Goal: Contribute content: Add original content to the website for others to see

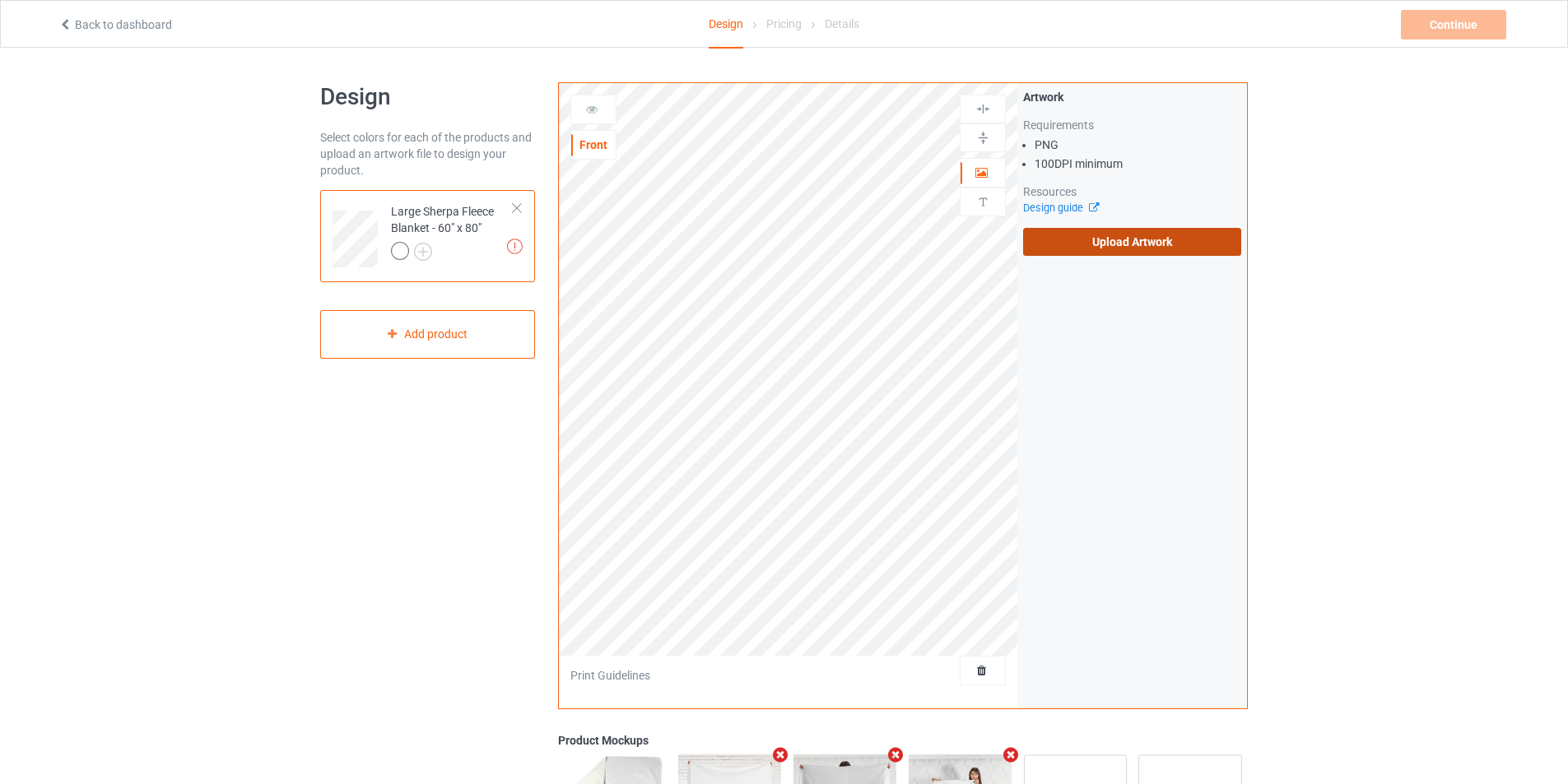
click at [1068, 245] on label "Upload Artwork" at bounding box center [1132, 242] width 218 height 28
click at [0, 0] on input "Upload Artwork" at bounding box center [0, 0] width 0 height 0
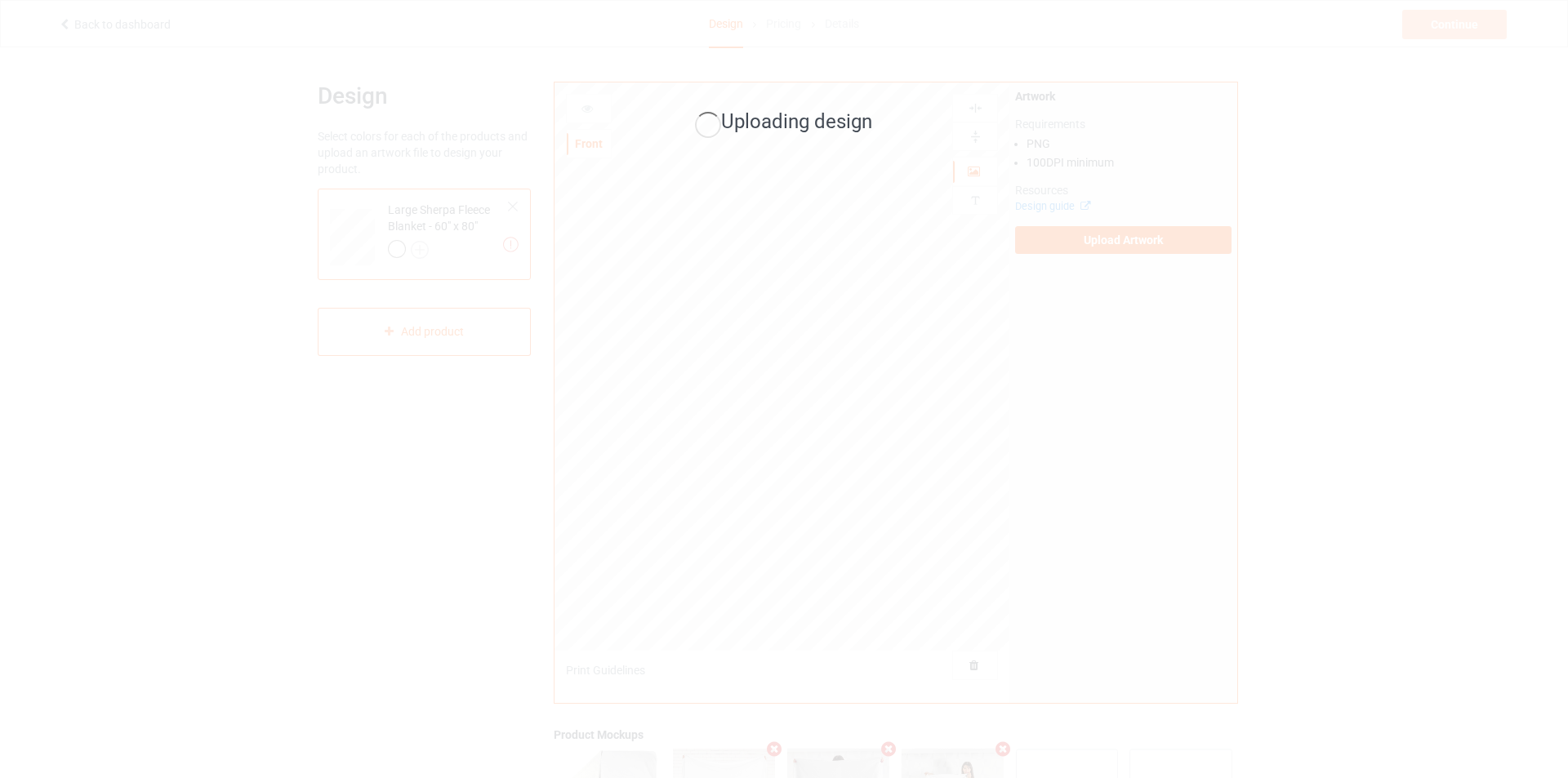
click at [1188, 590] on div "Uploading design" at bounding box center [784, 389] width 1568 height 778
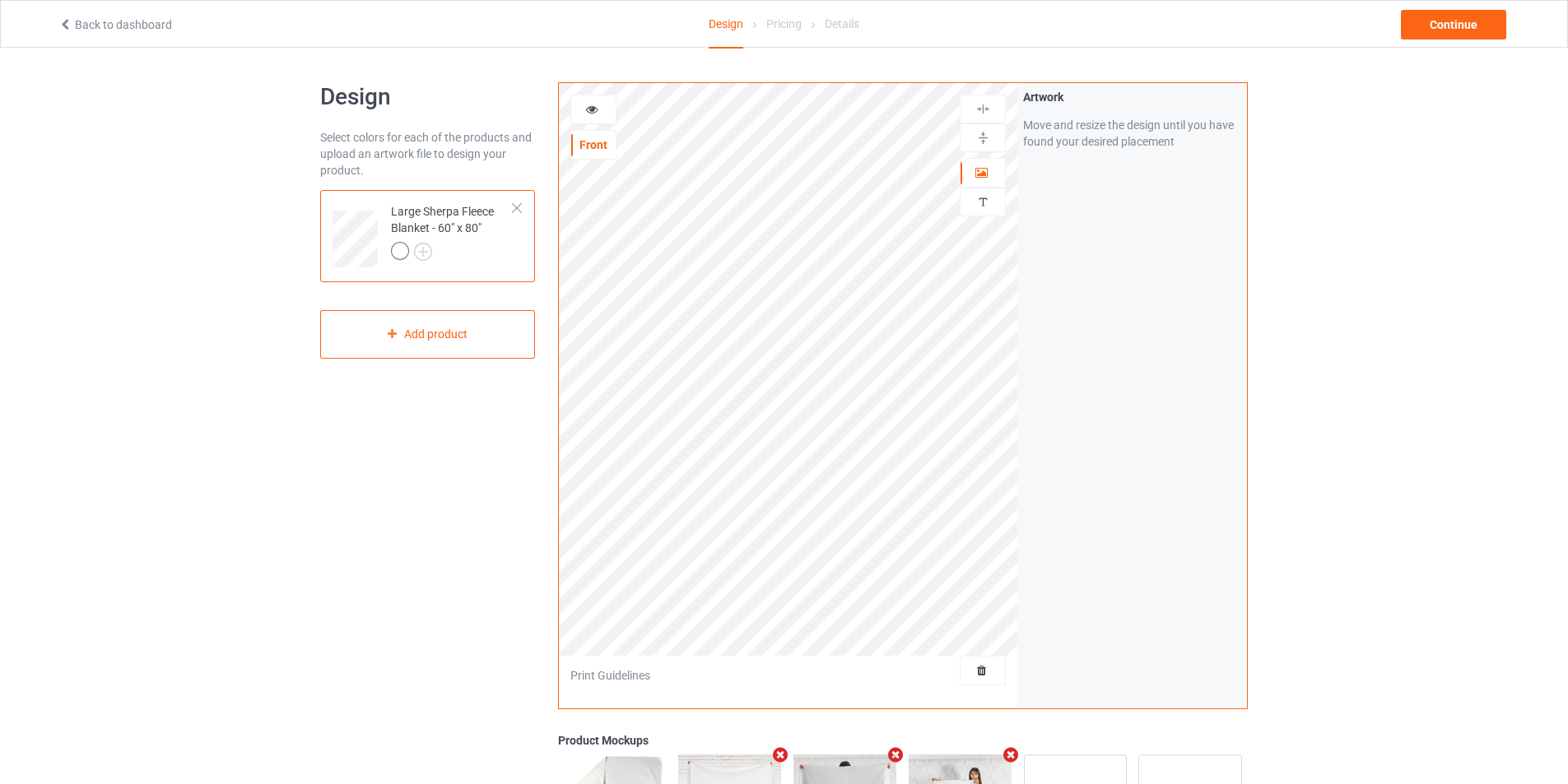
click at [144, 401] on div "Design Select colors for each of the products and upload an artwork file to des…" at bounding box center [784, 557] width 1568 height 1018
click at [399, 531] on div "Design Select colors for each of the products and upload an artwork file to des…" at bounding box center [428, 557] width 238 height 972
click at [143, 165] on div "Design Select colors for each of the products and upload an artwork file to des…" at bounding box center [784, 557] width 1568 height 1018
click at [1458, 40] on div "Back to dashboard Design Pricing Details Continue Artwork resolution lower than…" at bounding box center [784, 24] width 1474 height 46
click at [1452, 26] on div "Continue Artwork resolution lower than 100 DPI may result in bad print" at bounding box center [1455, 25] width 109 height 30
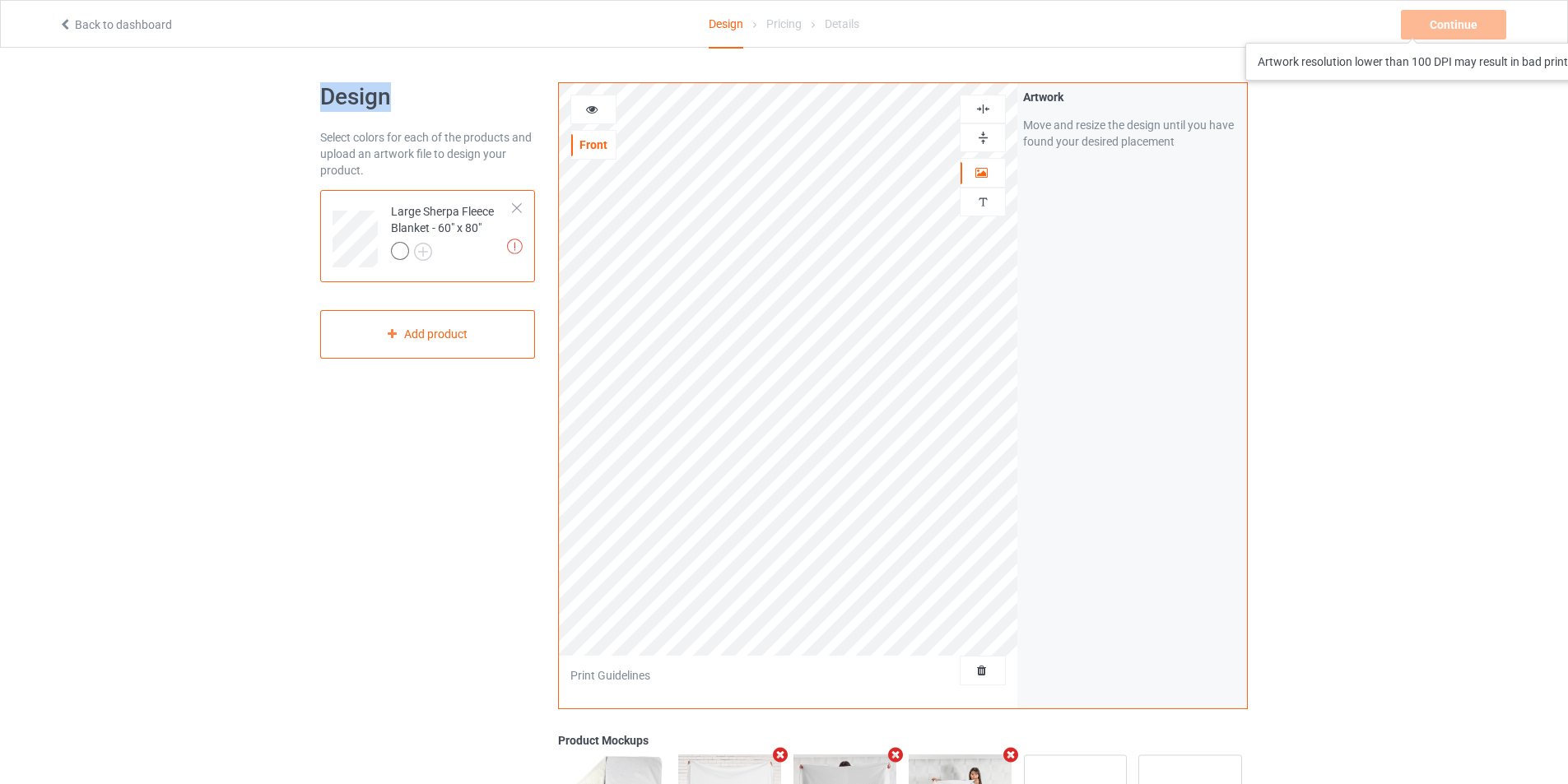
click at [1452, 26] on div "Continue Artwork resolution lower than 100 DPI may result in bad print" at bounding box center [1455, 25] width 109 height 30
click at [1452, 27] on div "Continue Artwork resolution lower than 100 DPI may result in bad print" at bounding box center [1455, 25] width 109 height 30
click at [1453, 30] on div "Continue Artwork resolution lower than 100 DPI may result in bad print" at bounding box center [1455, 25] width 109 height 30
click at [1453, 31] on div "Continue Artwork resolution lower than 100 DPI may result in bad print" at bounding box center [1455, 25] width 109 height 30
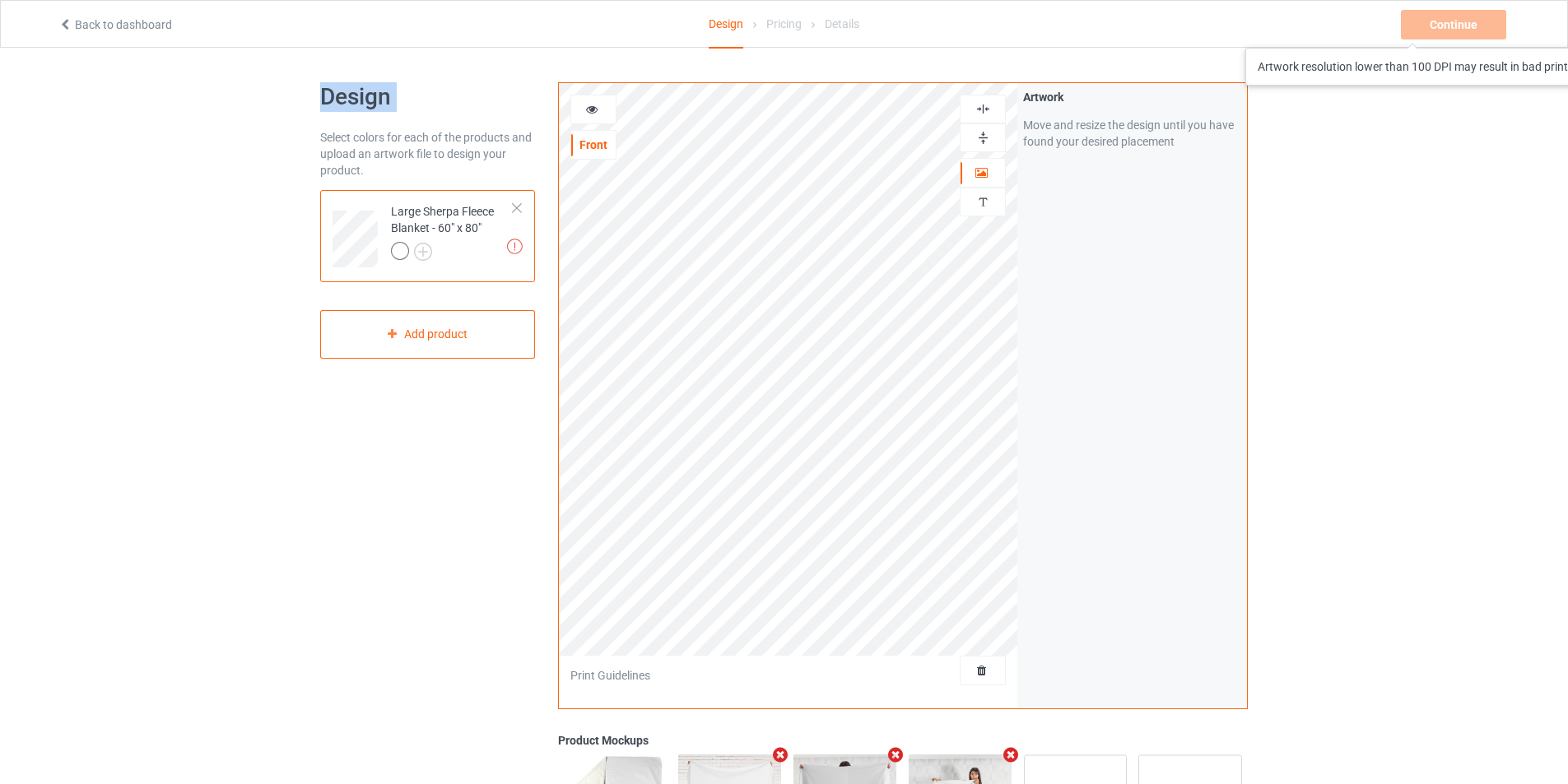
click at [1453, 31] on div "Continue Artwork resolution lower than 100 DPI may result in bad print" at bounding box center [1455, 25] width 109 height 30
drag, startPoint x: 960, startPoint y: 146, endPoint x: 1435, endPoint y: 253, distance: 486.9
click at [1439, 280] on div "Design Select colors for each of the products and upload an artwork file to des…" at bounding box center [784, 557] width 1568 height 1018
click at [585, 108] on icon at bounding box center [592, 107] width 14 height 12
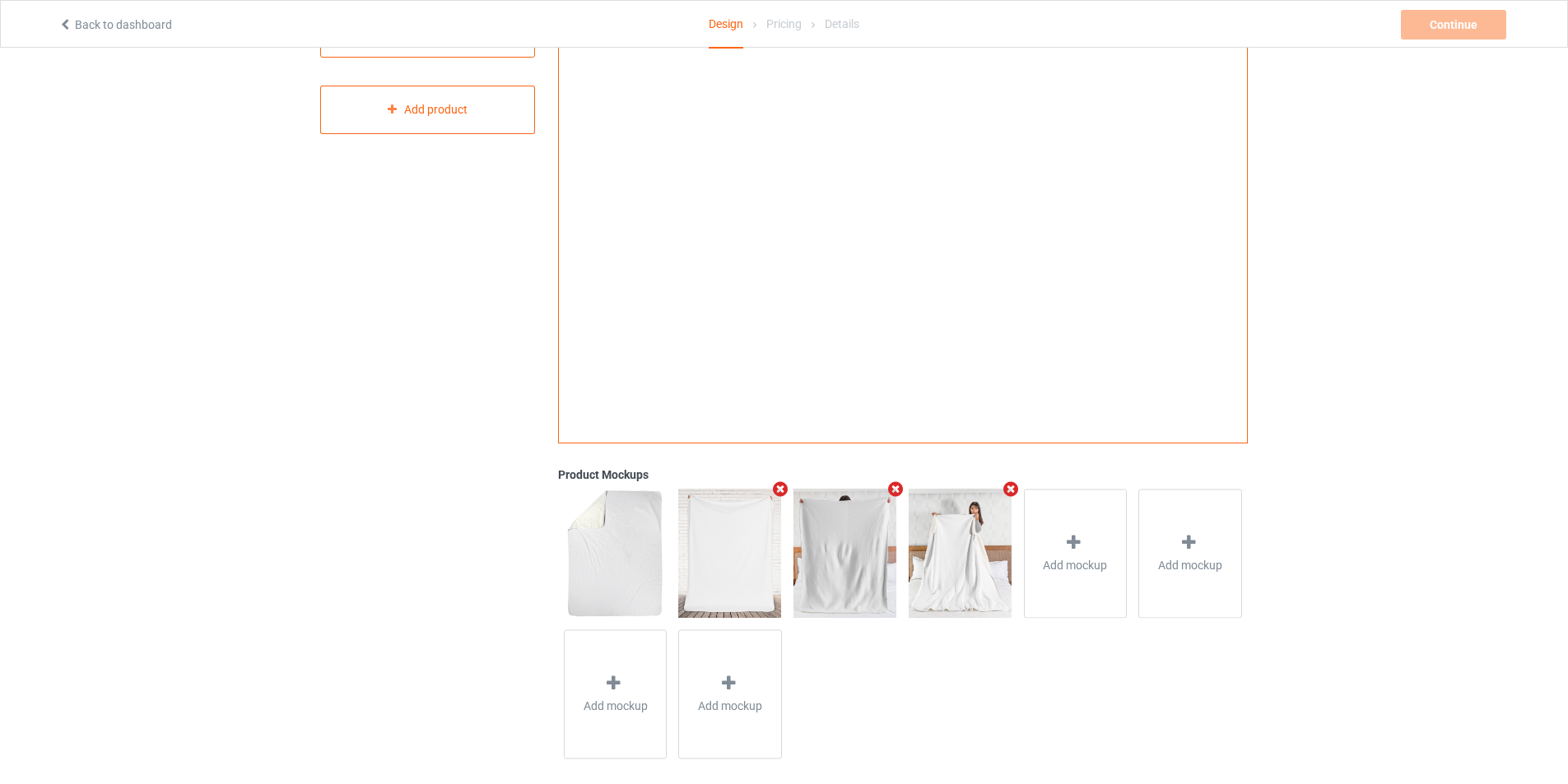
scroll to position [240, 0]
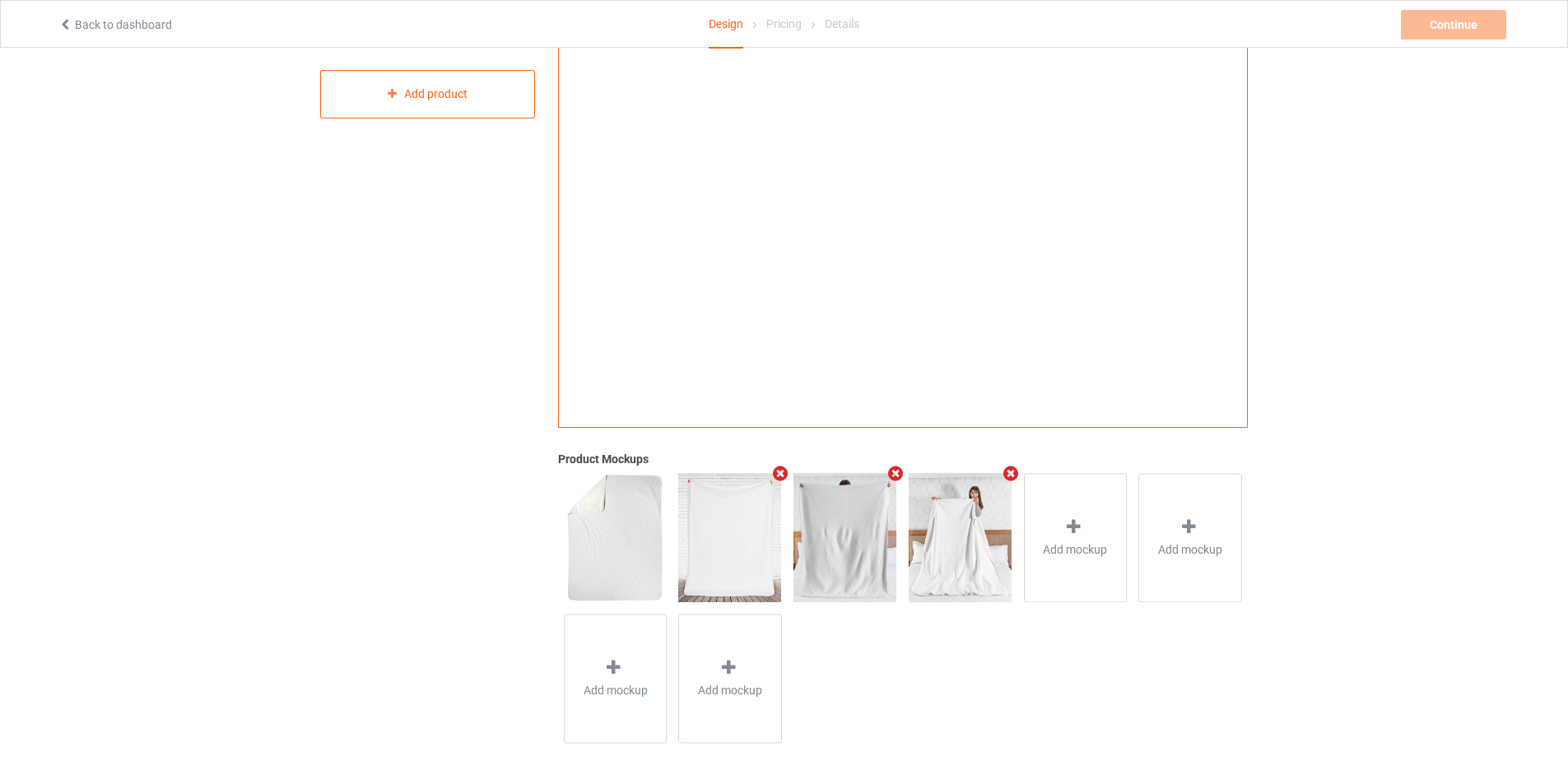
click at [733, 542] on img at bounding box center [729, 537] width 103 height 128
click at [862, 539] on img at bounding box center [845, 537] width 103 height 128
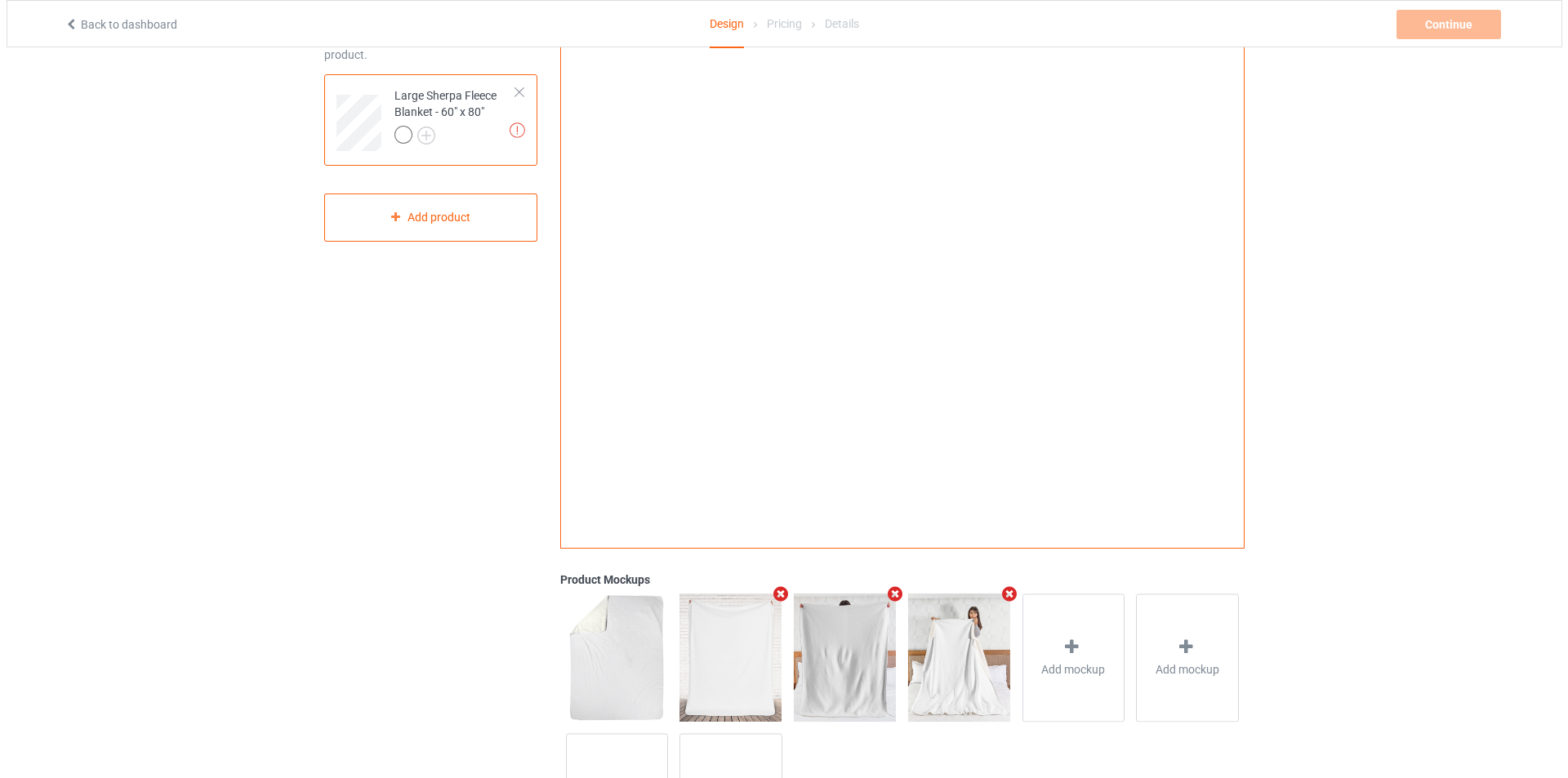
scroll to position [0, 0]
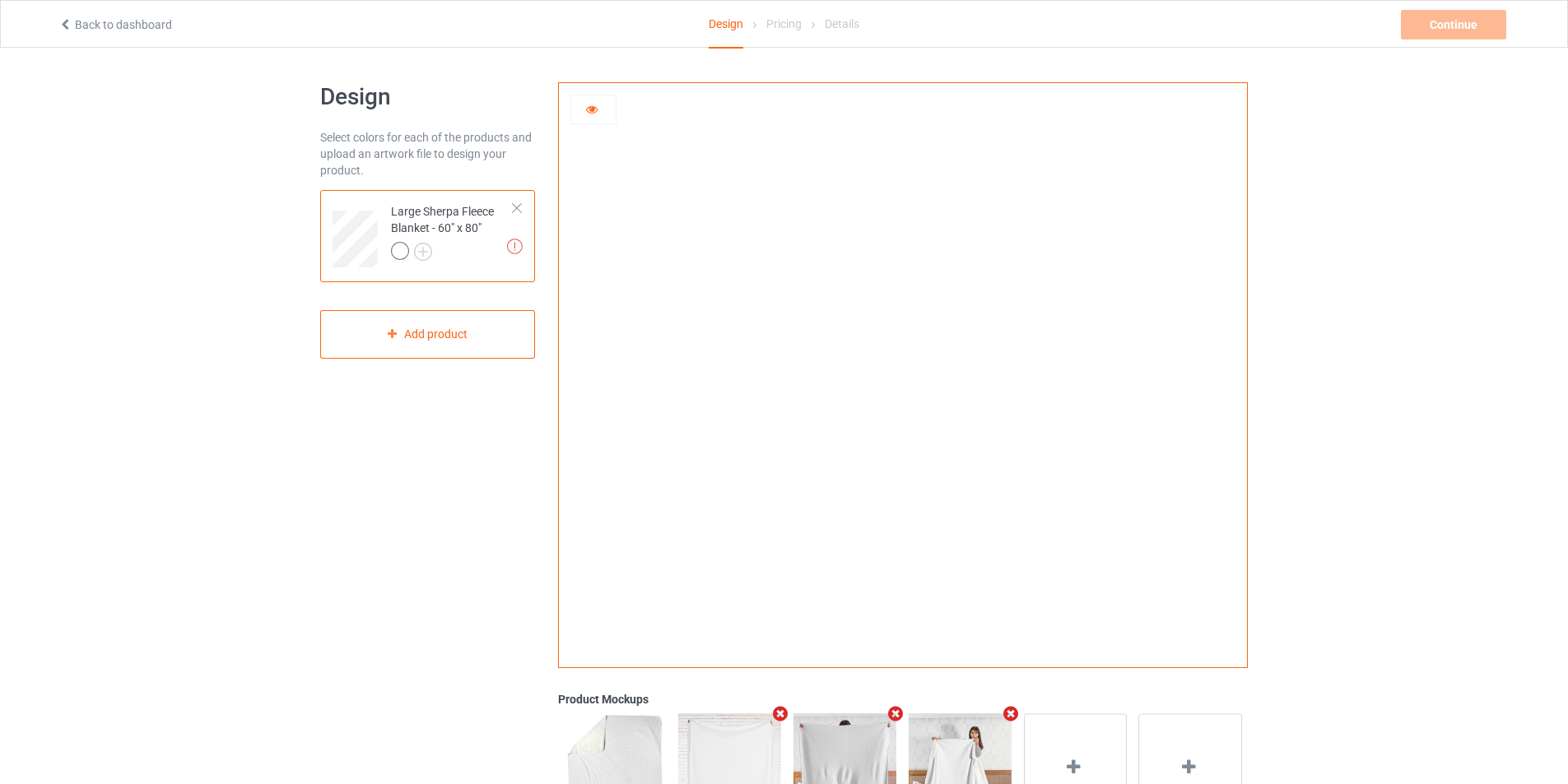
click at [903, 370] on img at bounding box center [903, 370] width 0 height 0
click at [576, 121] on div at bounding box center [593, 110] width 46 height 30
click at [583, 119] on div at bounding box center [593, 110] width 46 height 30
click at [589, 113] on icon at bounding box center [592, 107] width 14 height 12
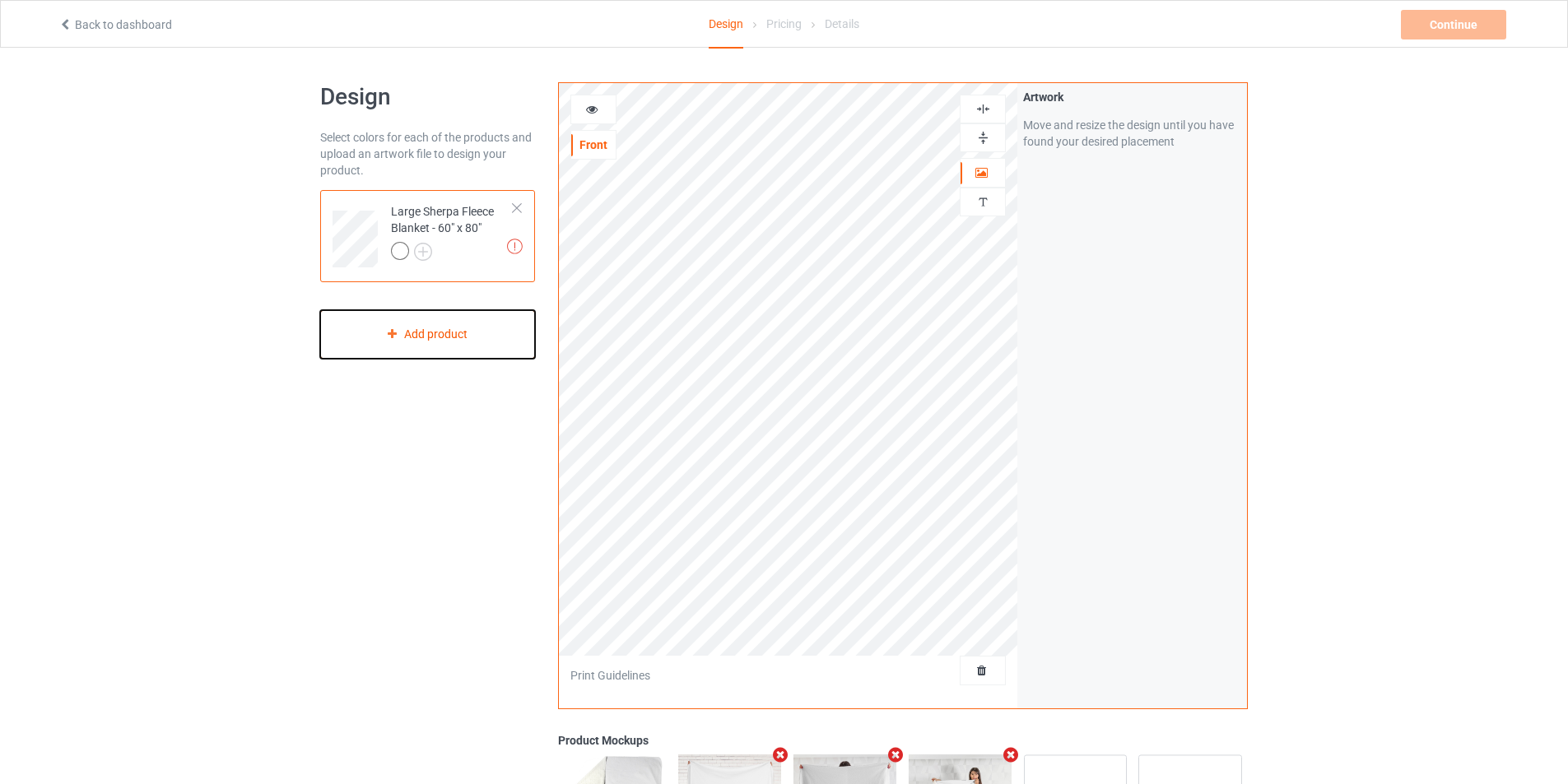
click at [485, 328] on div "Add product" at bounding box center [428, 334] width 215 height 49
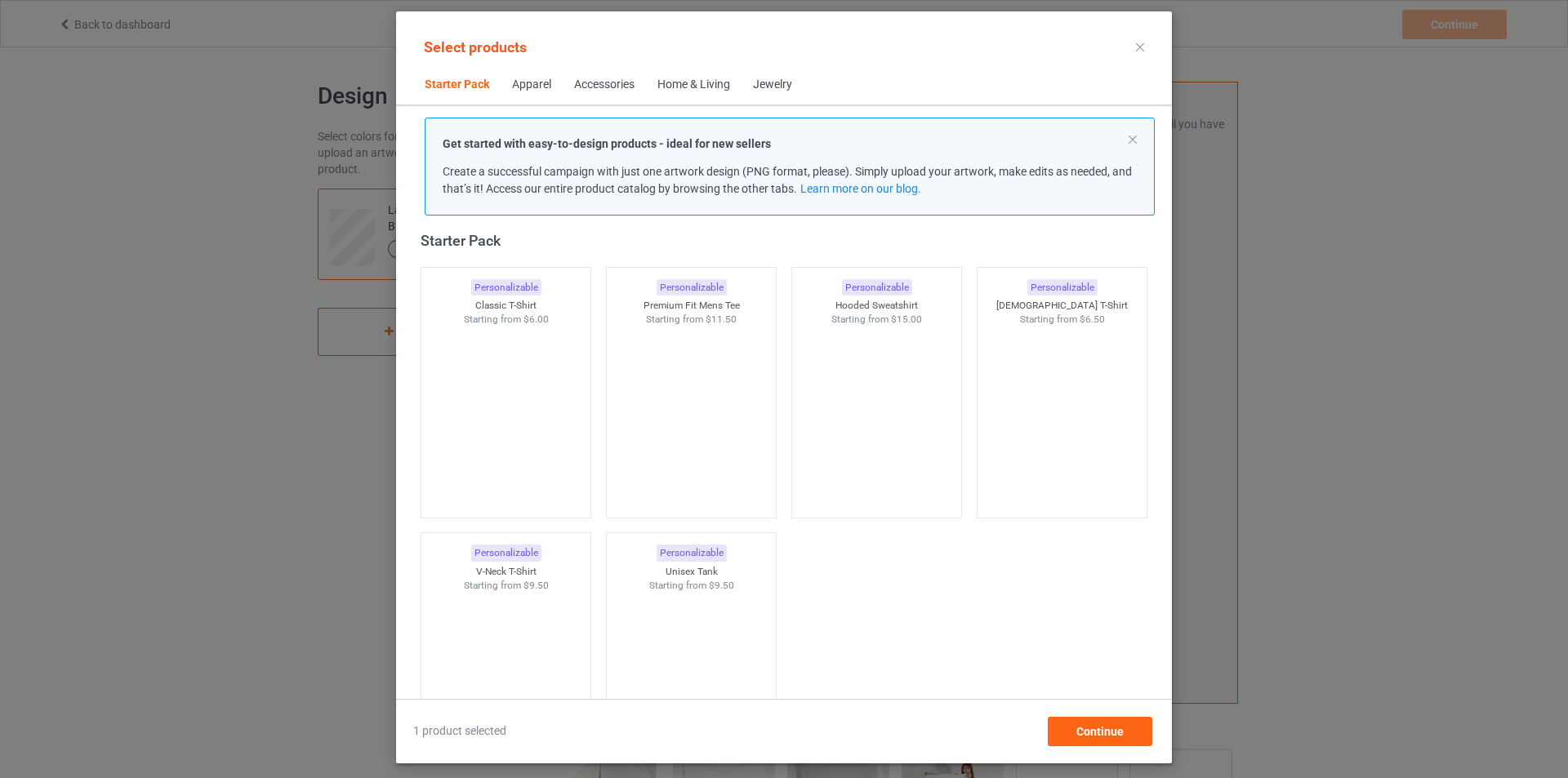
click at [593, 92] on div "Accessories" at bounding box center [604, 85] width 60 height 16
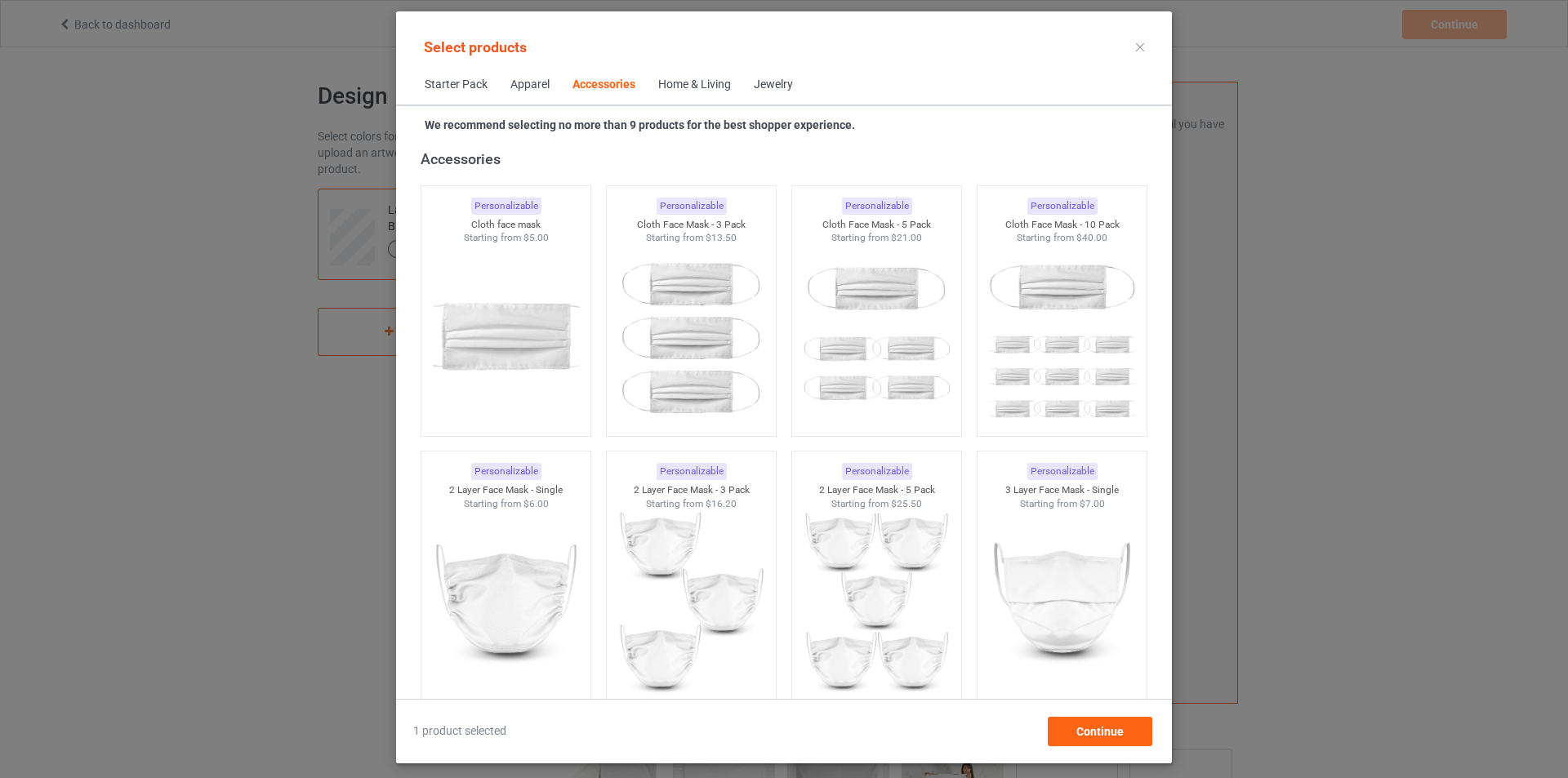
click at [681, 86] on div "Home & Living" at bounding box center [694, 85] width 73 height 16
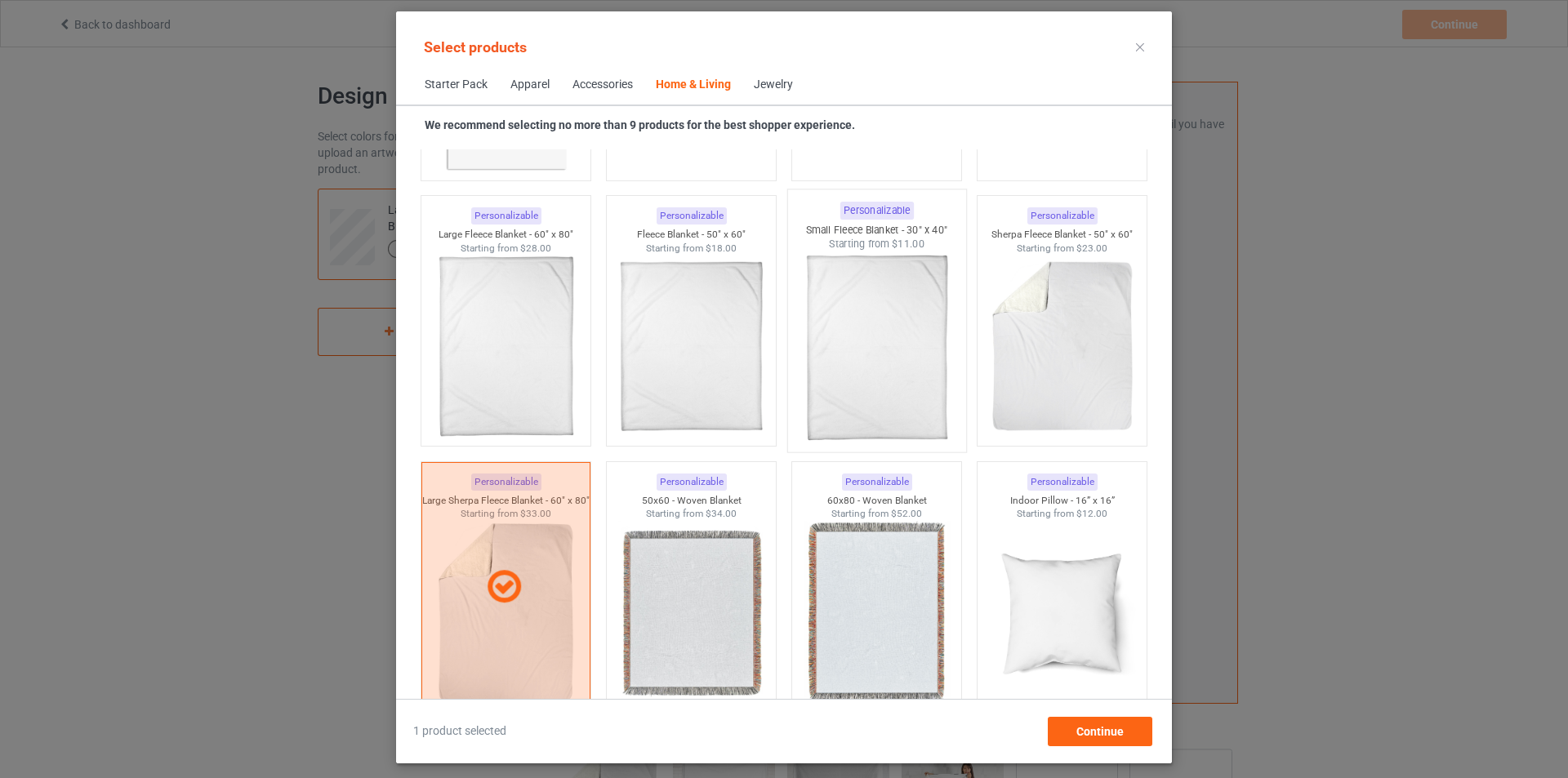
scroll to position [7853, 0]
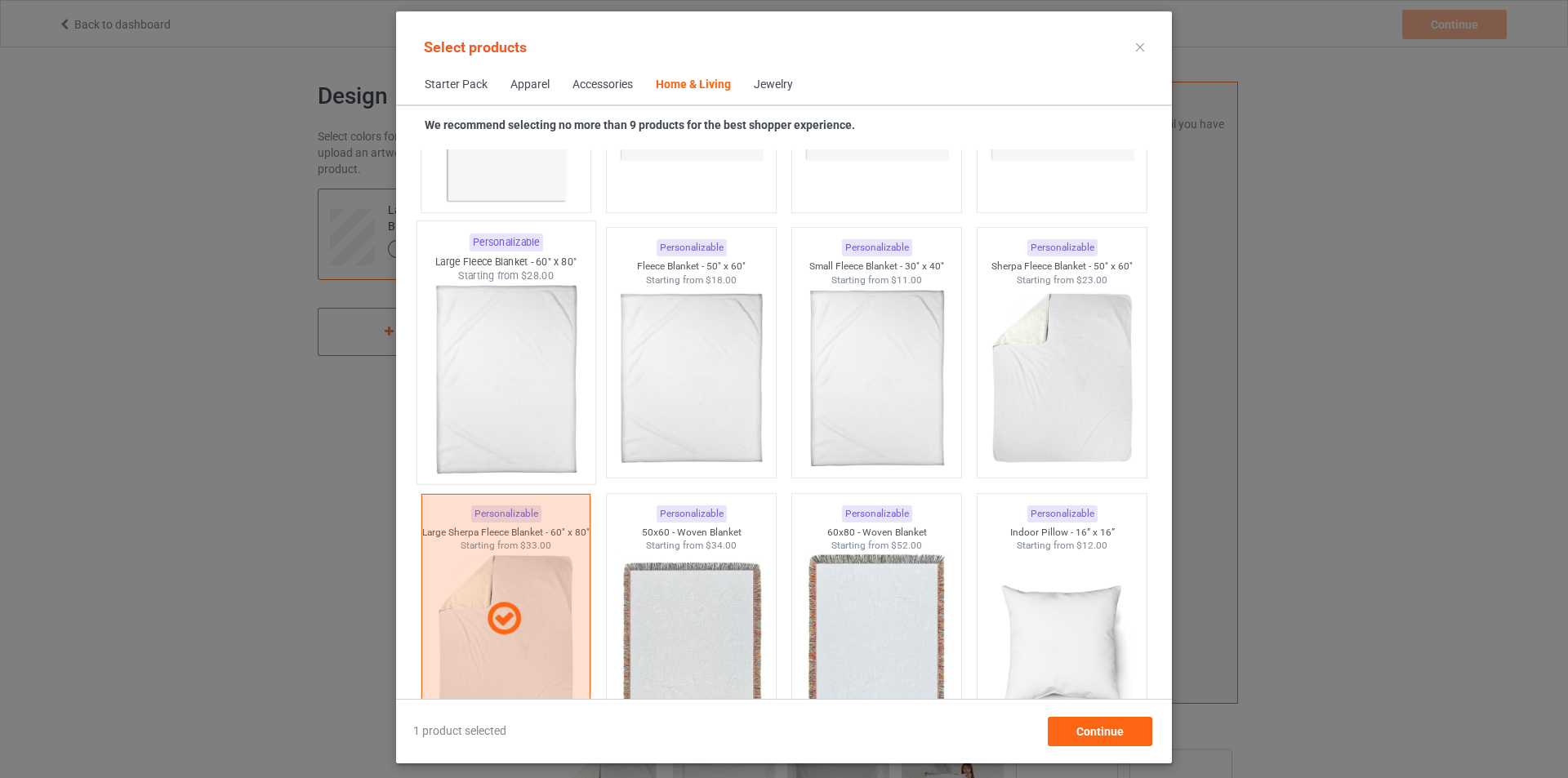
click at [506, 393] on img at bounding box center [505, 379] width 154 height 192
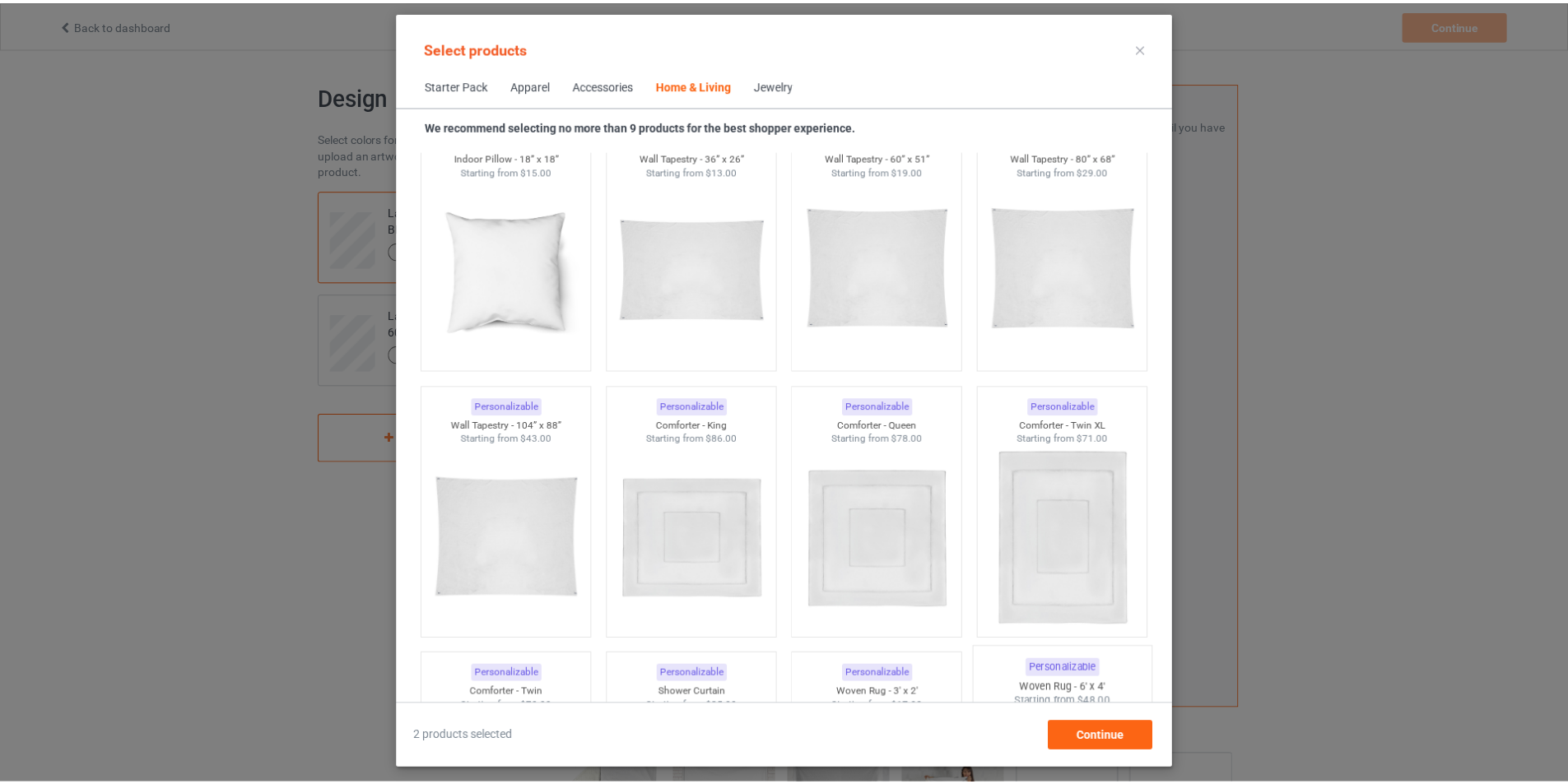
scroll to position [8654, 0]
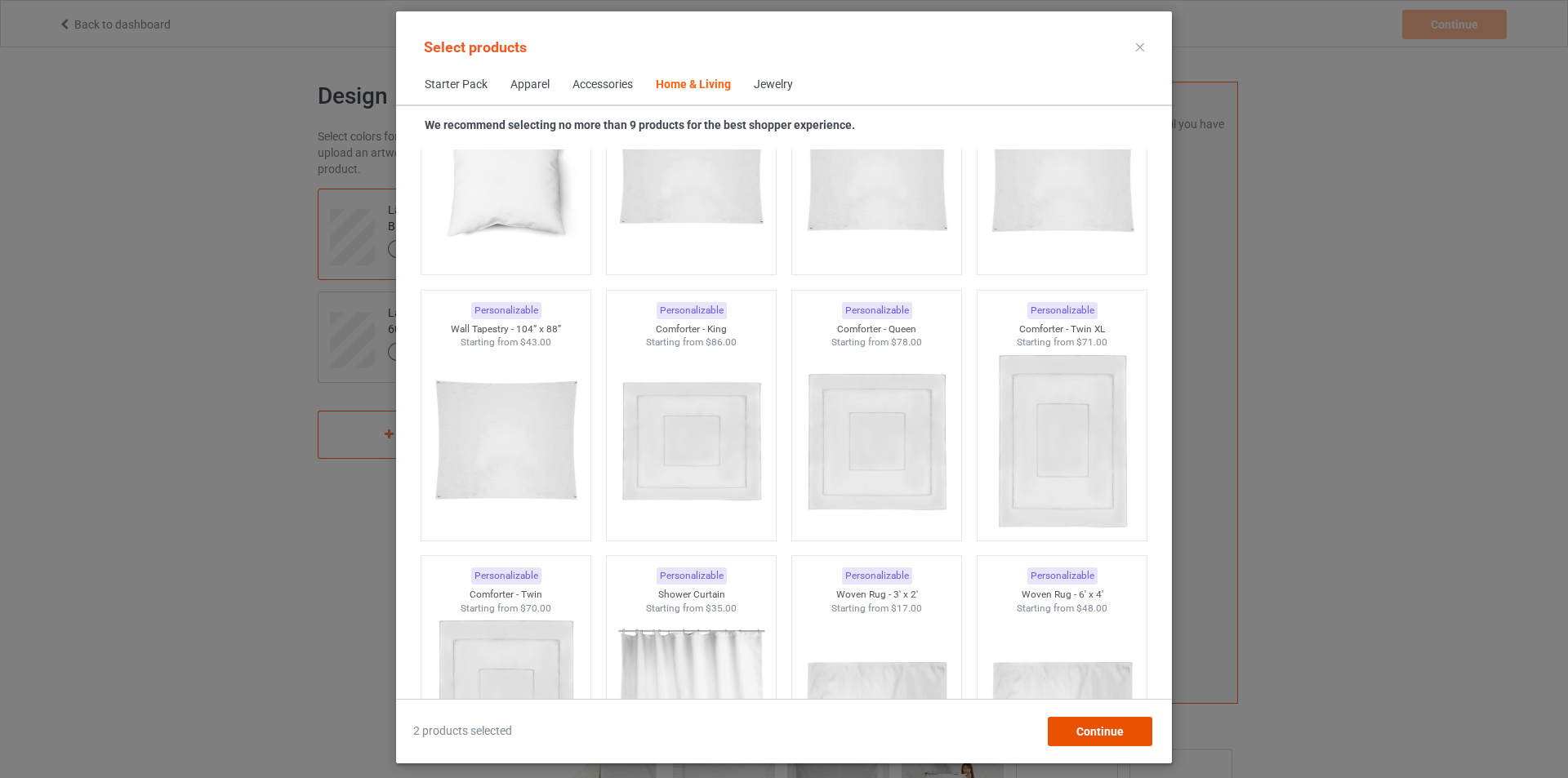
click at [1100, 740] on div "Continue" at bounding box center [1100, 731] width 105 height 29
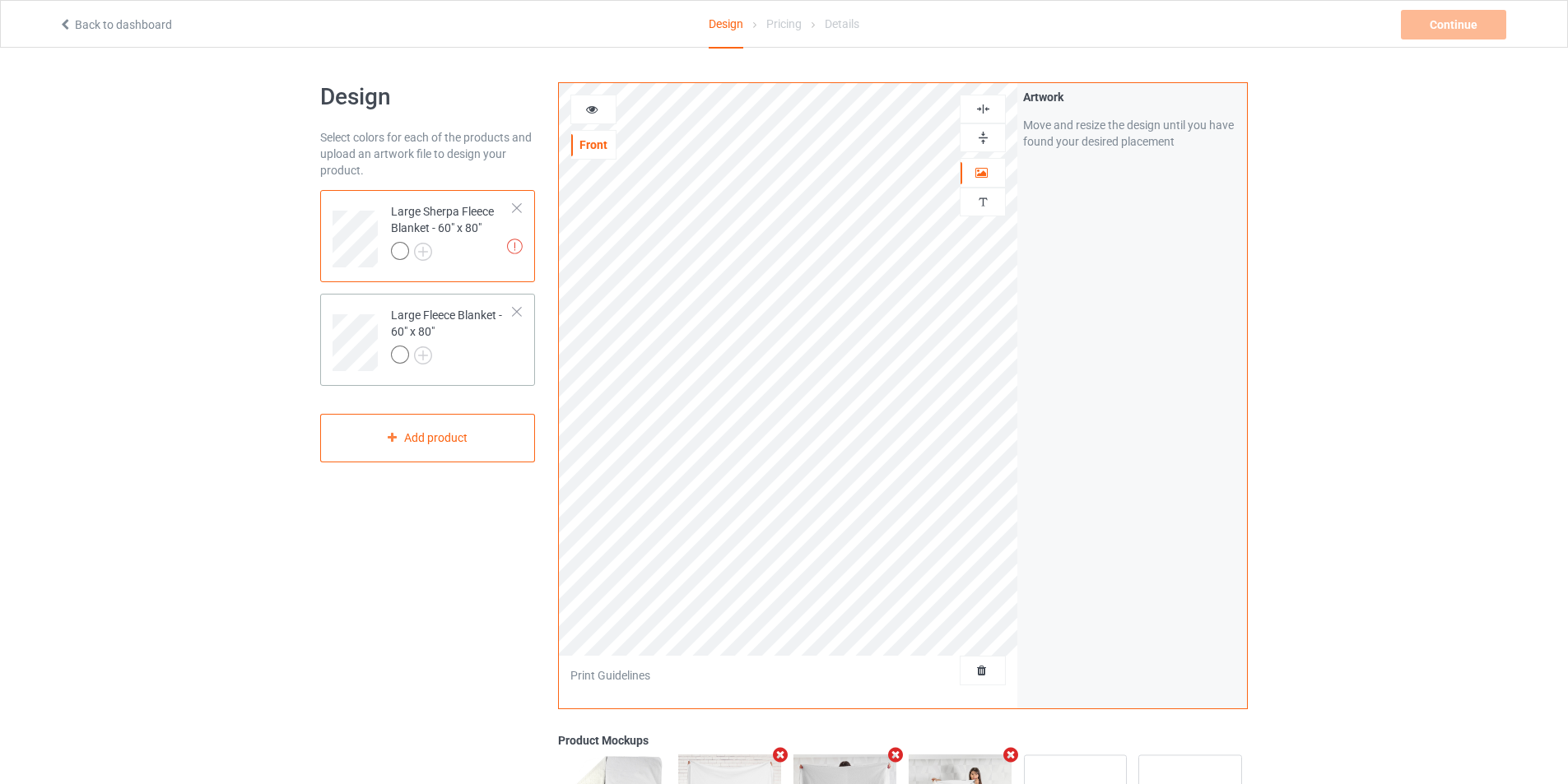
click at [463, 334] on div "Large Fleece Blanket - 60" x 80"" at bounding box center [452, 335] width 123 height 56
click at [1444, 40] on div "Back to dashboard Design Pricing Details Continue Artwork resolution lower than…" at bounding box center [784, 24] width 1474 height 46
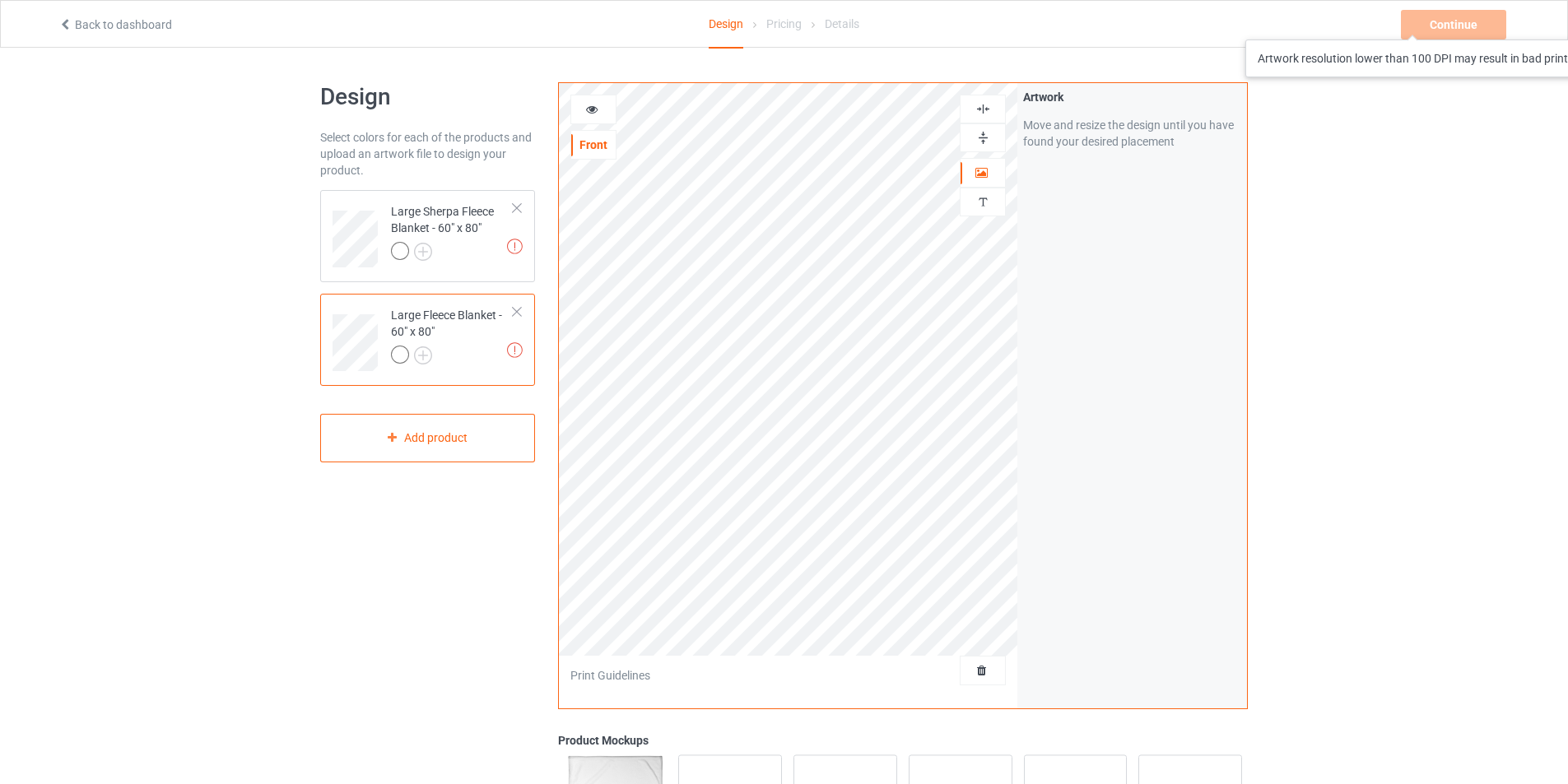
click at [1458, 23] on div "Continue Artwork resolution lower than 100 DPI may result in bad print" at bounding box center [1455, 25] width 109 height 30
click at [1455, 21] on div "Continue Artwork resolution lower than 100 DPI may result in bad print" at bounding box center [1455, 25] width 109 height 30
click at [1453, 22] on div "Continue Artwork resolution lower than 100 DPI may result in bad print" at bounding box center [1455, 25] width 109 height 30
click at [1455, 26] on div "Continue Artwork resolution lower than 100 DPI may result in bad print" at bounding box center [1455, 25] width 109 height 30
drag, startPoint x: 1455, startPoint y: 26, endPoint x: 1509, endPoint y: 189, distance: 171.7
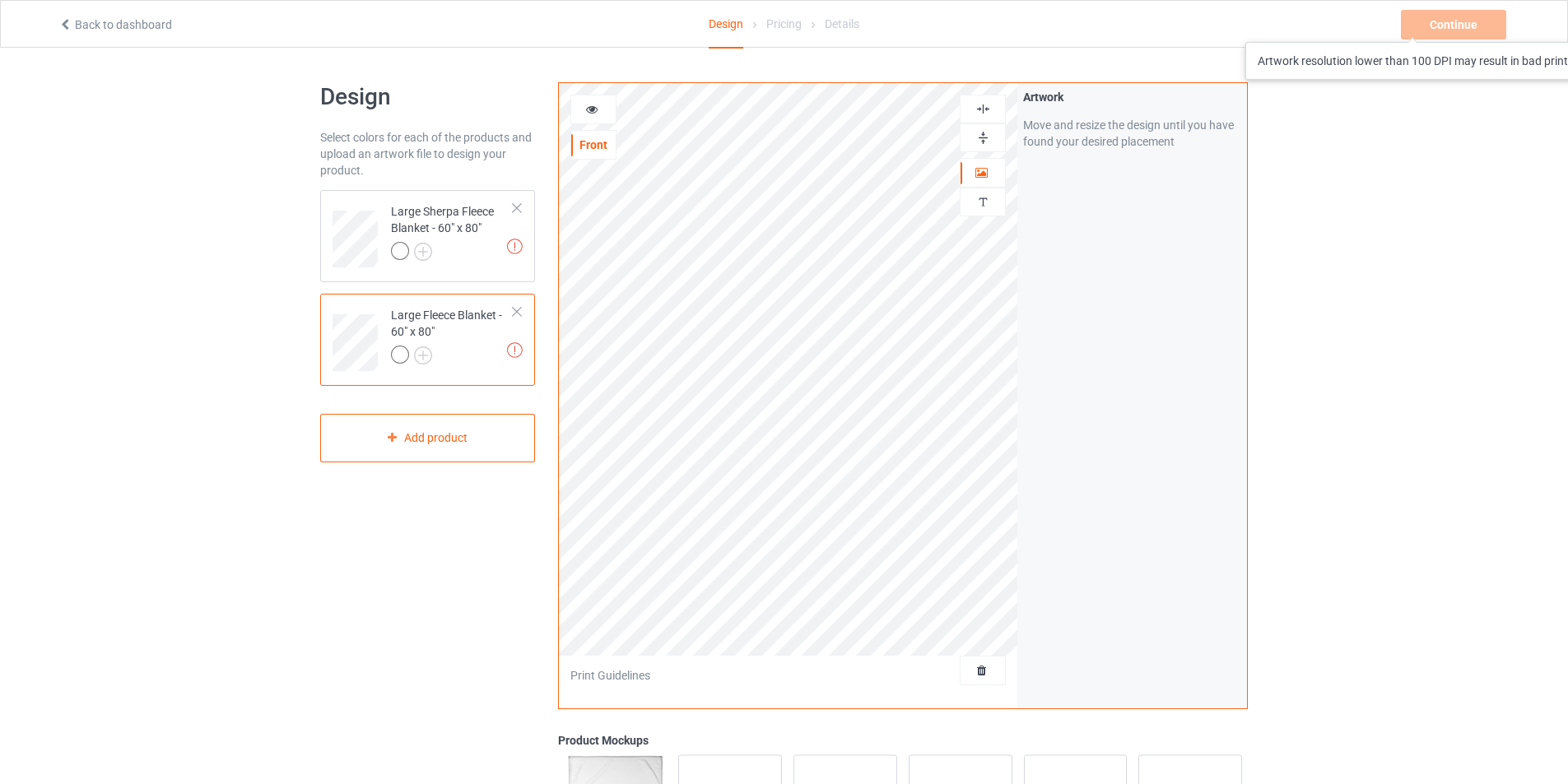
click at [1509, 189] on div "Design Select colors for each of the products and upload an artwork file to des…" at bounding box center [784, 557] width 1568 height 1018
click at [1024, 96] on div "Artwork Move and resize the design until you have found your desired placement" at bounding box center [1132, 119] width 230 height 72
click at [1029, 96] on div "Artwork" at bounding box center [1132, 97] width 218 height 16
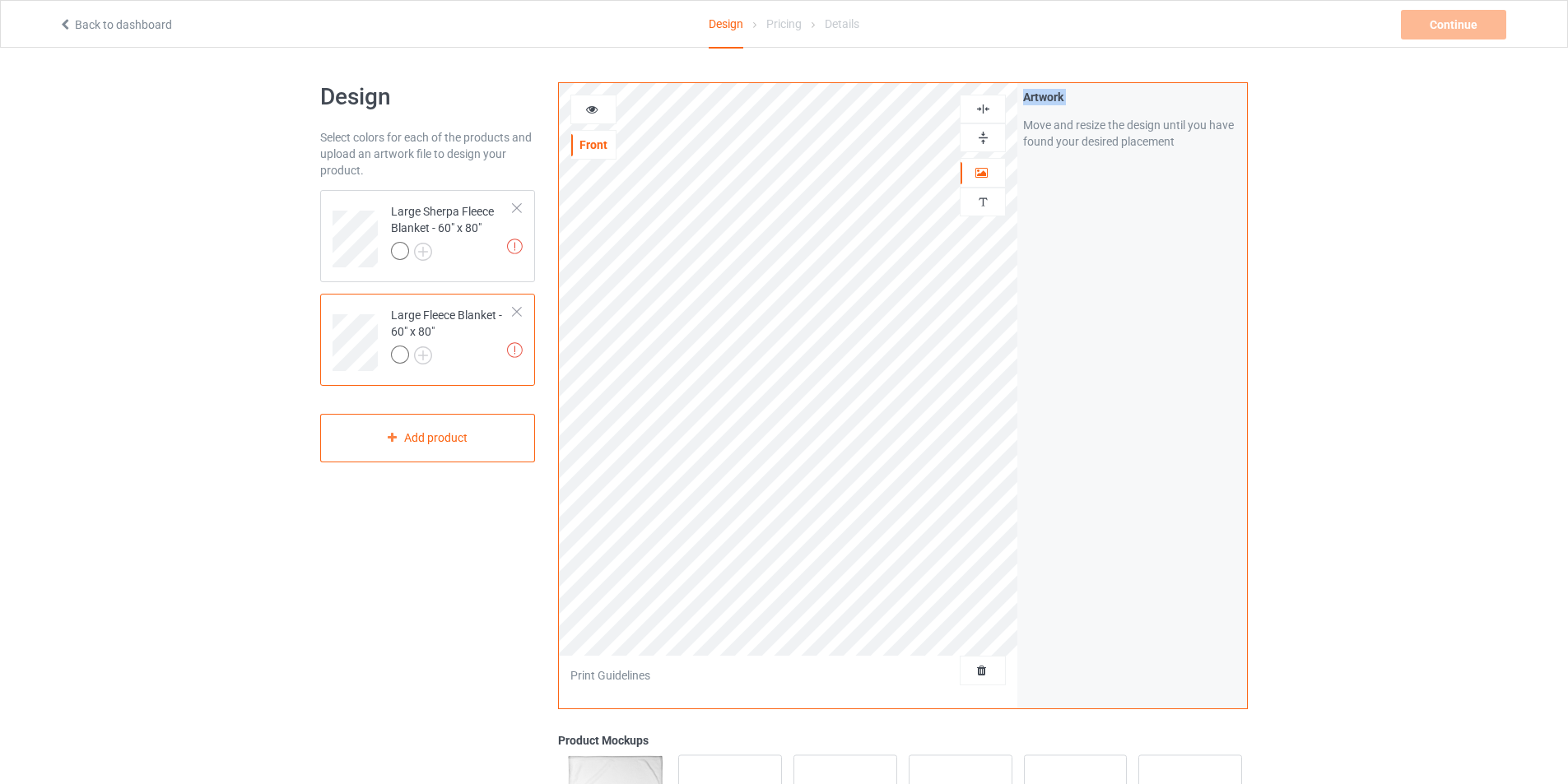
click at [1035, 96] on div "Artwork" at bounding box center [1132, 97] width 218 height 16
click at [1076, 132] on div "Move and resize the design until you have found your desired placement" at bounding box center [1132, 133] width 218 height 33
drag, startPoint x: 1129, startPoint y: 318, endPoint x: 1023, endPoint y: 306, distance: 106.7
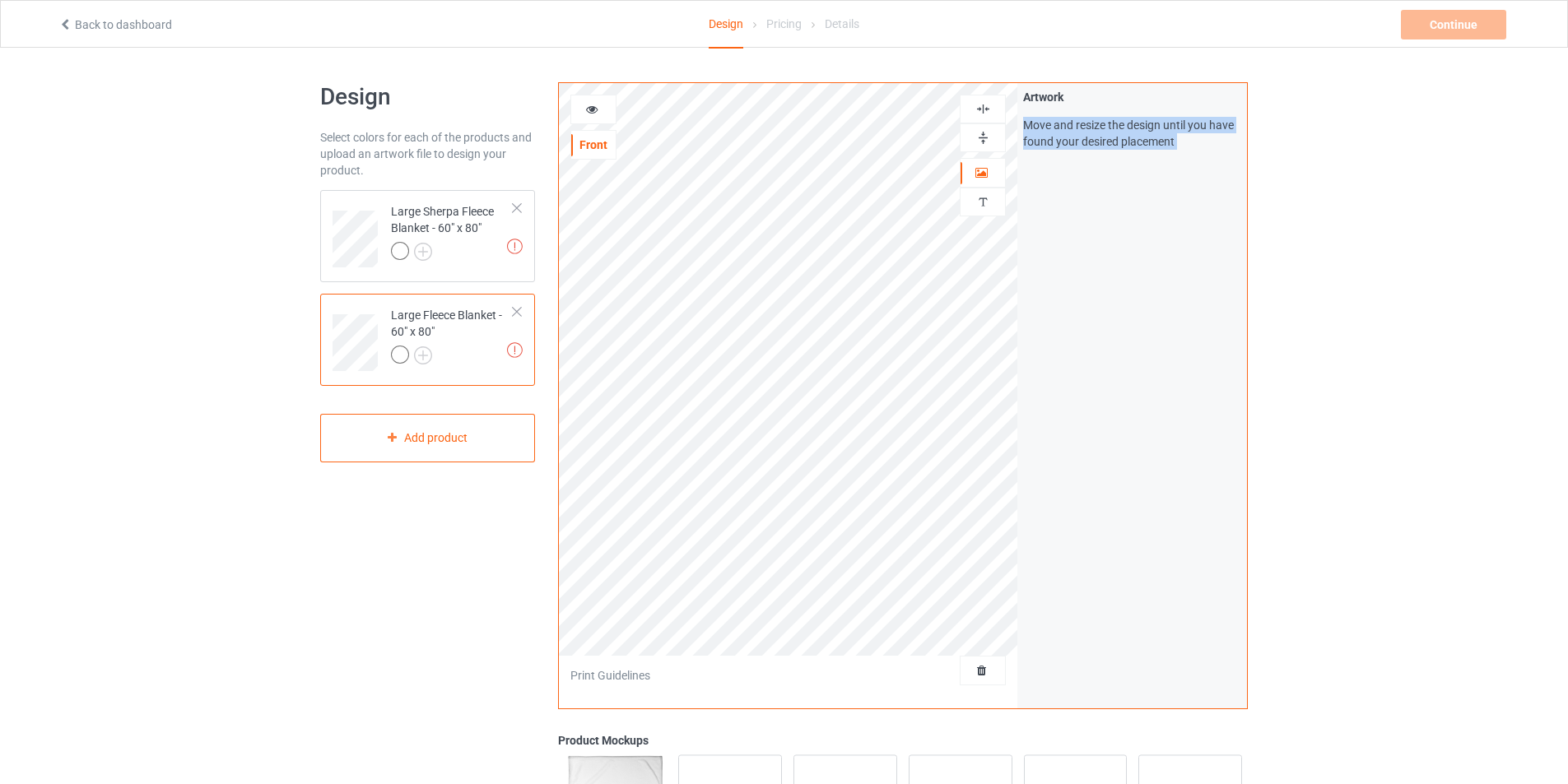
click at [1129, 319] on div "Artwork Move and resize the design until you have found your desired placement" at bounding box center [1132, 395] width 230 height 625
click at [1088, 604] on div "Artwork Move and resize the design until you have found your desired placement" at bounding box center [1132, 395] width 230 height 625
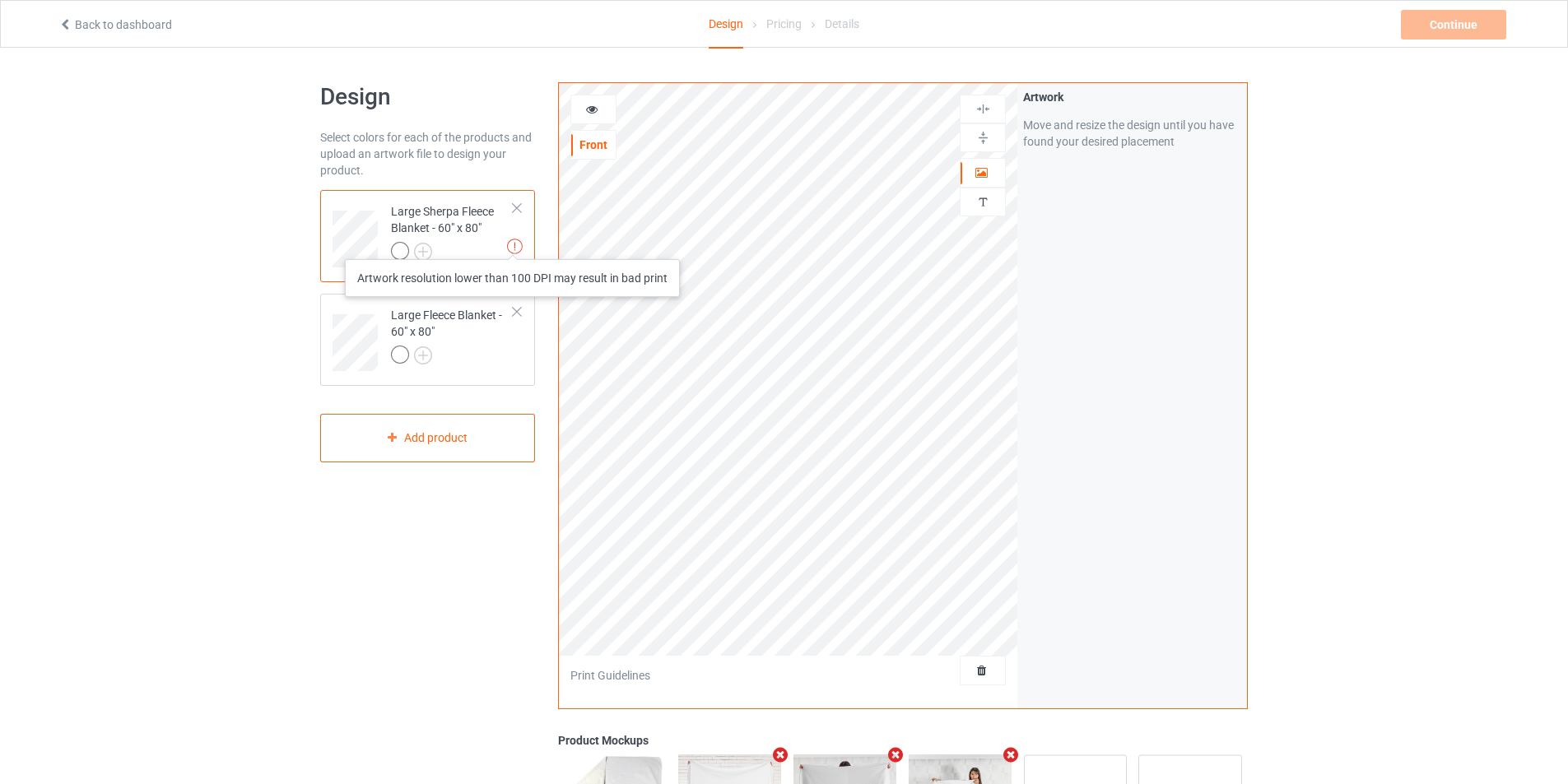
click at [513, 243] on img at bounding box center [514, 246] width 16 height 16
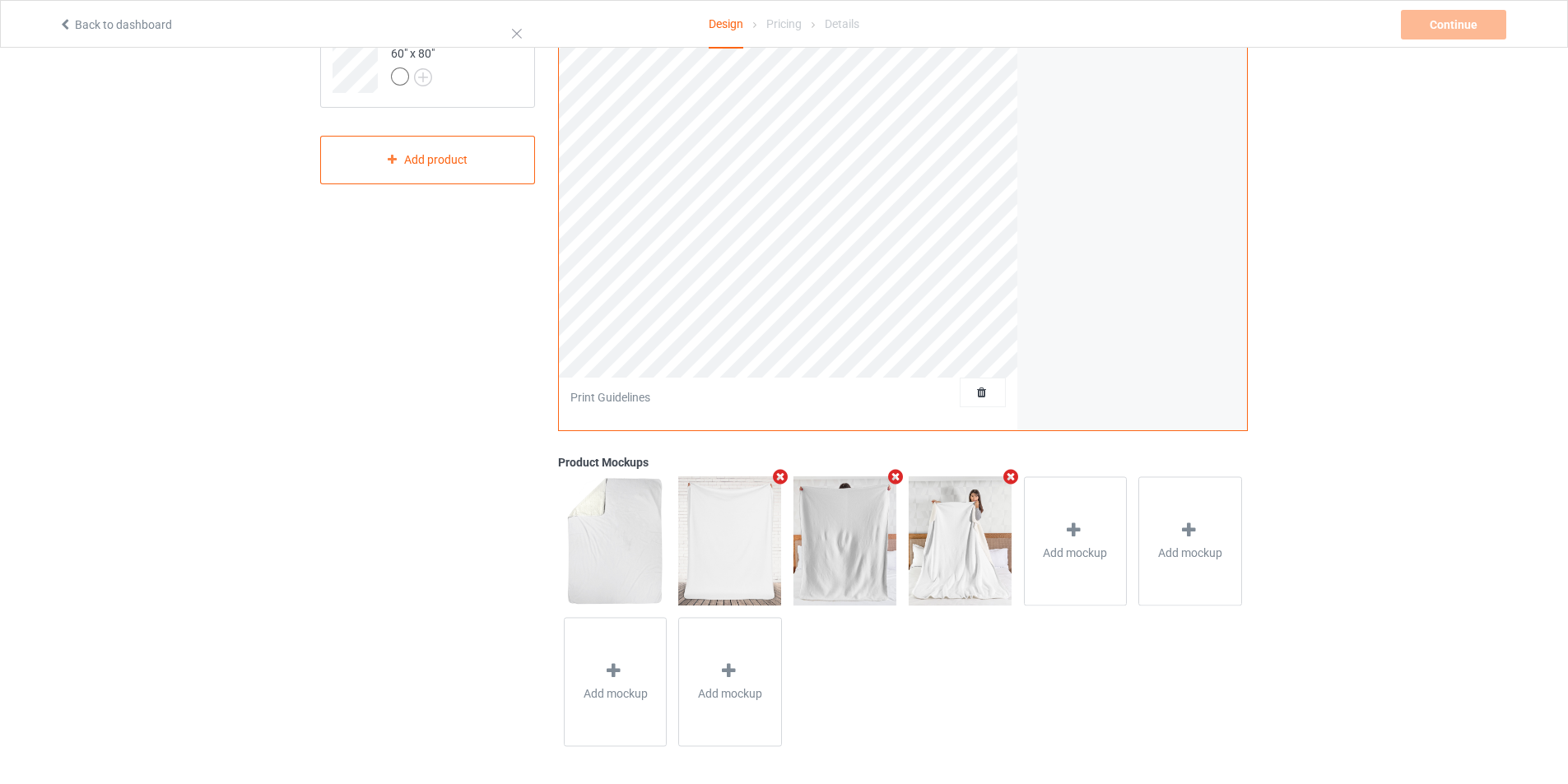
scroll to position [282, 0]
click at [1013, 474] on icon "Remove mockup" at bounding box center [1010, 473] width 21 height 17
click at [904, 470] on icon "Remove mockup" at bounding box center [896, 473] width 21 height 17
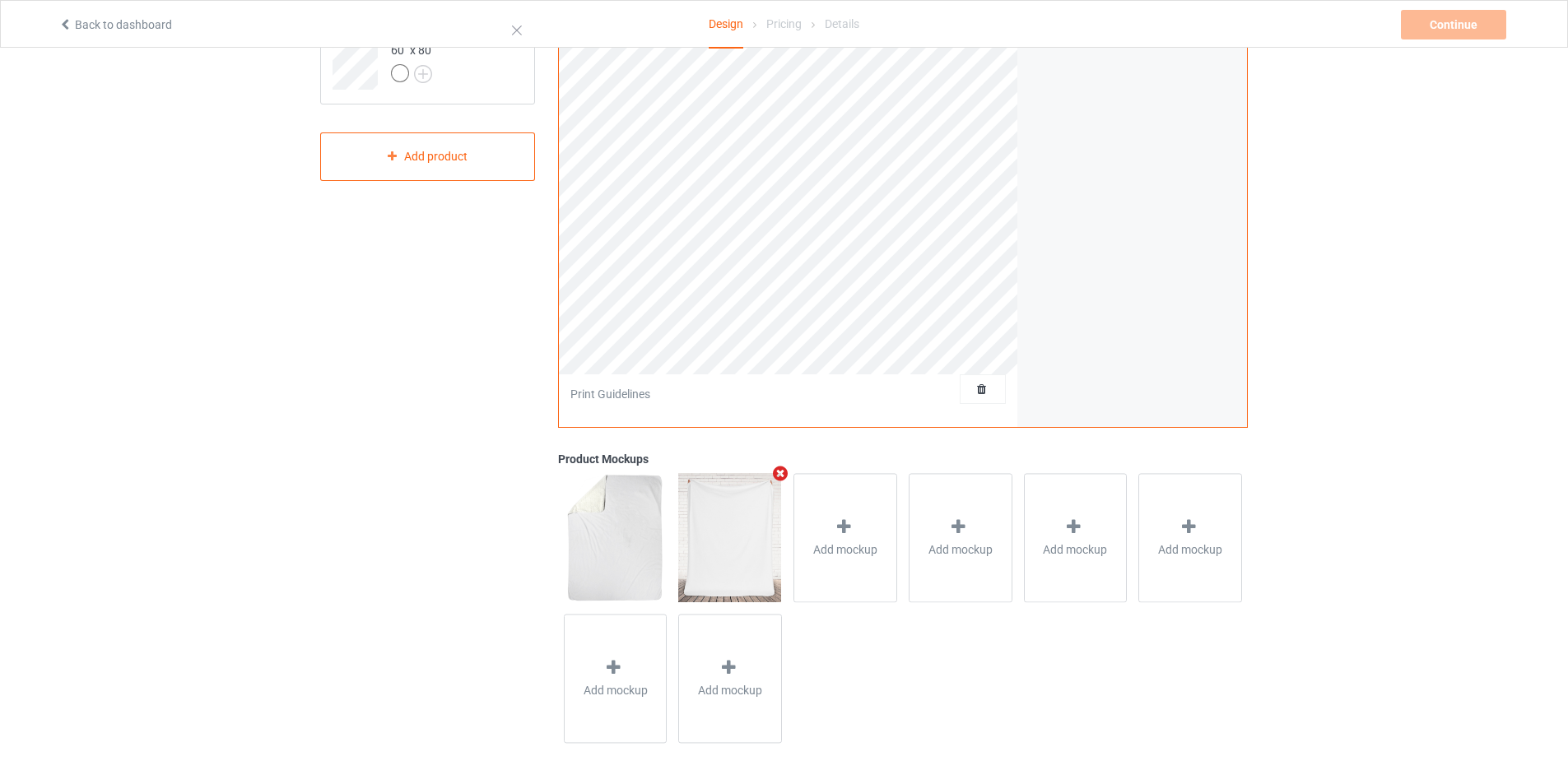
drag, startPoint x: 788, startPoint y: 472, endPoint x: 641, endPoint y: 480, distance: 147.2
click at [788, 473] on icon "Remove mockup" at bounding box center [780, 473] width 21 height 17
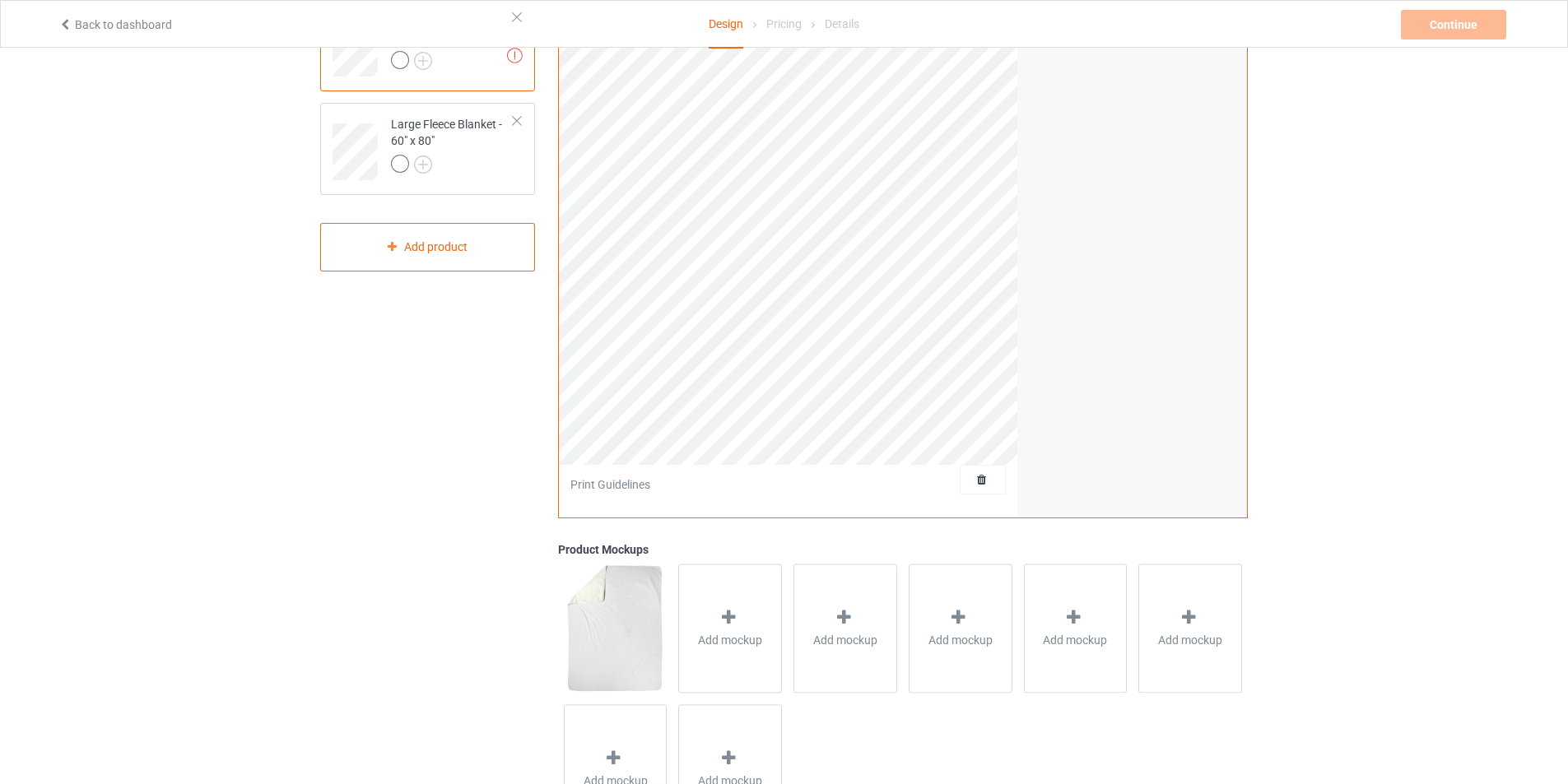
scroll to position [118, 0]
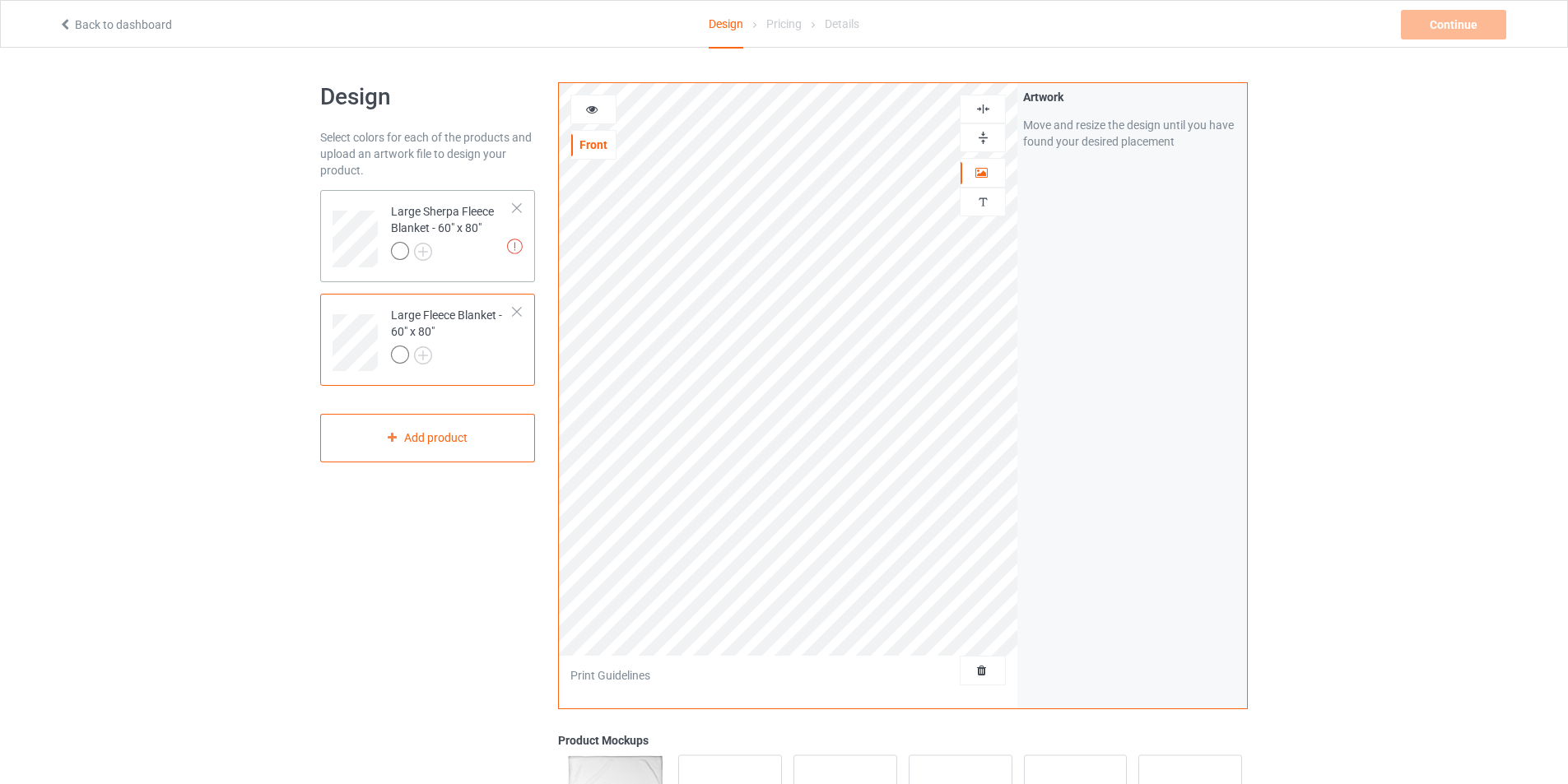
click at [513, 217] on div "Large Sherpa Fleece Blanket - 60" x 80"" at bounding box center [452, 231] width 123 height 56
click at [520, 210] on div at bounding box center [517, 208] width 12 height 12
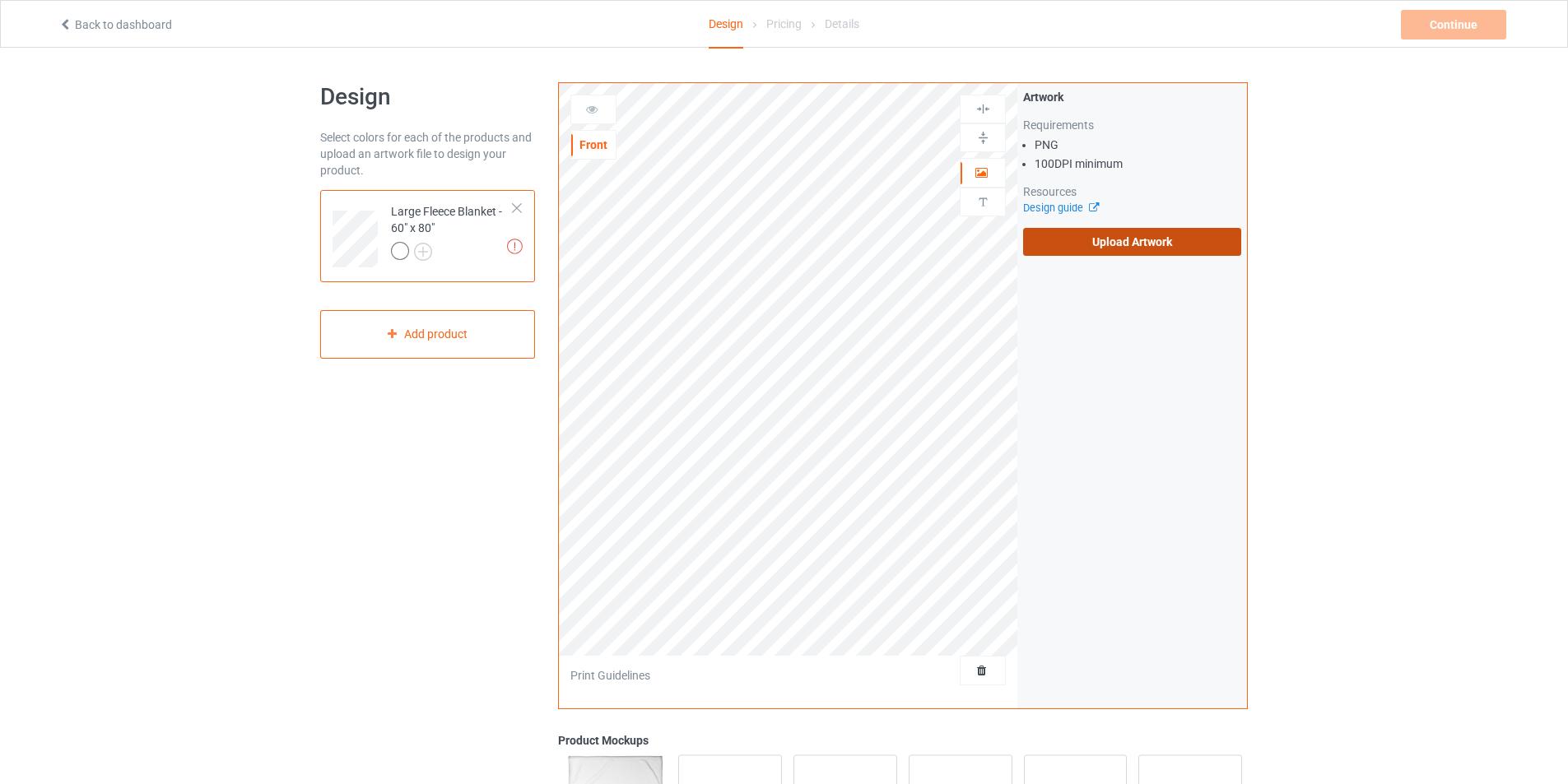
click at [1121, 246] on label "Upload Artwork" at bounding box center [1132, 242] width 218 height 28
click at [0, 0] on input "Upload Artwork" at bounding box center [0, 0] width 0 height 0
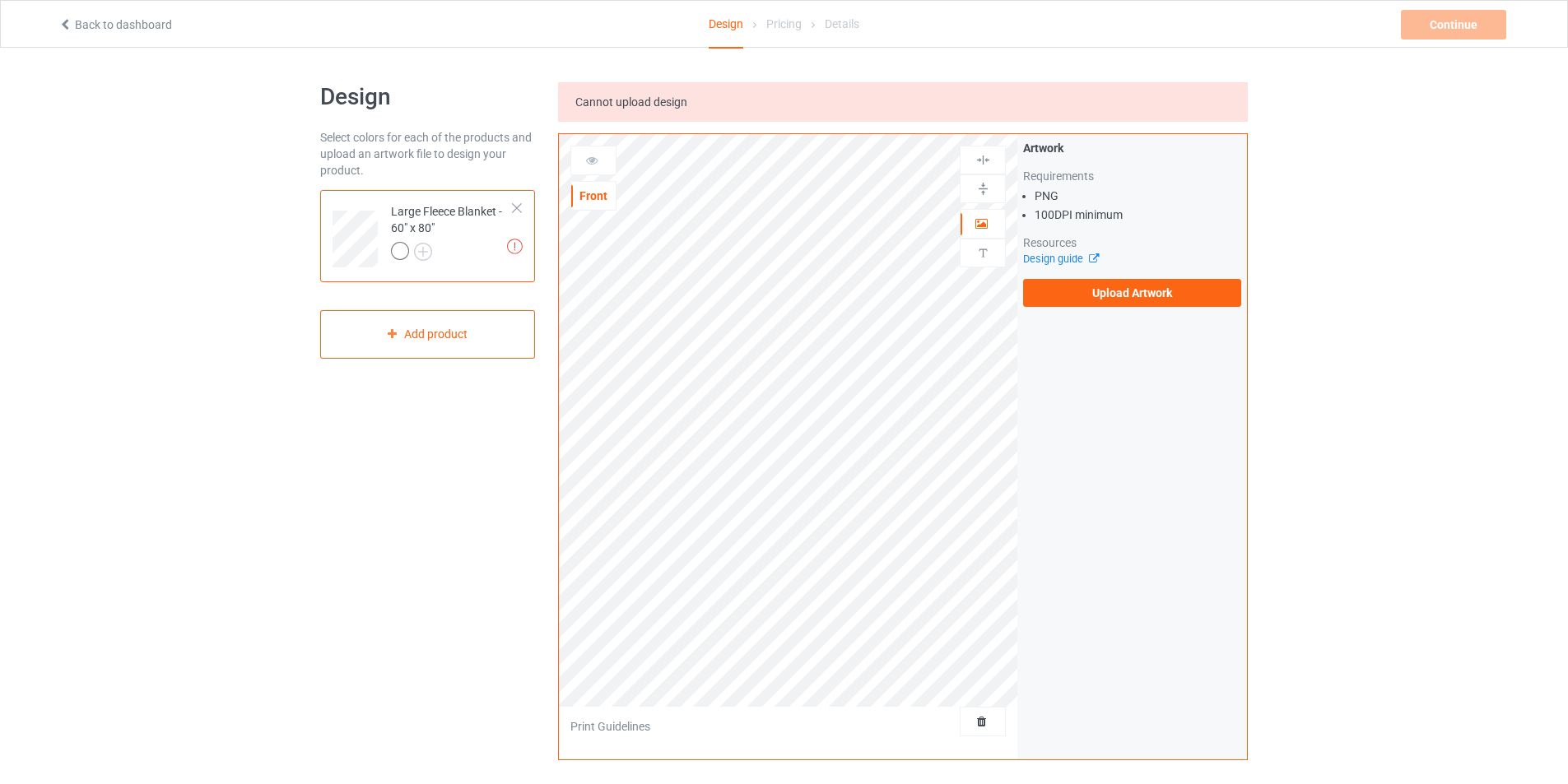
click at [609, 105] on span "Cannot upload design" at bounding box center [631, 102] width 112 height 13
click at [1104, 280] on label "Upload Artwork" at bounding box center [1132, 293] width 218 height 28
click at [1132, 296] on label "Upload Artwork" at bounding box center [1132, 293] width 218 height 28
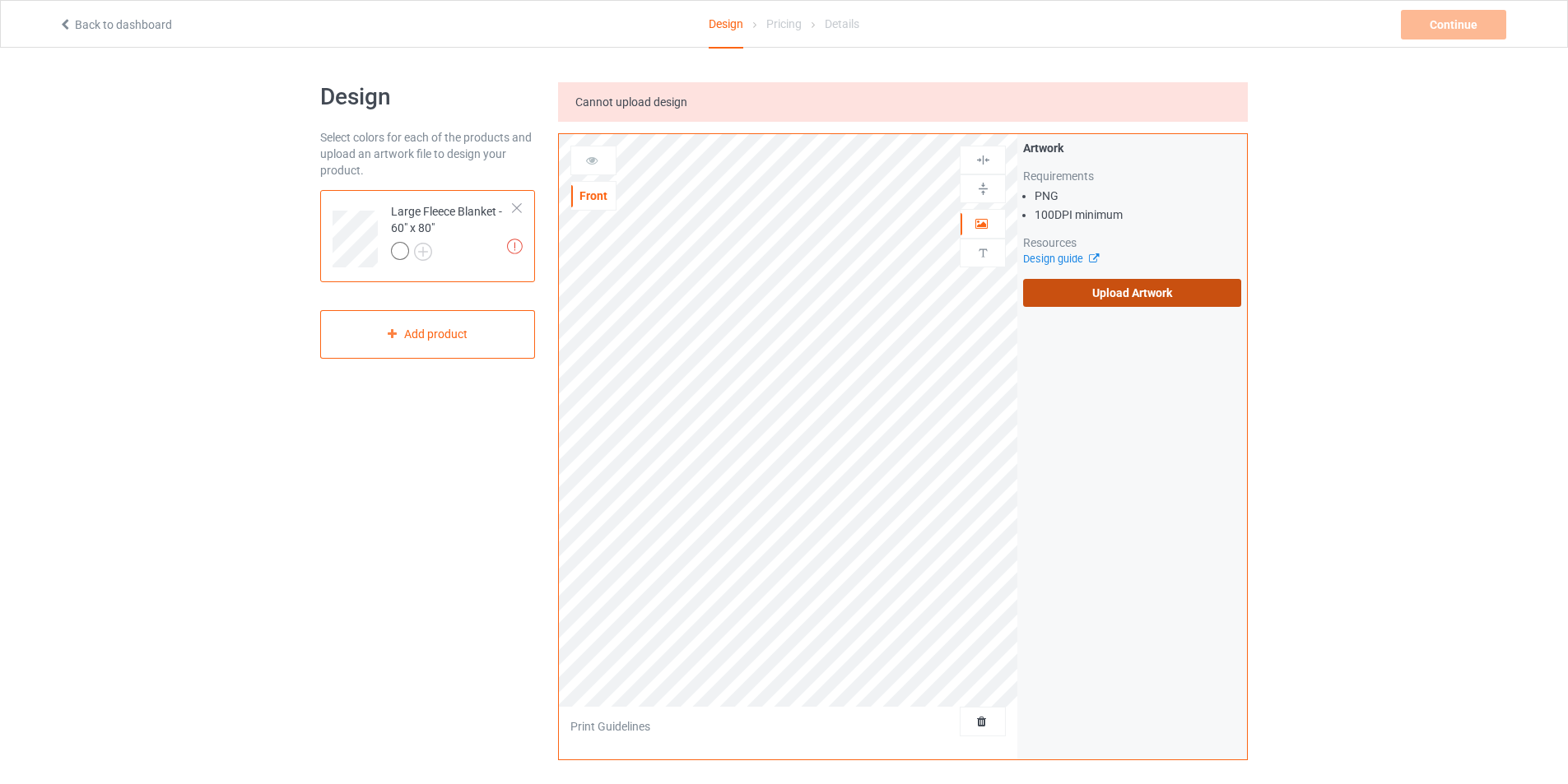
click at [0, 0] on input "Upload Artwork" at bounding box center [0, 0] width 0 height 0
click at [515, 213] on div at bounding box center [517, 208] width 12 height 12
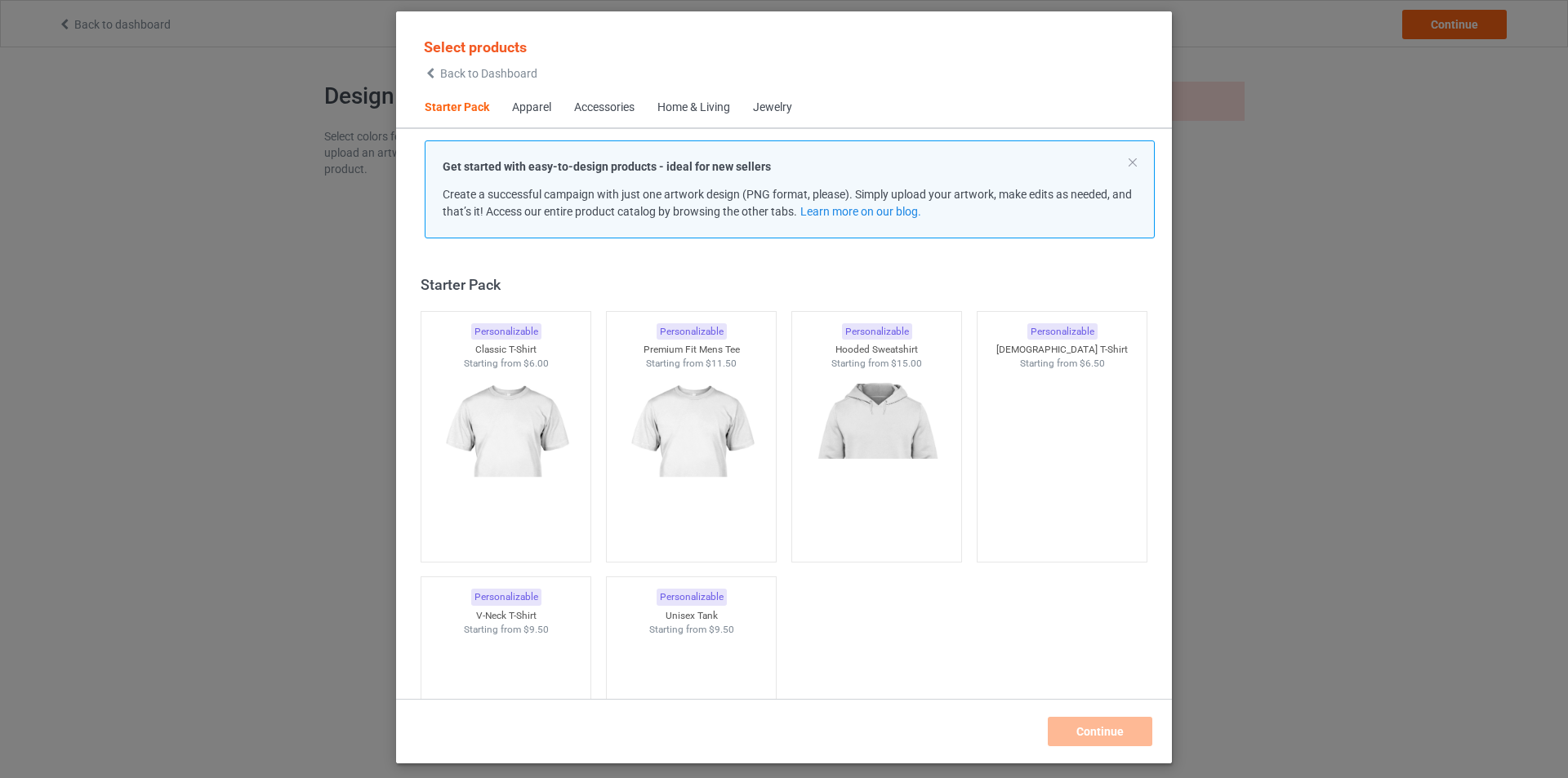
scroll to position [21, 0]
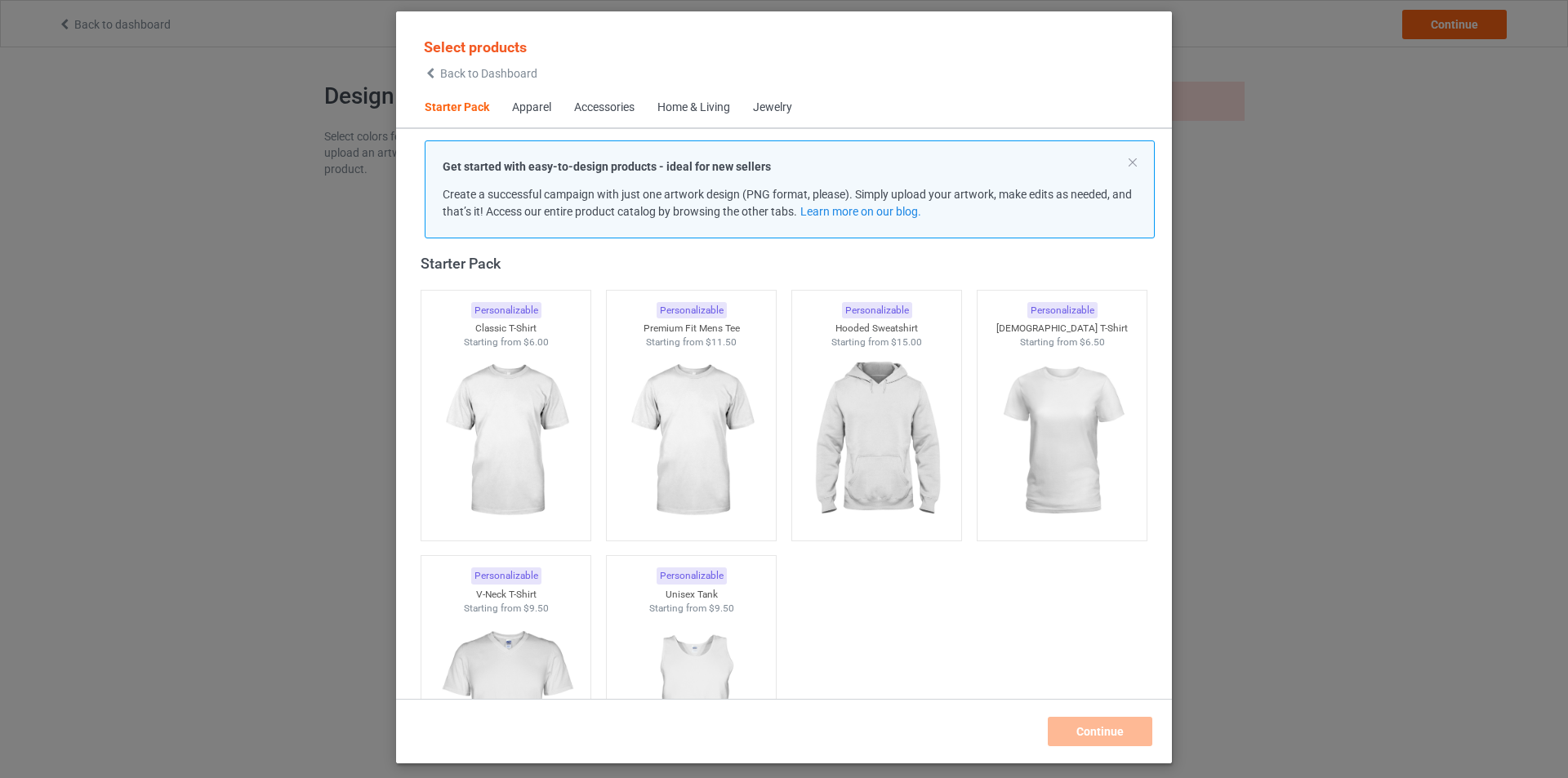
click at [700, 107] on div "Home & Living" at bounding box center [693, 108] width 73 height 16
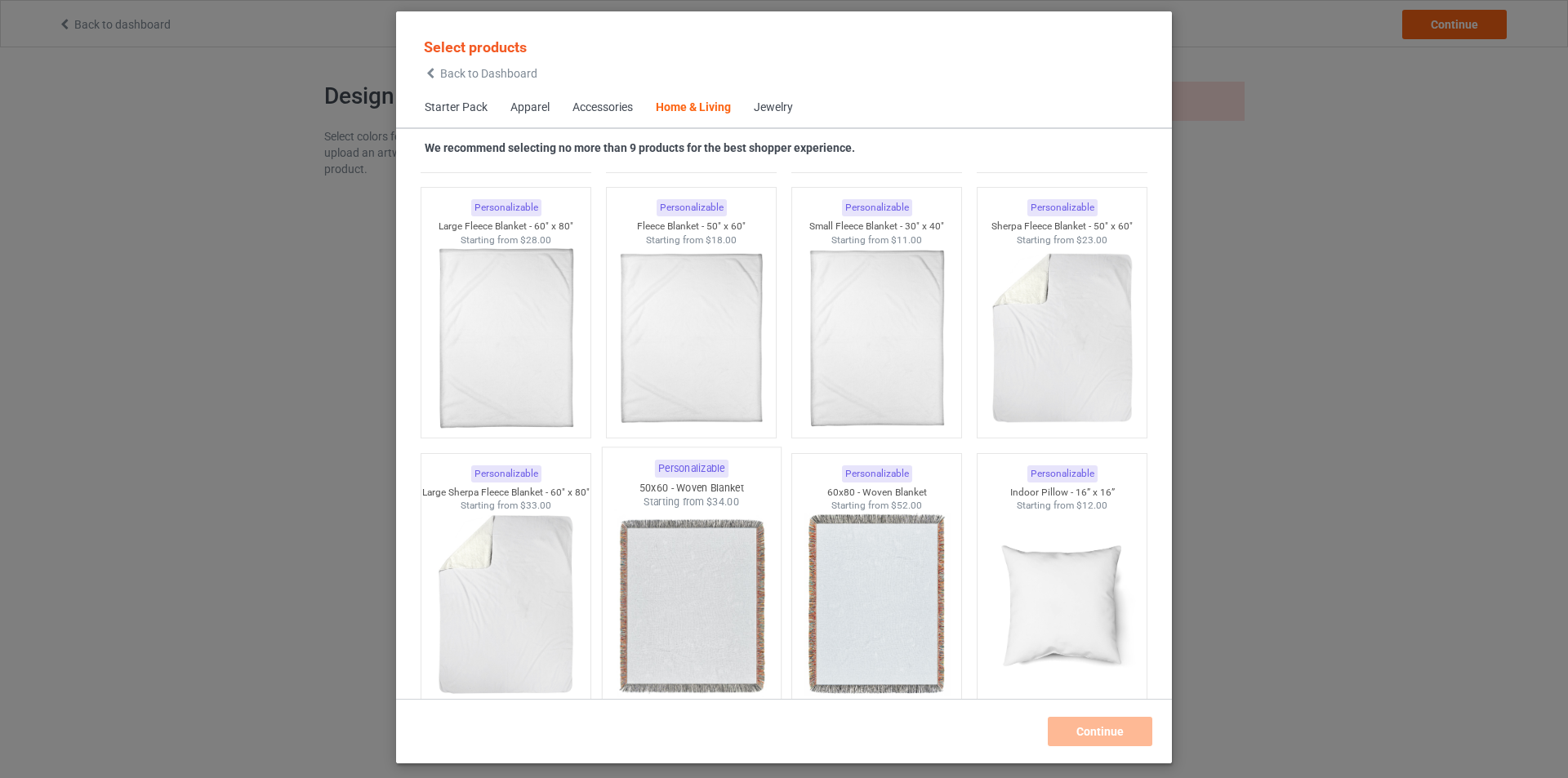
scroll to position [8017, 0]
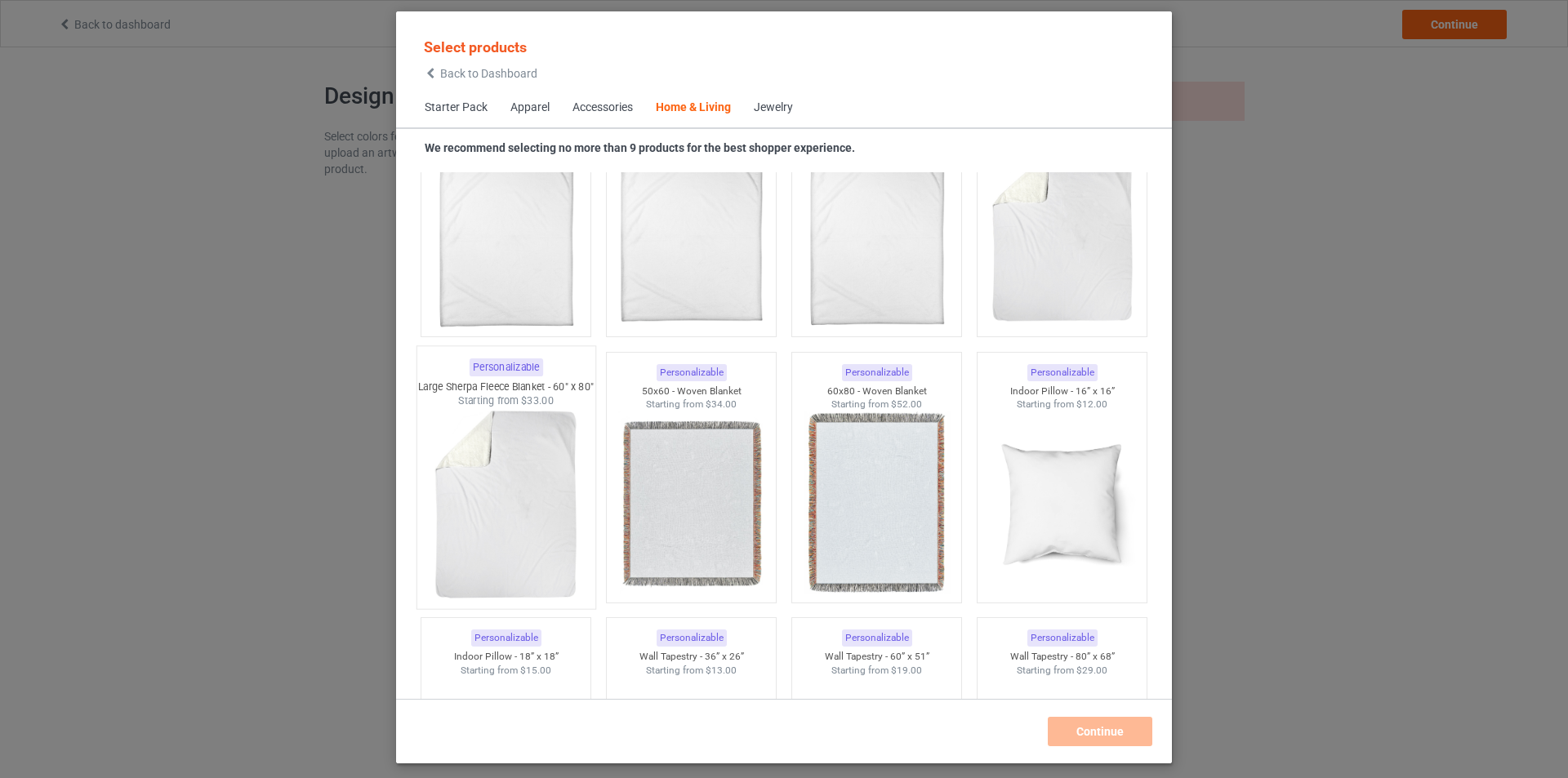
click at [527, 464] on img at bounding box center [505, 504] width 154 height 192
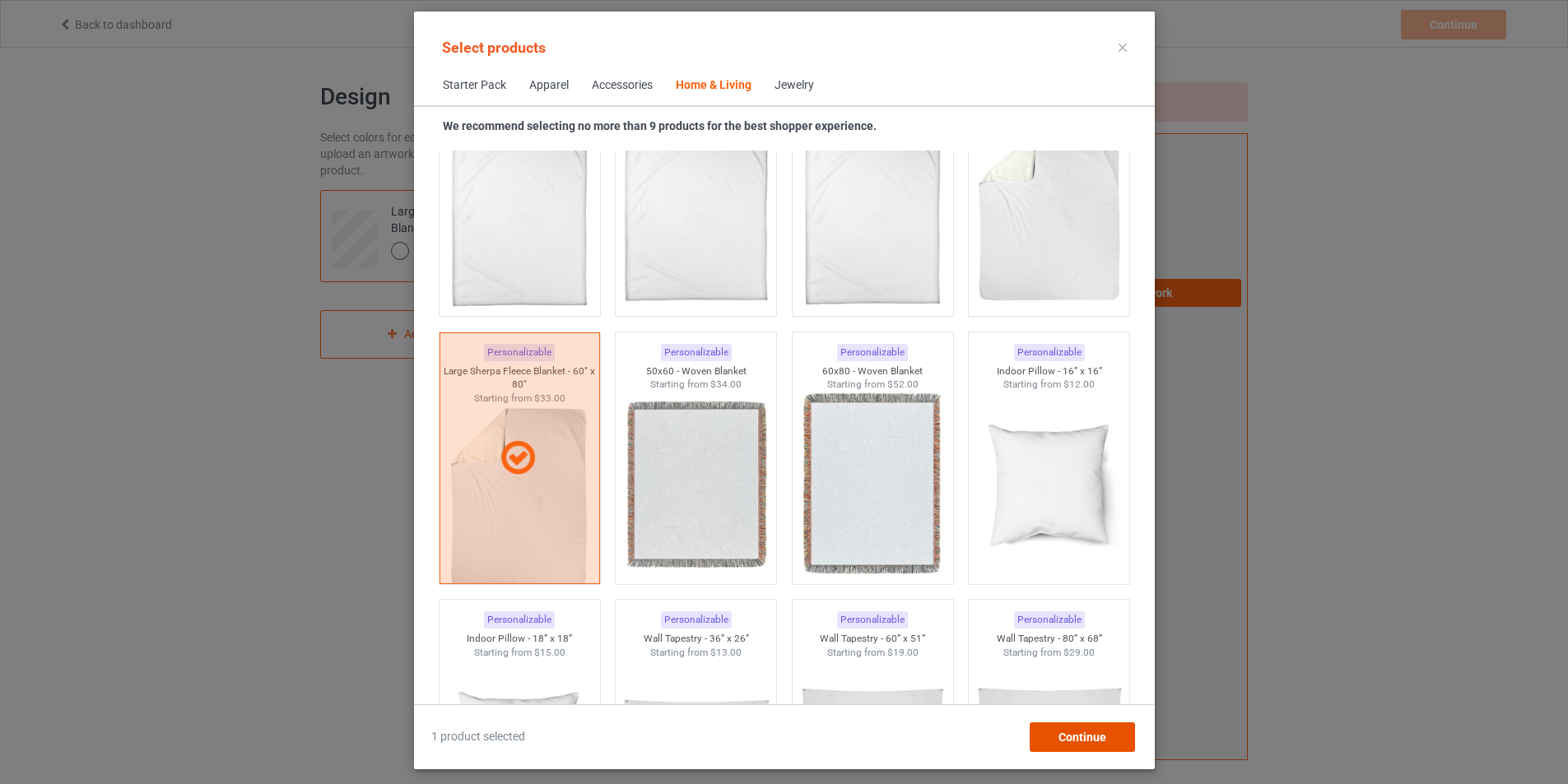
click at [1081, 737] on span "Continue" at bounding box center [1082, 737] width 48 height 13
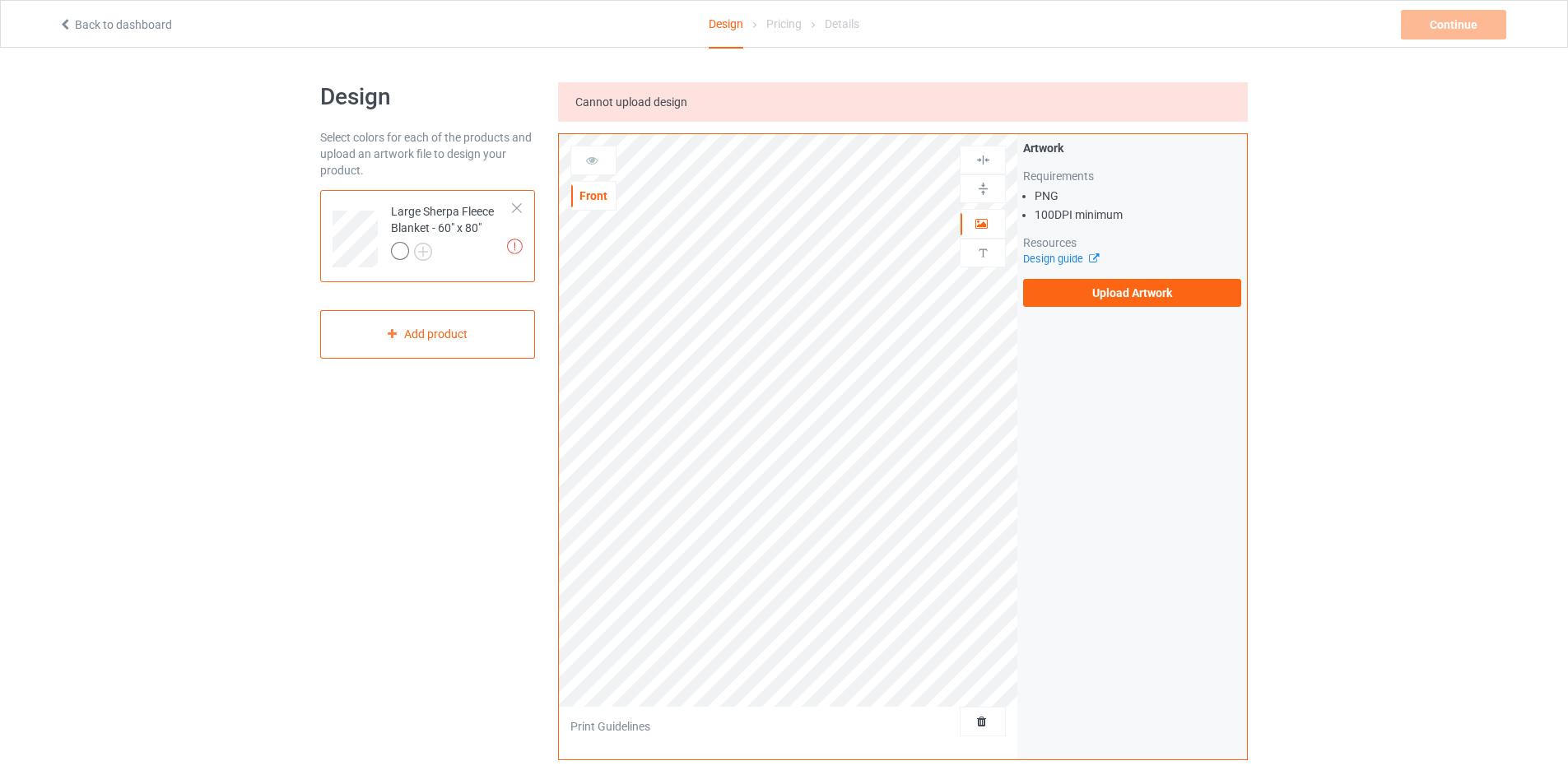
click at [595, 192] on div "Front" at bounding box center [593, 196] width 44 height 16
click at [1121, 296] on label "Upload Artwork" at bounding box center [1132, 293] width 218 height 28
click at [0, 0] on input "Upload Artwork" at bounding box center [0, 0] width 0 height 0
click at [316, 749] on div "Design Select colors for each of the products and upload an artwork file to des…" at bounding box center [428, 582] width 238 height 1023
click at [1099, 282] on label "Upload Artwork" at bounding box center [1132, 293] width 218 height 28
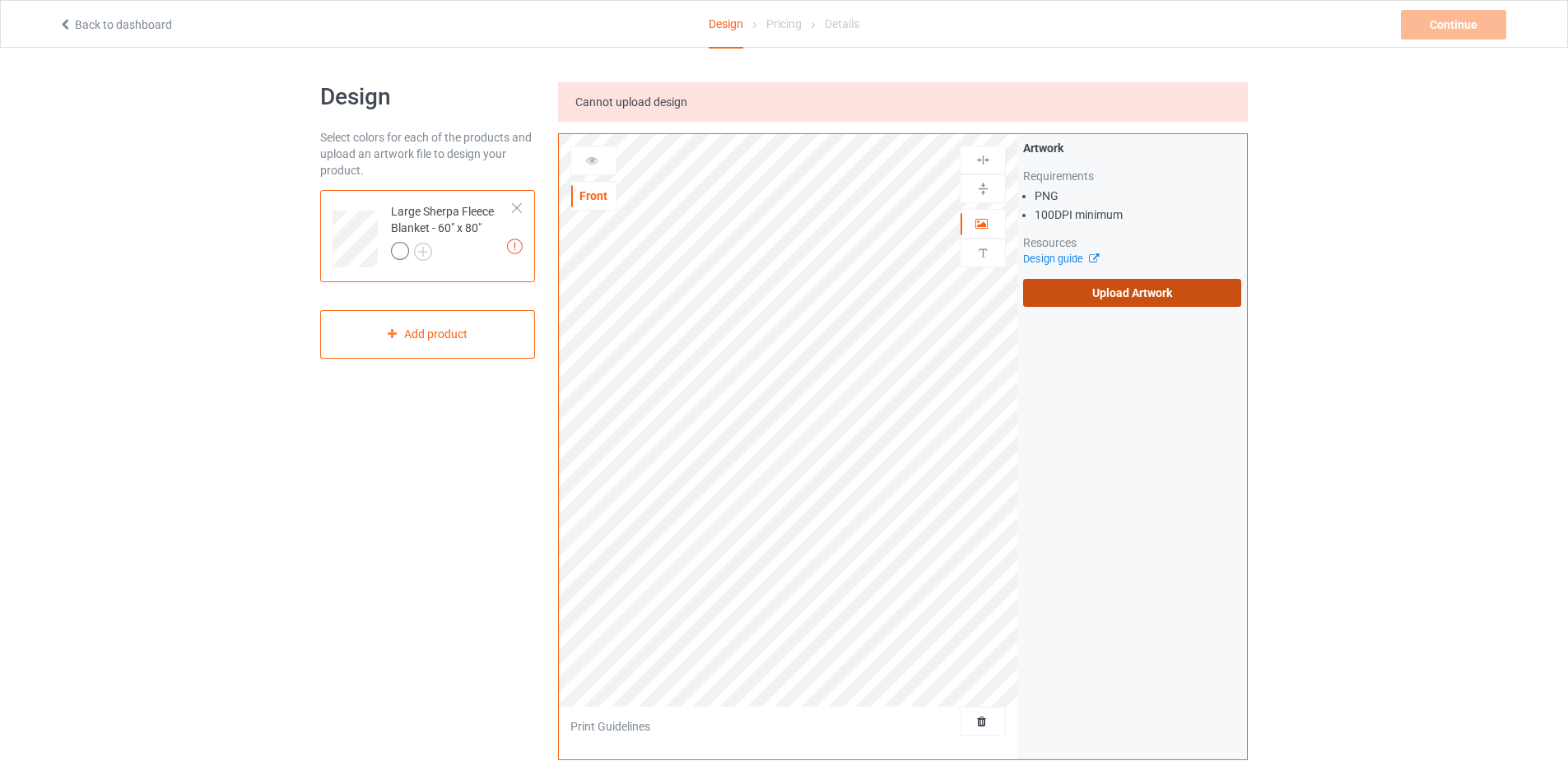
click at [0, 0] on input "Upload Artwork" at bounding box center [0, 0] width 0 height 0
click at [1105, 301] on label "Upload Artwork" at bounding box center [1132, 293] width 218 height 28
click at [0, 0] on input "Upload Artwork" at bounding box center [0, 0] width 0 height 0
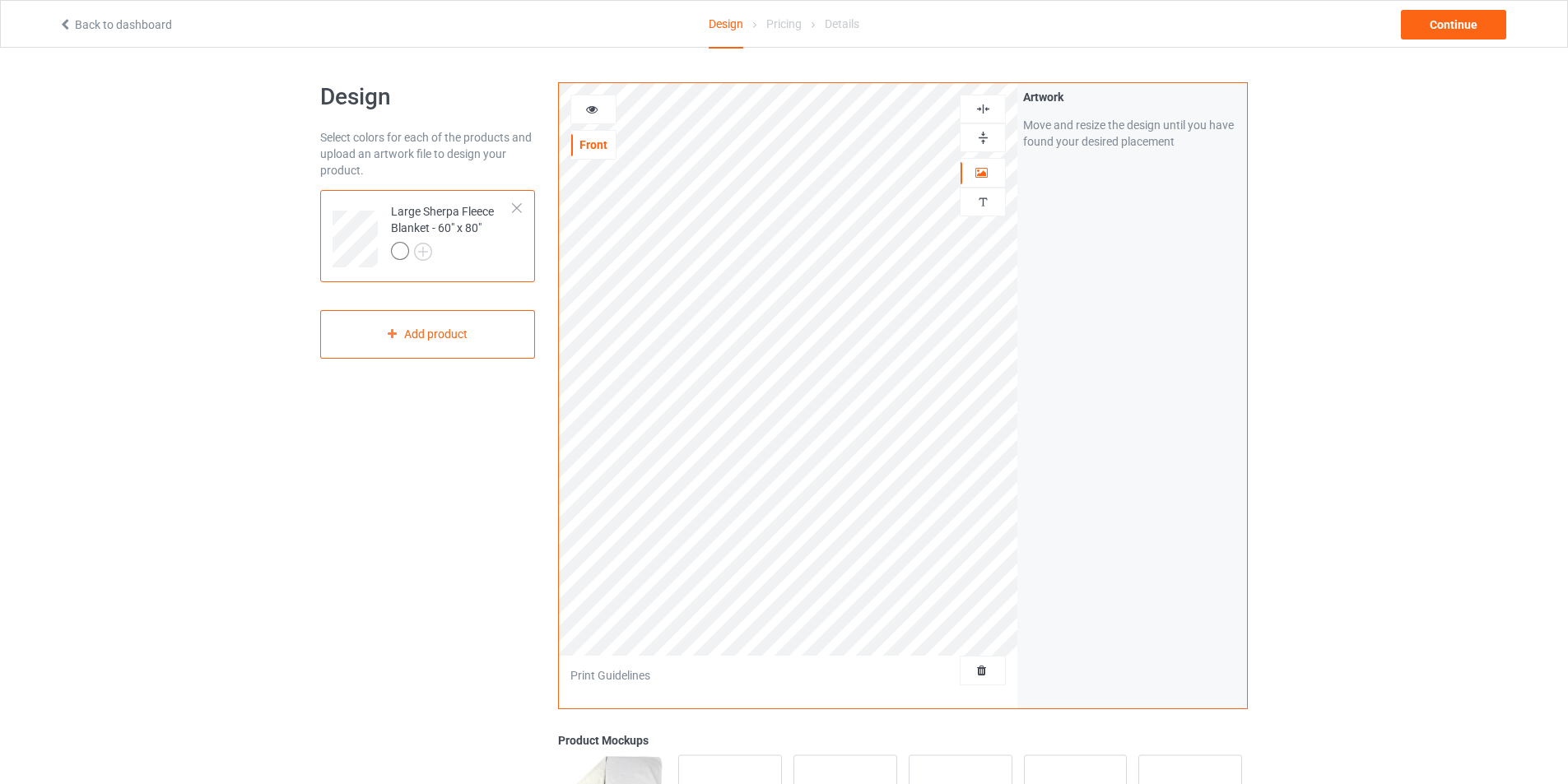
click at [508, 205] on div "Large Sherpa Fleece Blanket - 60" x 80"" at bounding box center [452, 231] width 123 height 56
click at [516, 209] on div at bounding box center [517, 208] width 12 height 12
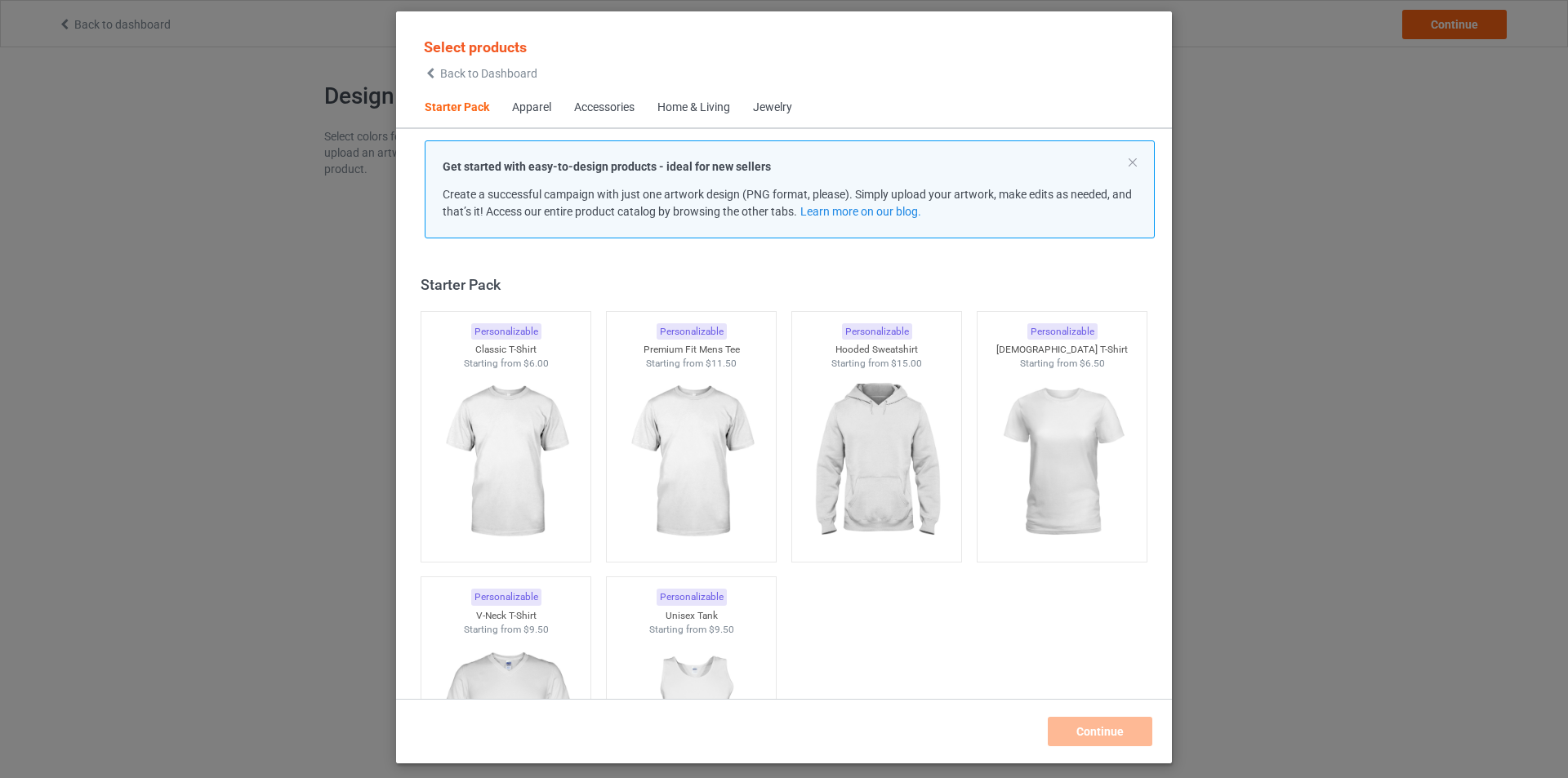
scroll to position [21, 0]
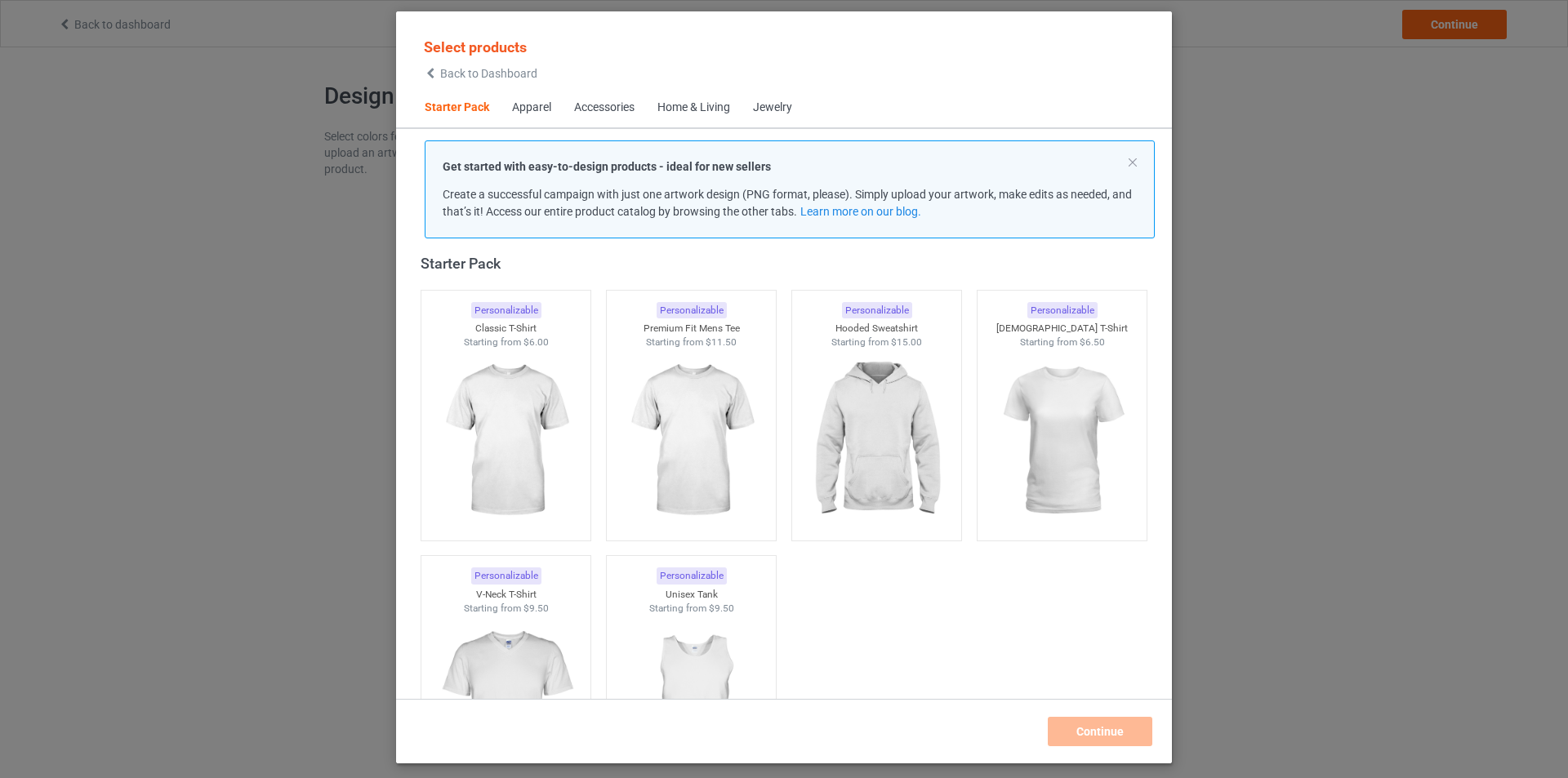
click at [668, 108] on div "Home & Living" at bounding box center [693, 108] width 73 height 16
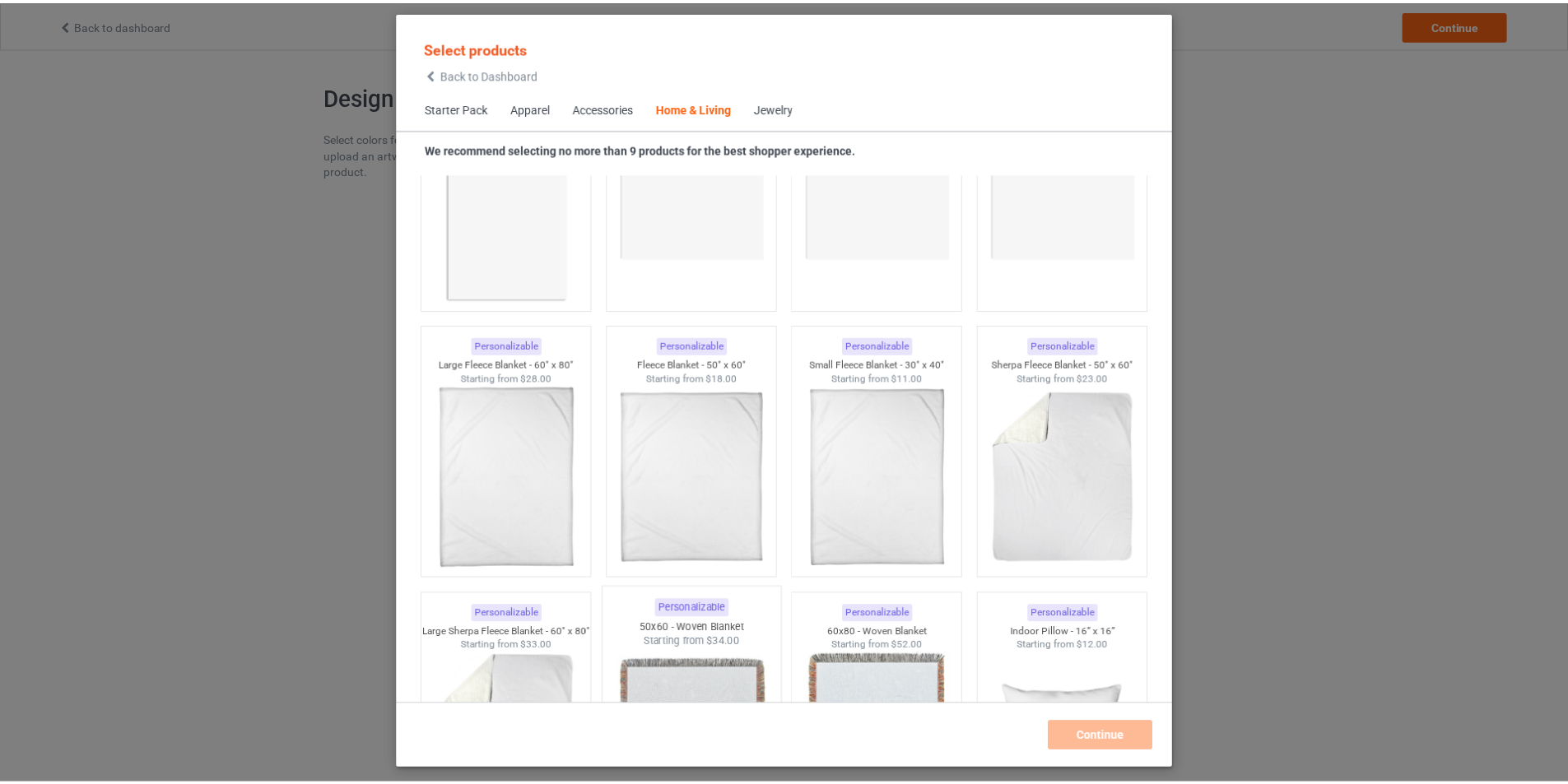
scroll to position [7750, 0]
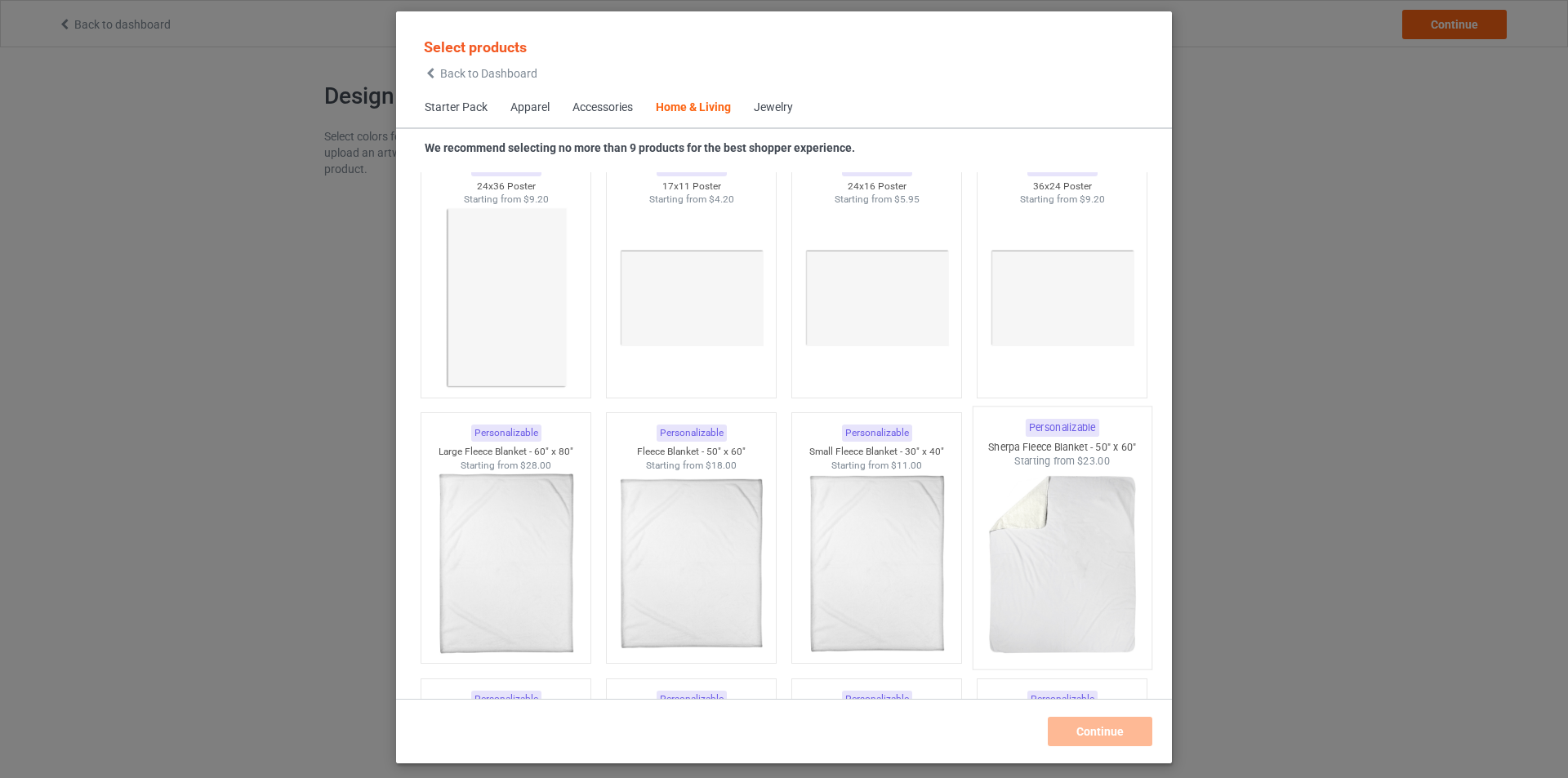
click at [1079, 586] on img at bounding box center [1062, 564] width 154 height 192
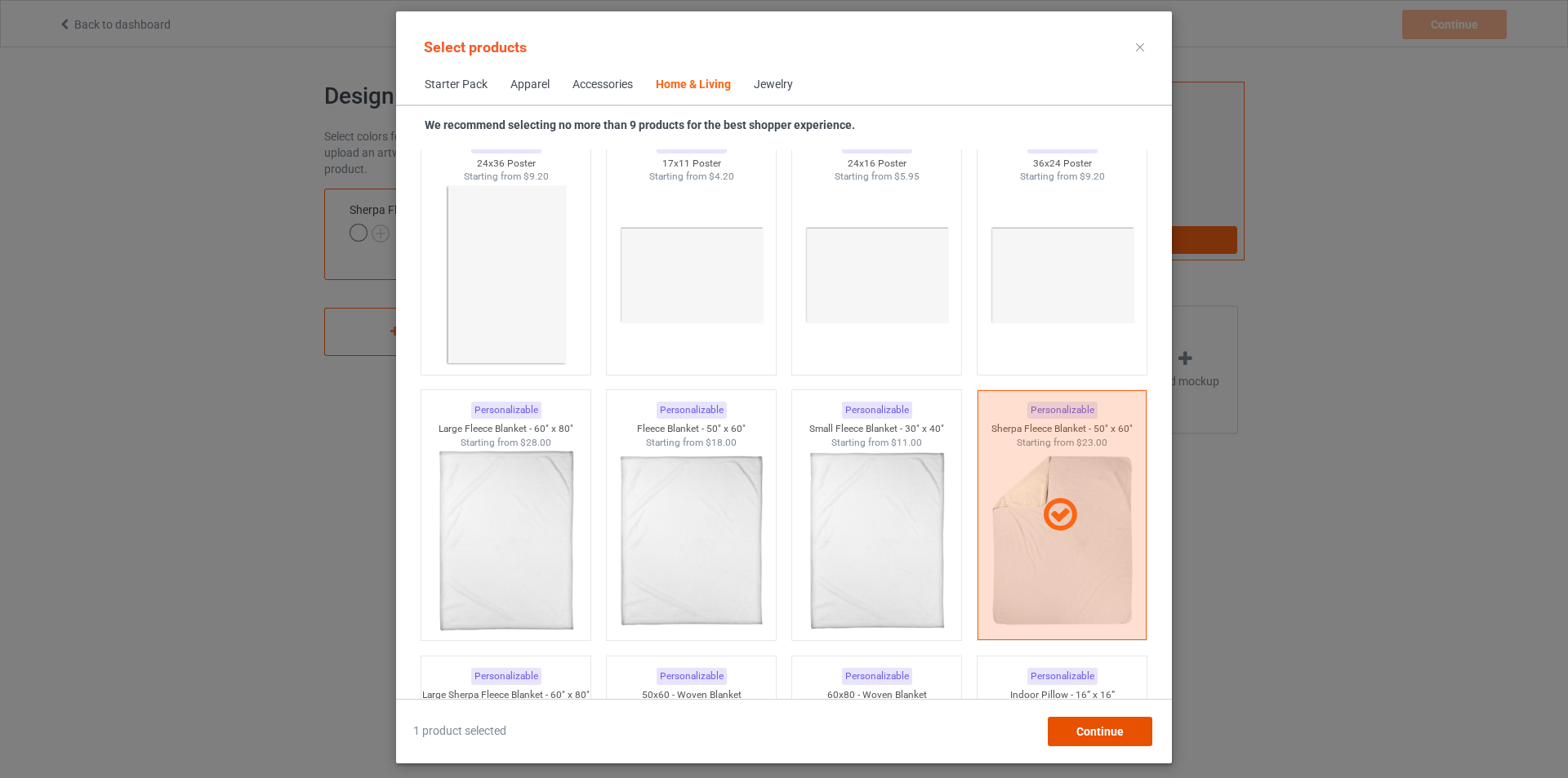
drag, startPoint x: 1101, startPoint y: 729, endPoint x: 1083, endPoint y: 721, distance: 19.7
click at [1101, 728] on span "Continue" at bounding box center [1100, 731] width 47 height 13
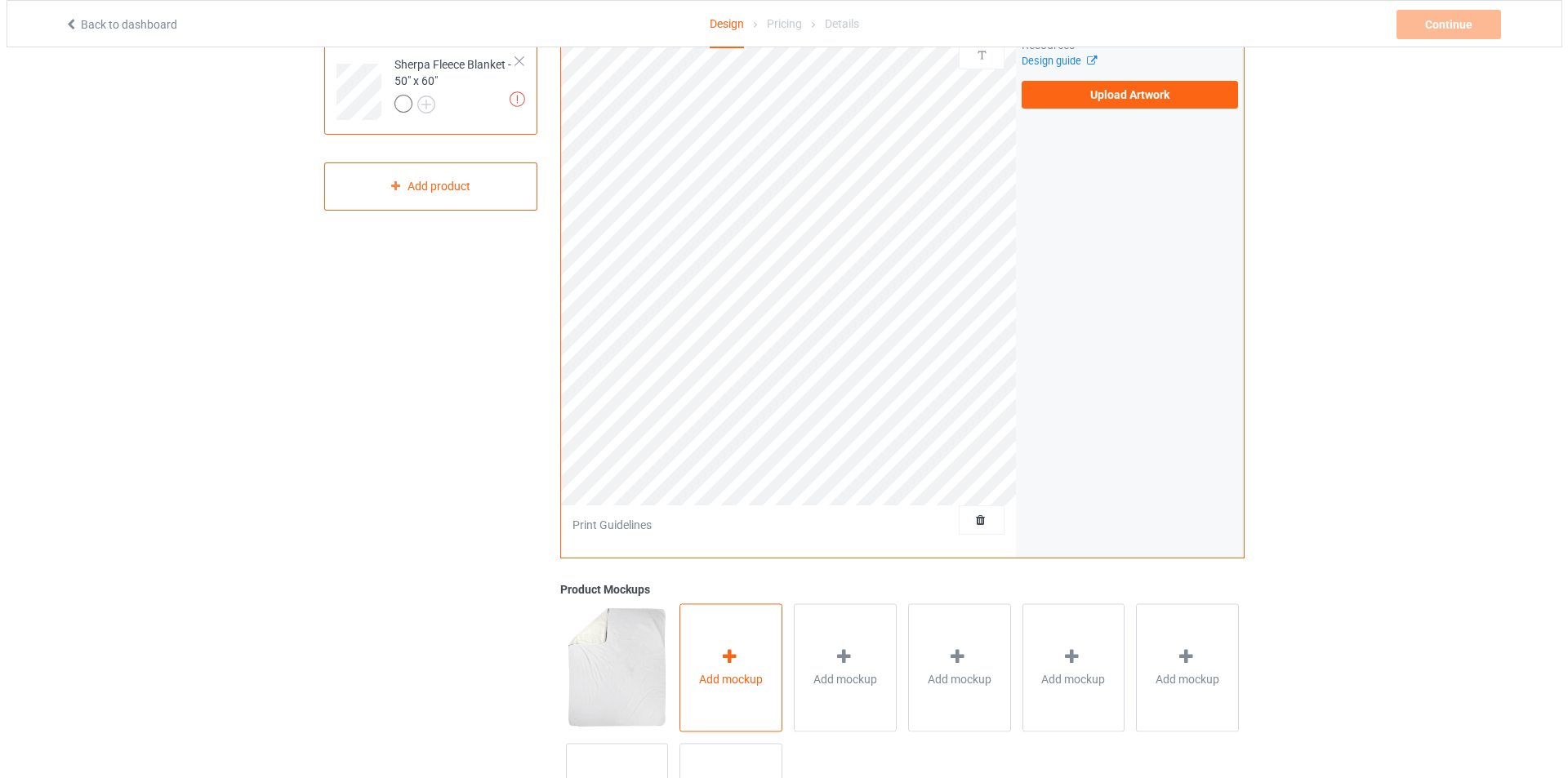
scroll to position [163, 0]
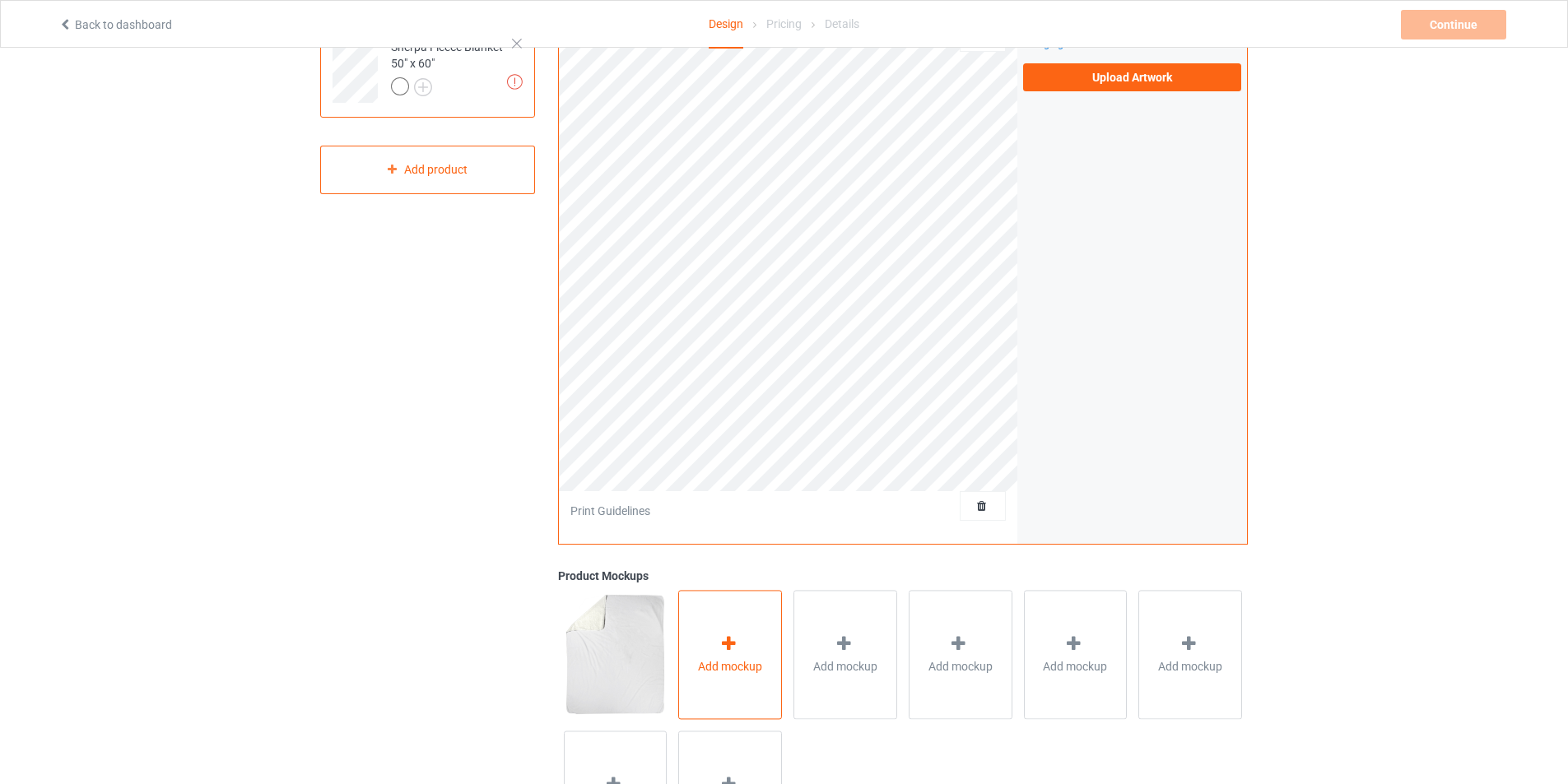
click at [743, 613] on div "Add mockup" at bounding box center [730, 654] width 104 height 129
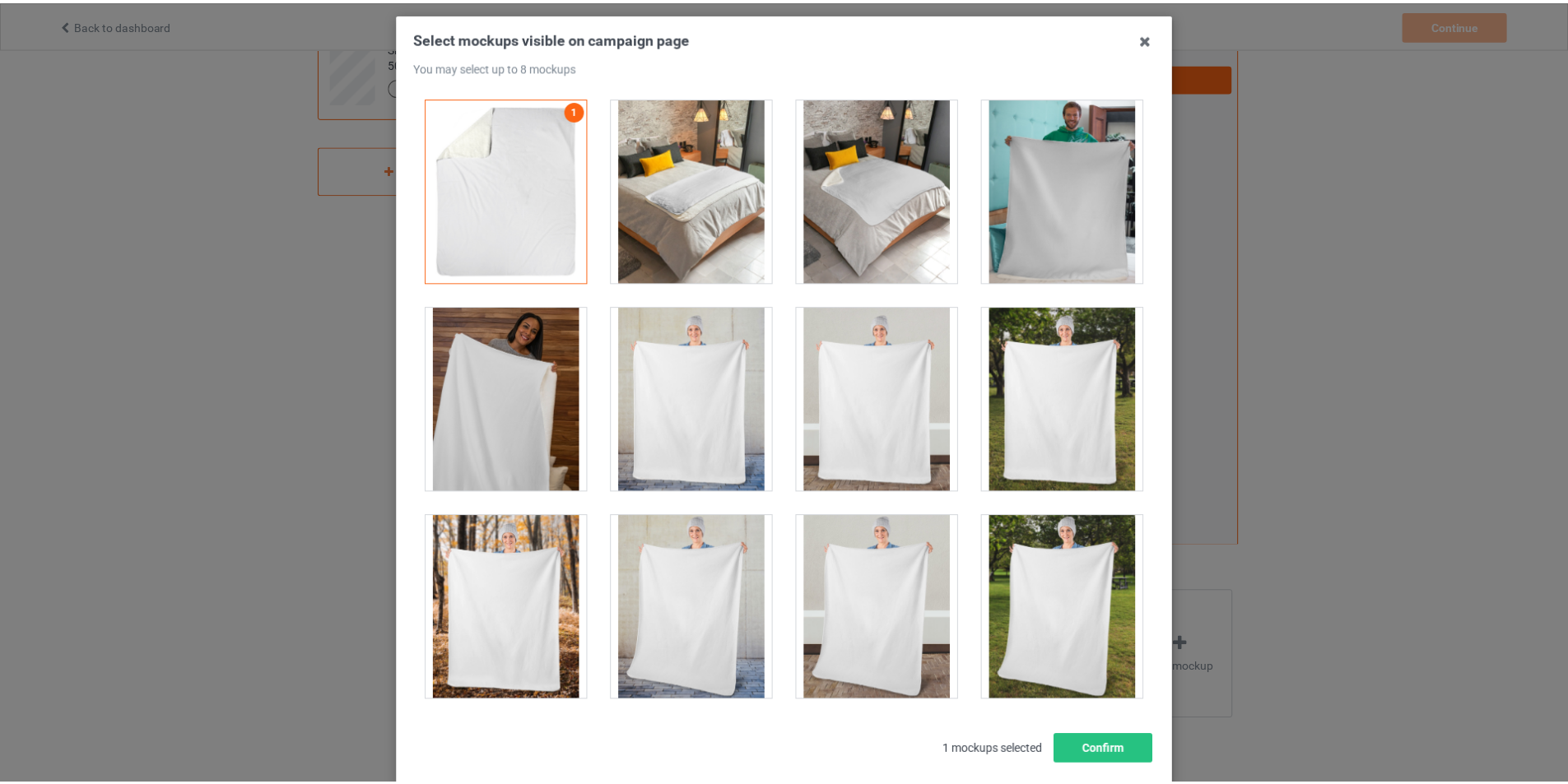
scroll to position [0, 0]
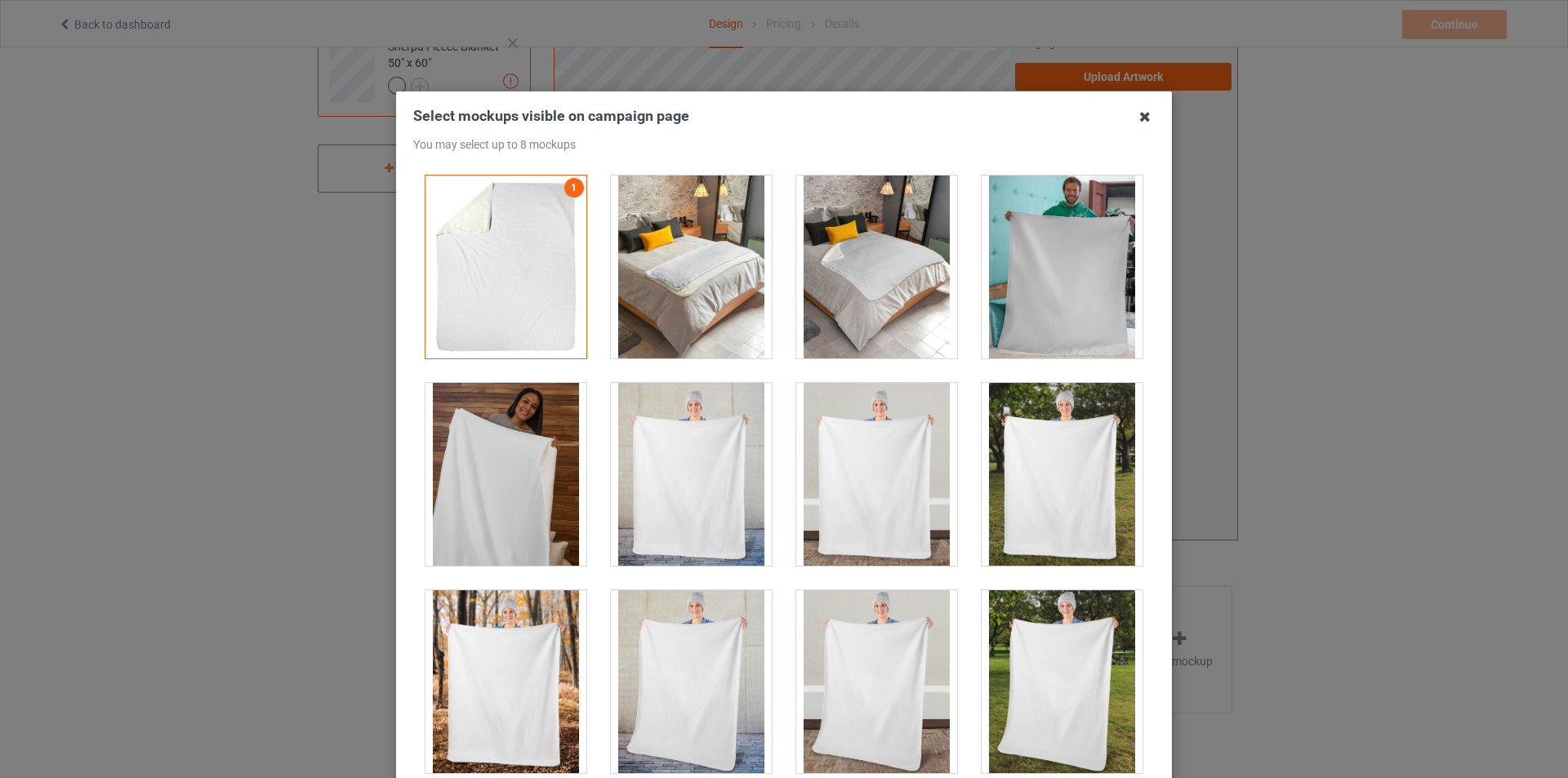
click at [1141, 121] on icon at bounding box center [1145, 117] width 26 height 26
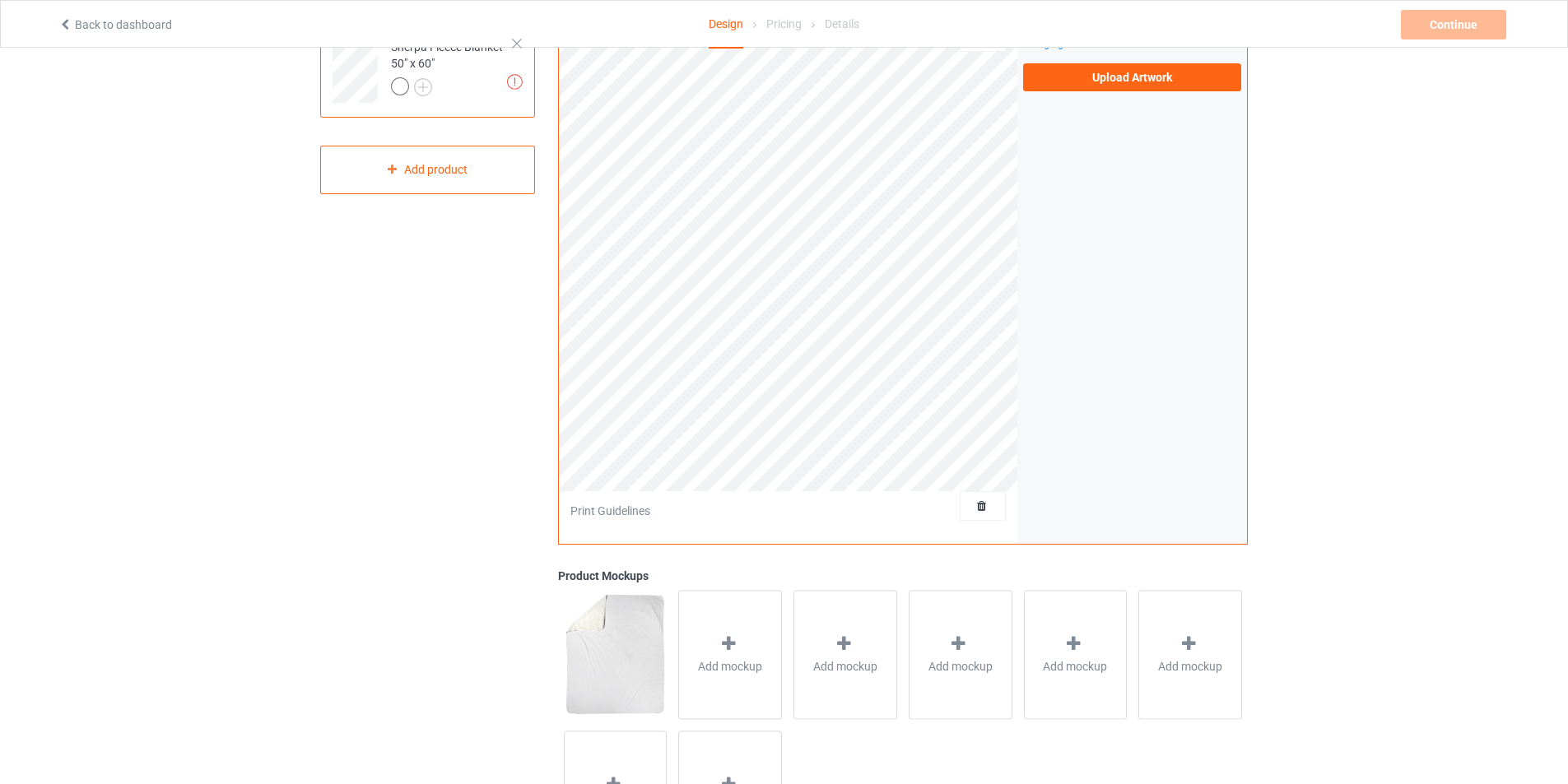
click at [1119, 94] on div "Artwork Requirements PNG 100 DPI minimum Resources Design guide Upload Artwork" at bounding box center [1132, 7] width 230 height 179
click at [1119, 84] on label "Upload Artwork" at bounding box center [1132, 77] width 218 height 28
click at [0, 0] on input "Upload Artwork" at bounding box center [0, 0] width 0 height 0
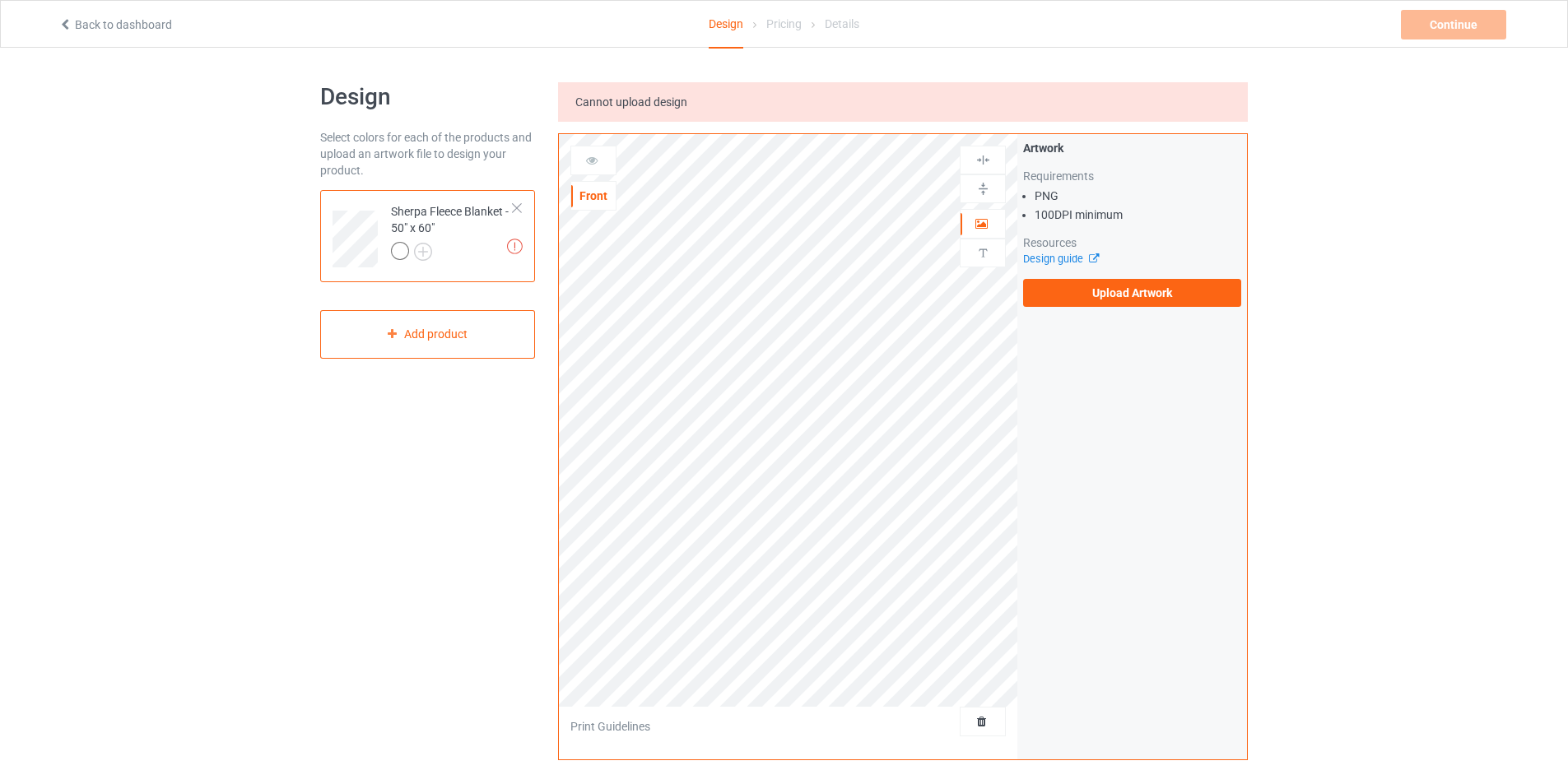
drag, startPoint x: 1362, startPoint y: 136, endPoint x: 1021, endPoint y: 21, distance: 359.9
click at [1350, 136] on div "Design Select colors for each of the products and upload an artwork file to des…" at bounding box center [784, 582] width 1568 height 1069
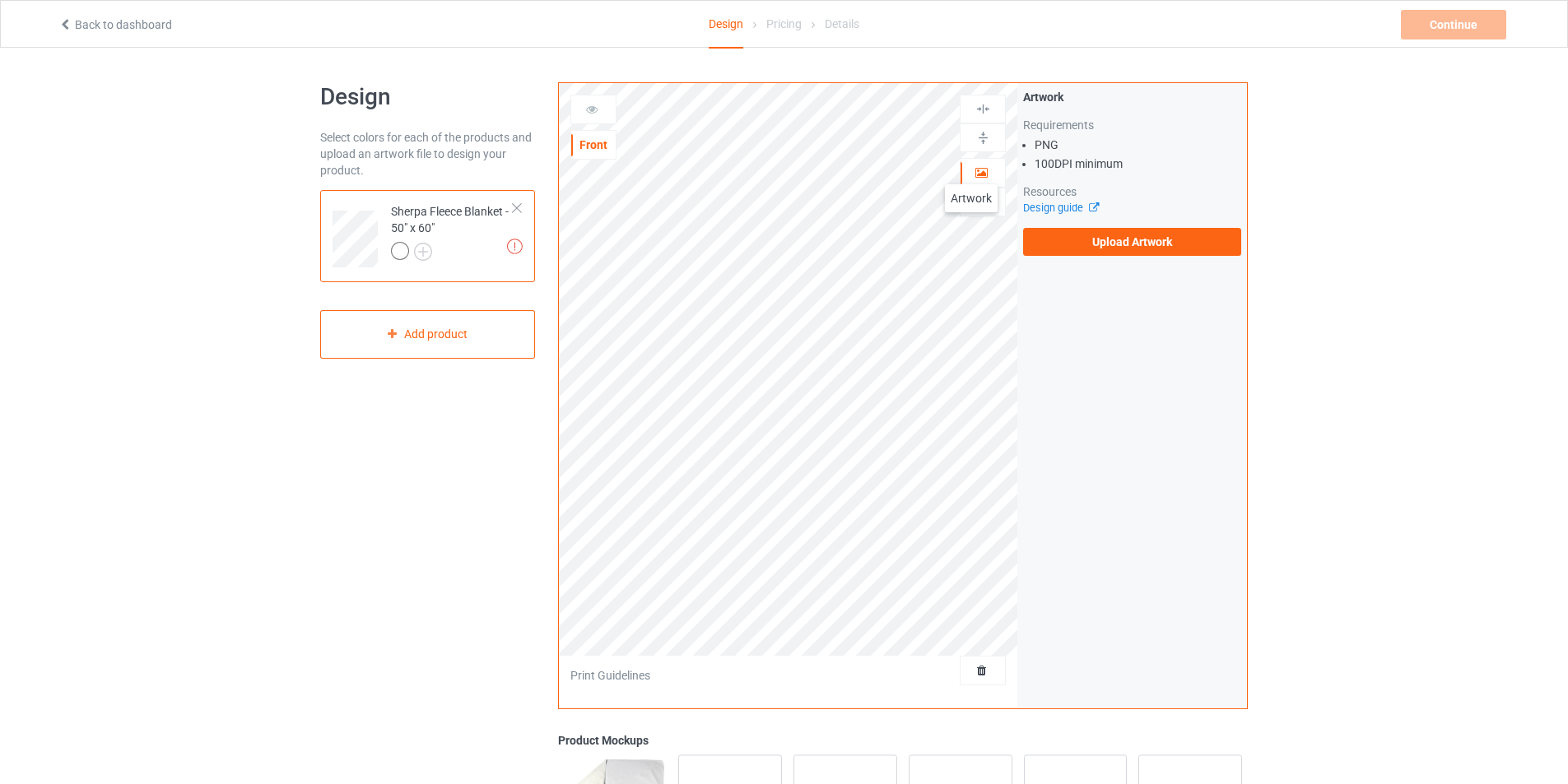
click at [971, 168] on div at bounding box center [983, 173] width 44 height 16
click at [521, 247] on img at bounding box center [514, 246] width 16 height 16
click at [520, 244] on img at bounding box center [514, 246] width 16 height 16
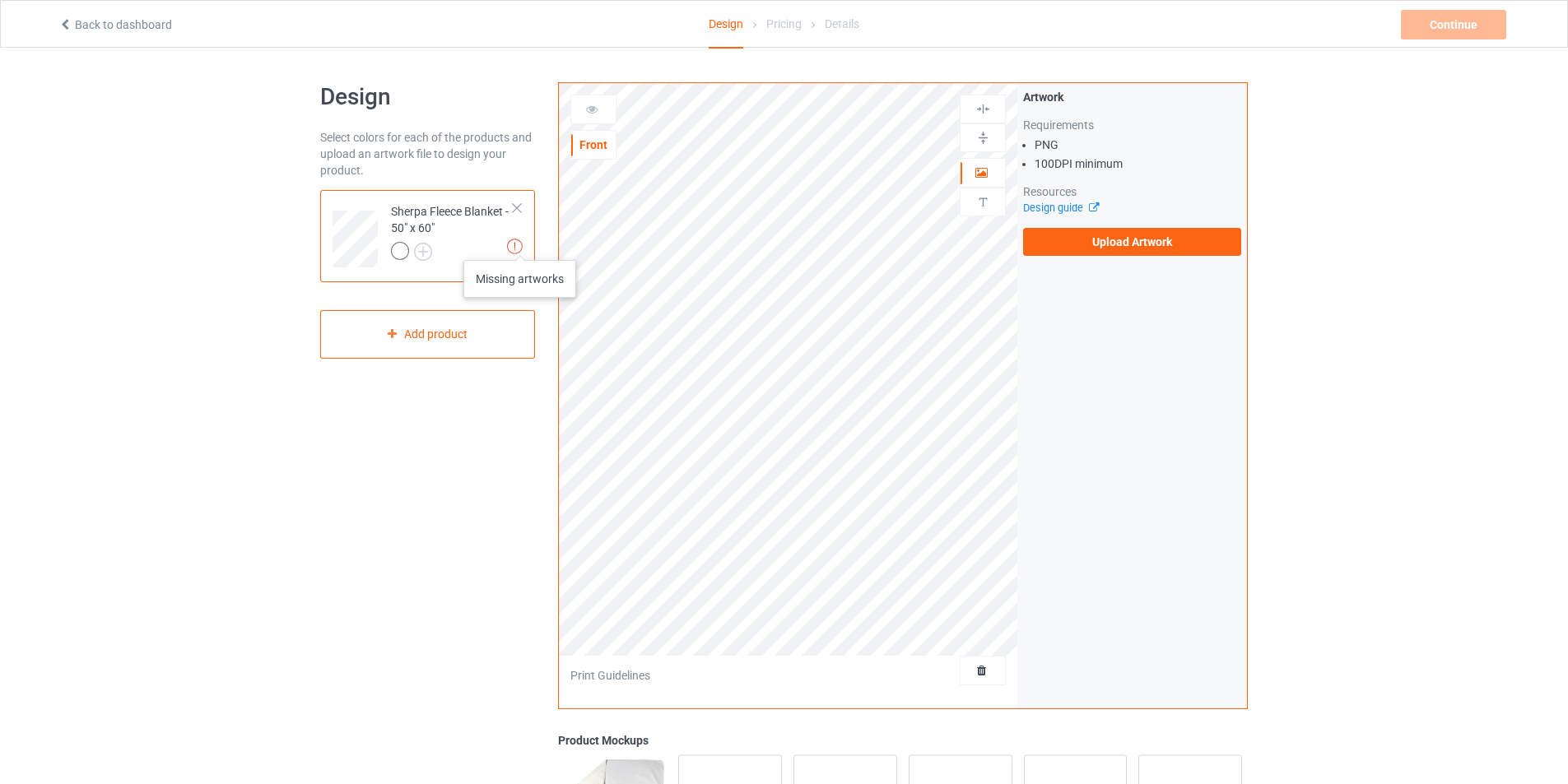
click at [520, 244] on img at bounding box center [514, 246] width 16 height 16
click at [517, 245] on img at bounding box center [514, 246] width 16 height 16
click at [1066, 205] on link "Design guide" at bounding box center [1060, 208] width 75 height 12
click at [150, 329] on div "Design Select colors for each of the products and upload an artwork file to des…" at bounding box center [784, 557] width 1568 height 1018
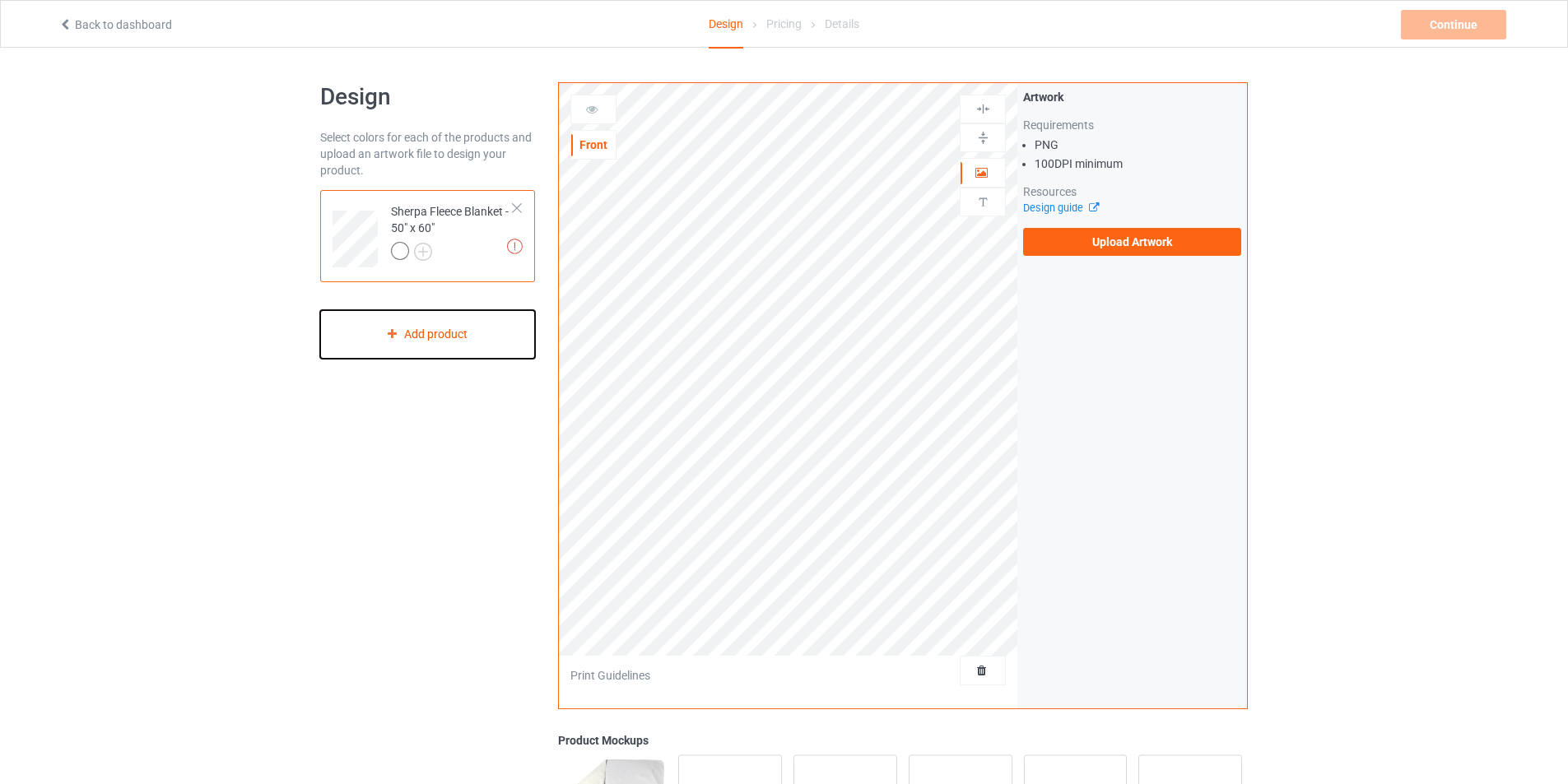
click at [435, 348] on div "Add product" at bounding box center [428, 334] width 215 height 49
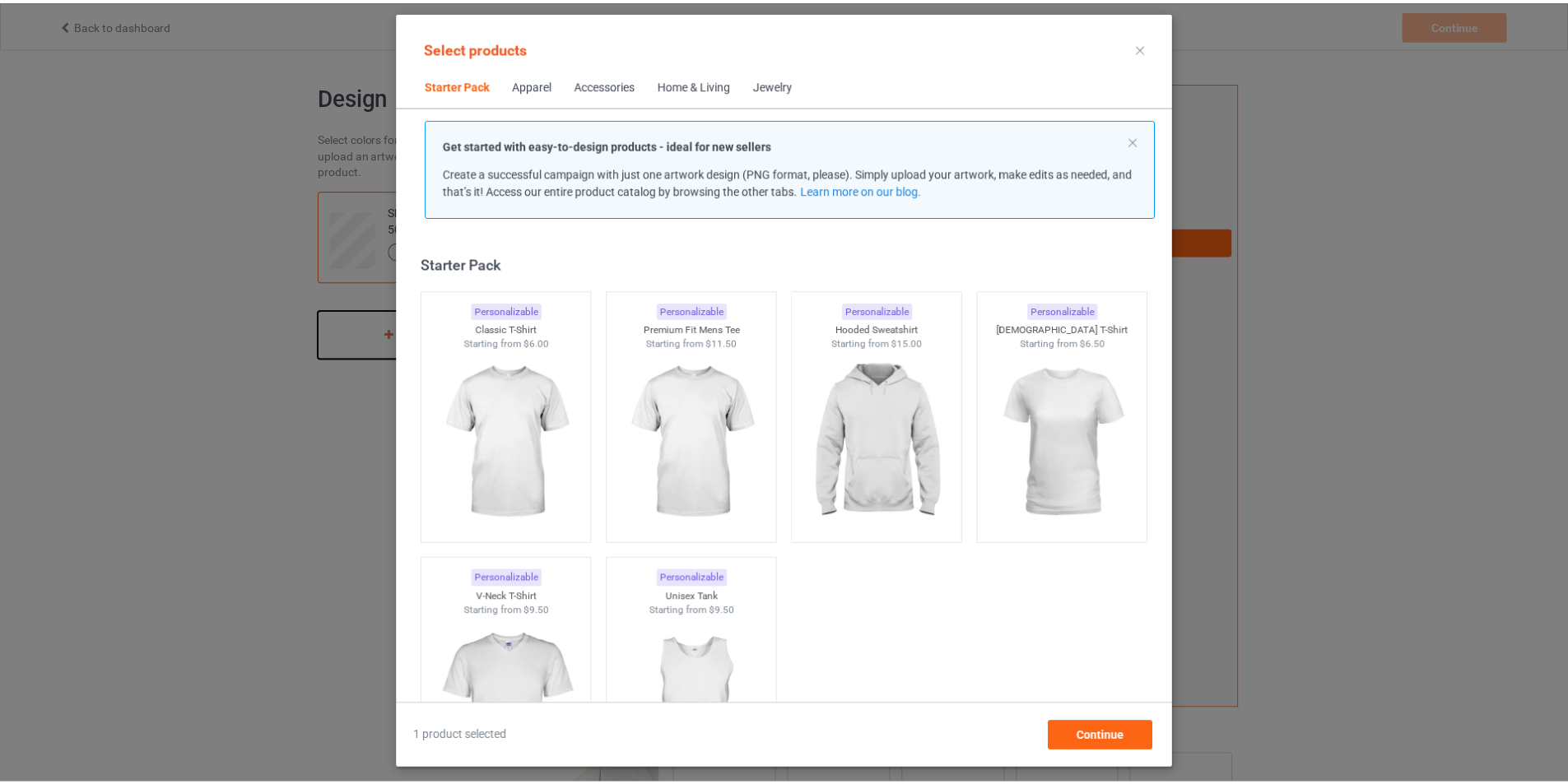
scroll to position [21, 0]
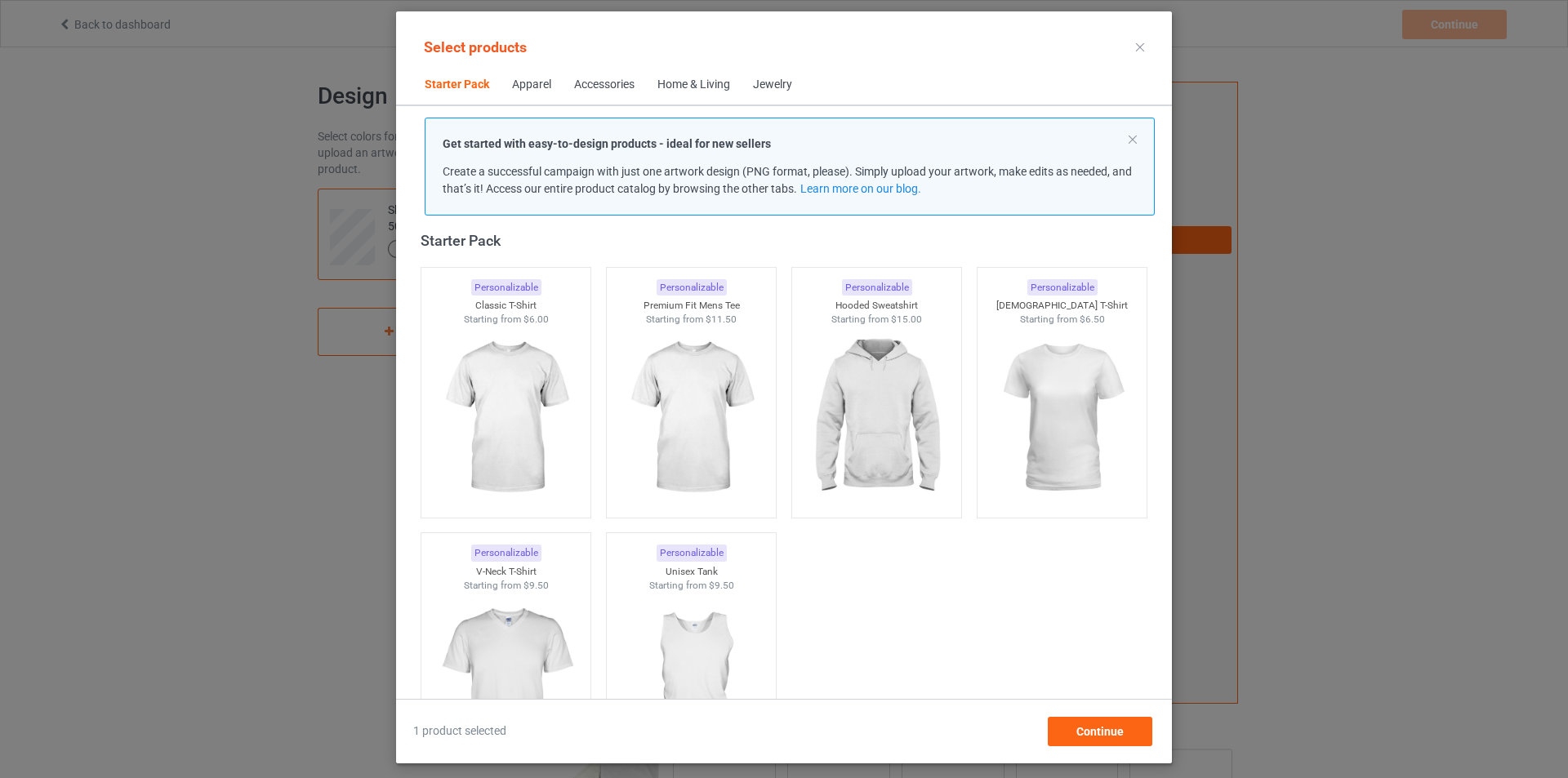
click at [1139, 50] on icon at bounding box center [1140, 47] width 8 height 8
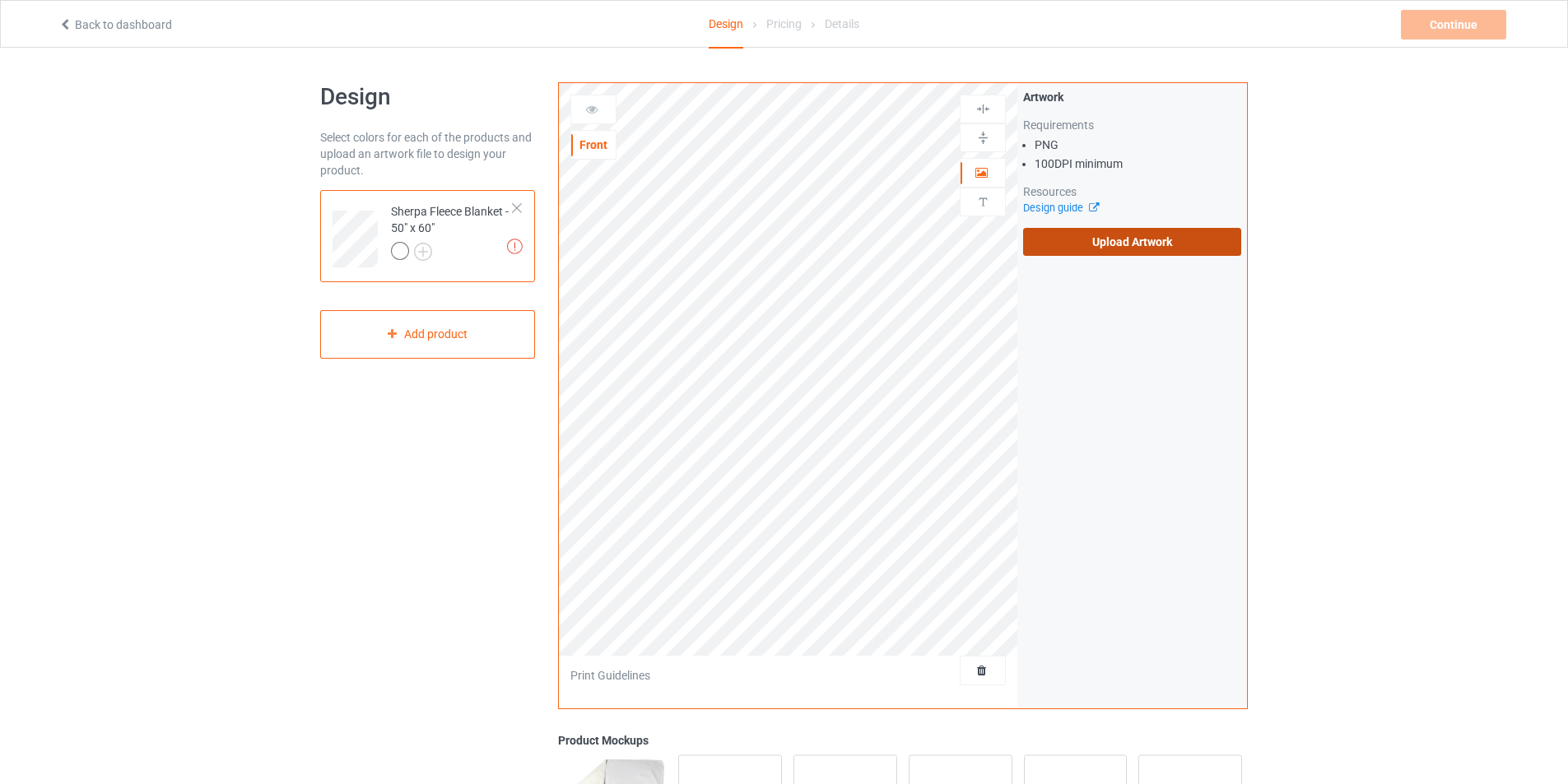
click at [1107, 236] on label "Upload Artwork" at bounding box center [1132, 242] width 218 height 28
click at [0, 0] on input "Upload Artwork" at bounding box center [0, 0] width 0 height 0
click at [1138, 234] on label "Upload Artwork" at bounding box center [1132, 242] width 218 height 28
click at [0, 0] on input "Upload Artwork" at bounding box center [0, 0] width 0 height 0
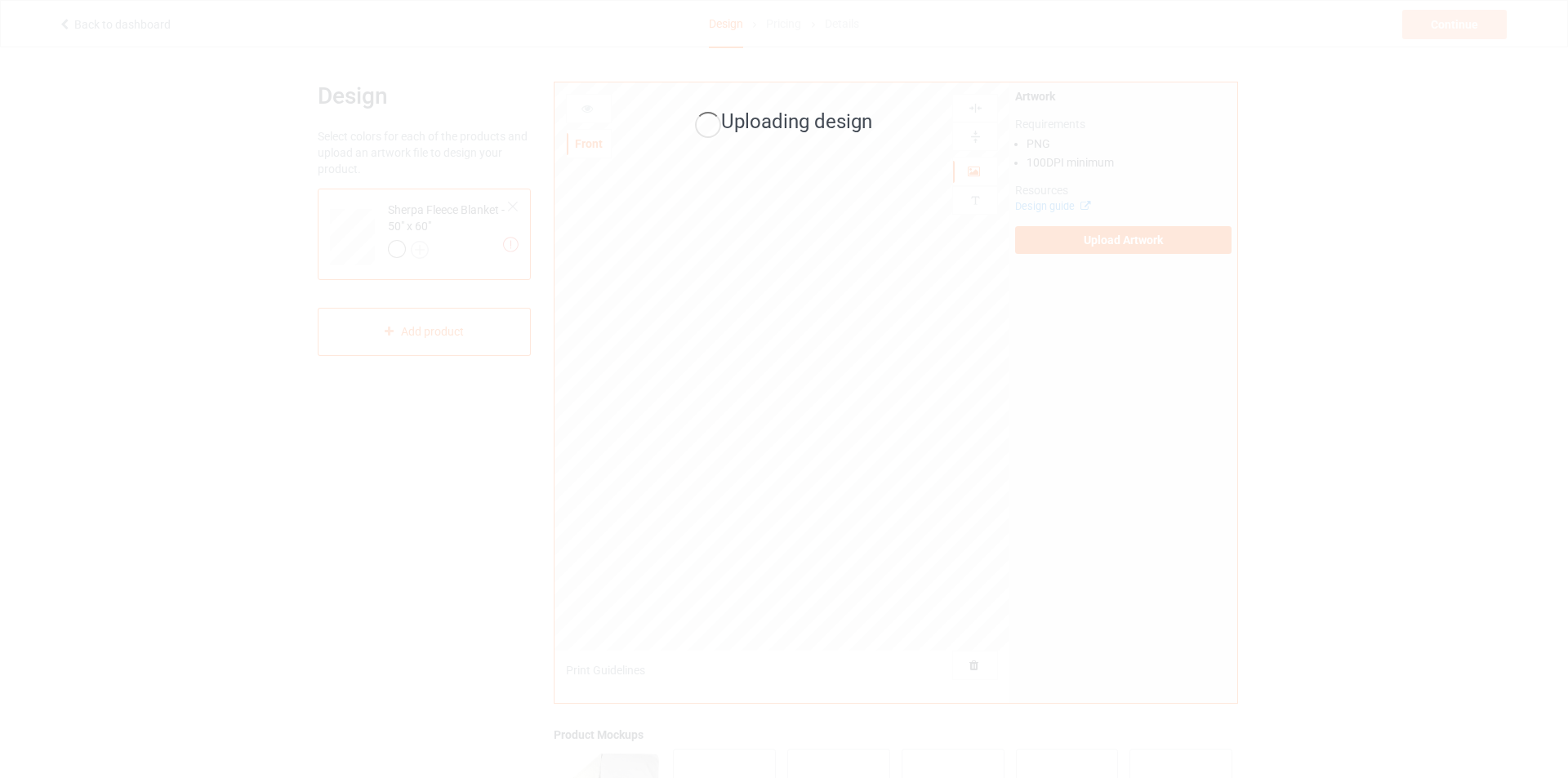
drag, startPoint x: 860, startPoint y: 625, endPoint x: 914, endPoint y: 530, distance: 109.3
click at [863, 621] on div "Uploading design" at bounding box center [784, 389] width 1568 height 778
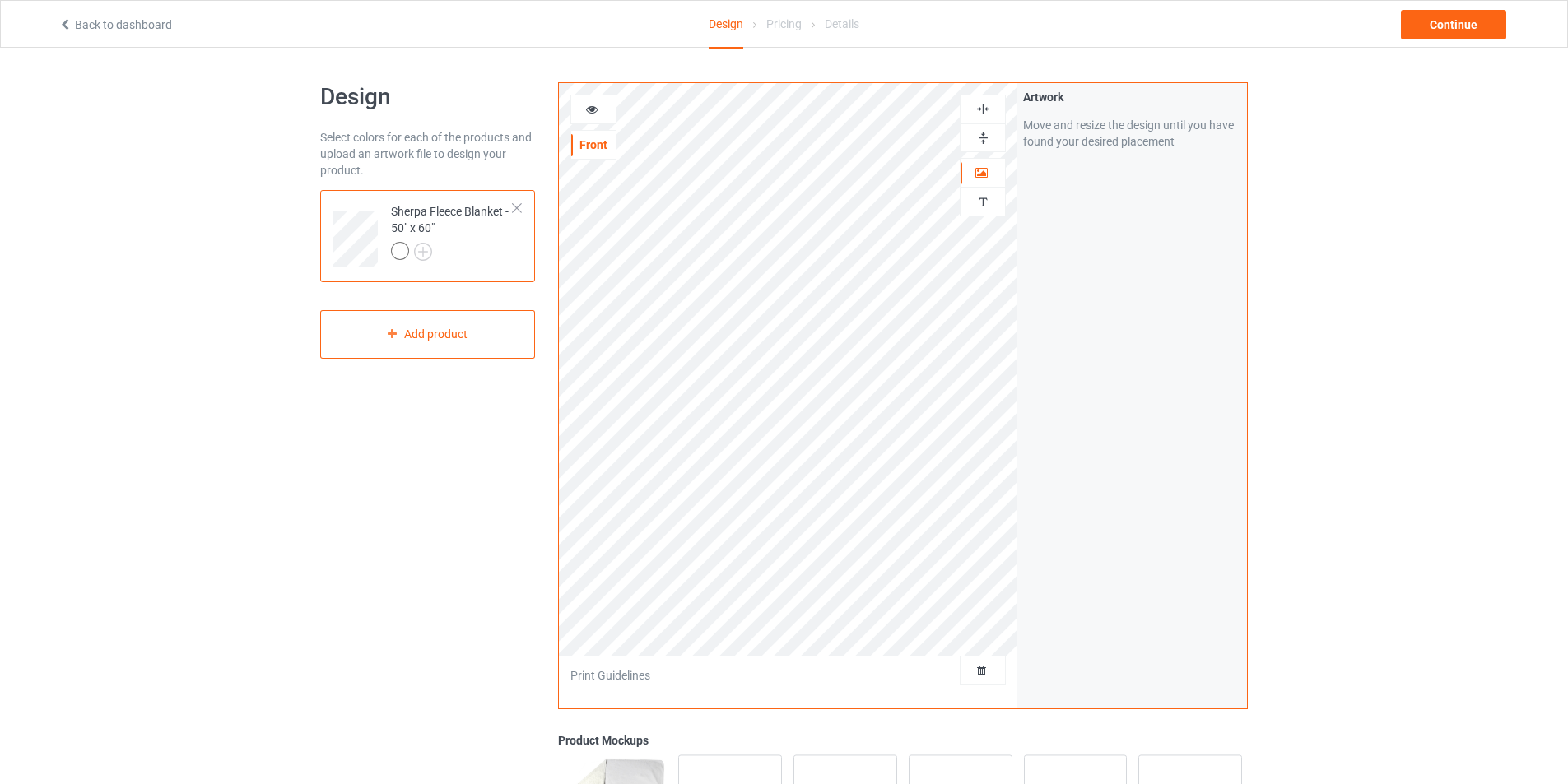
click at [523, 206] on div "Sherpa Fleece Blanket - 50" x 60"" at bounding box center [428, 236] width 215 height 92
click at [518, 208] on div at bounding box center [517, 208] width 12 height 12
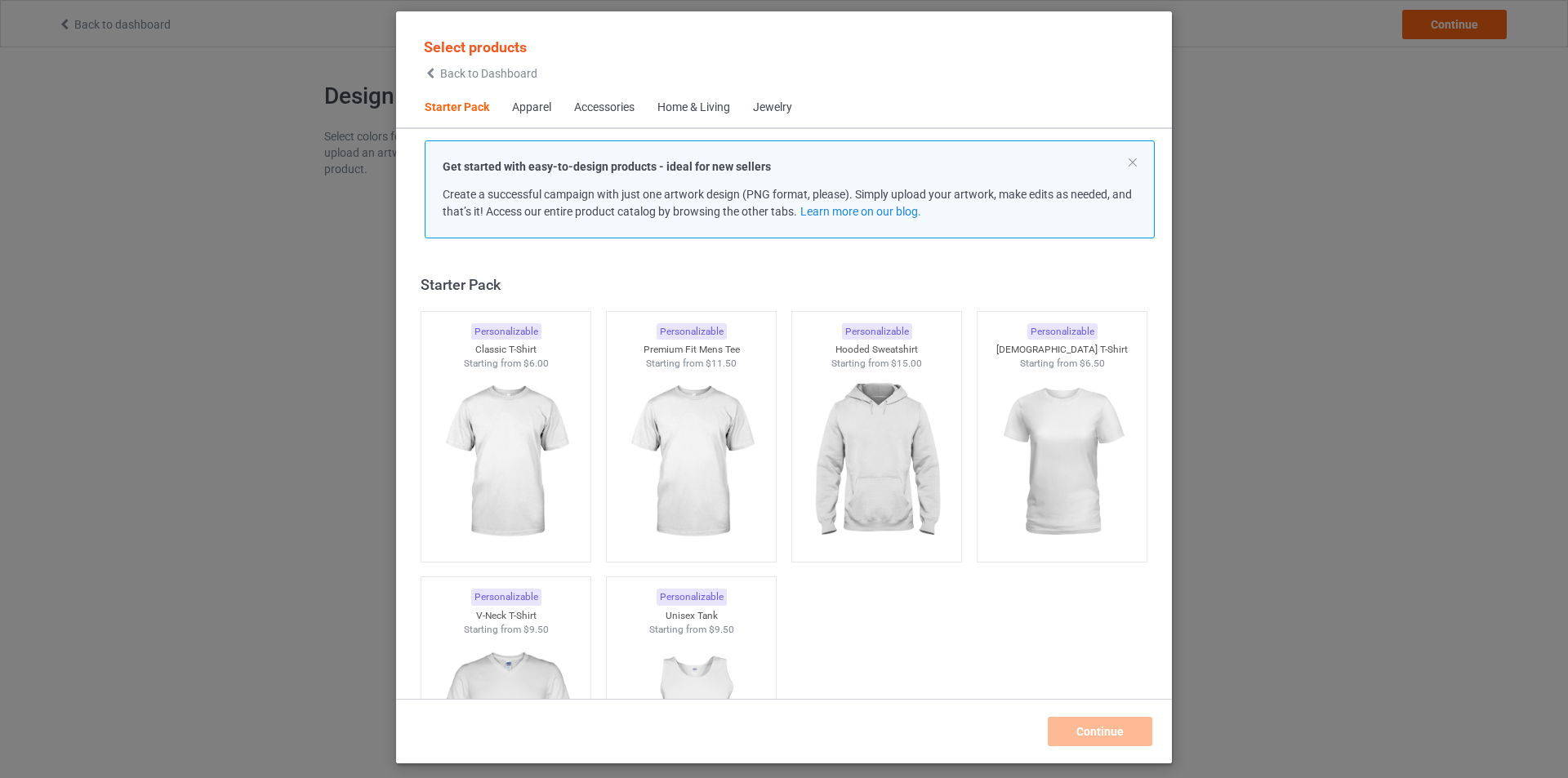
scroll to position [21, 0]
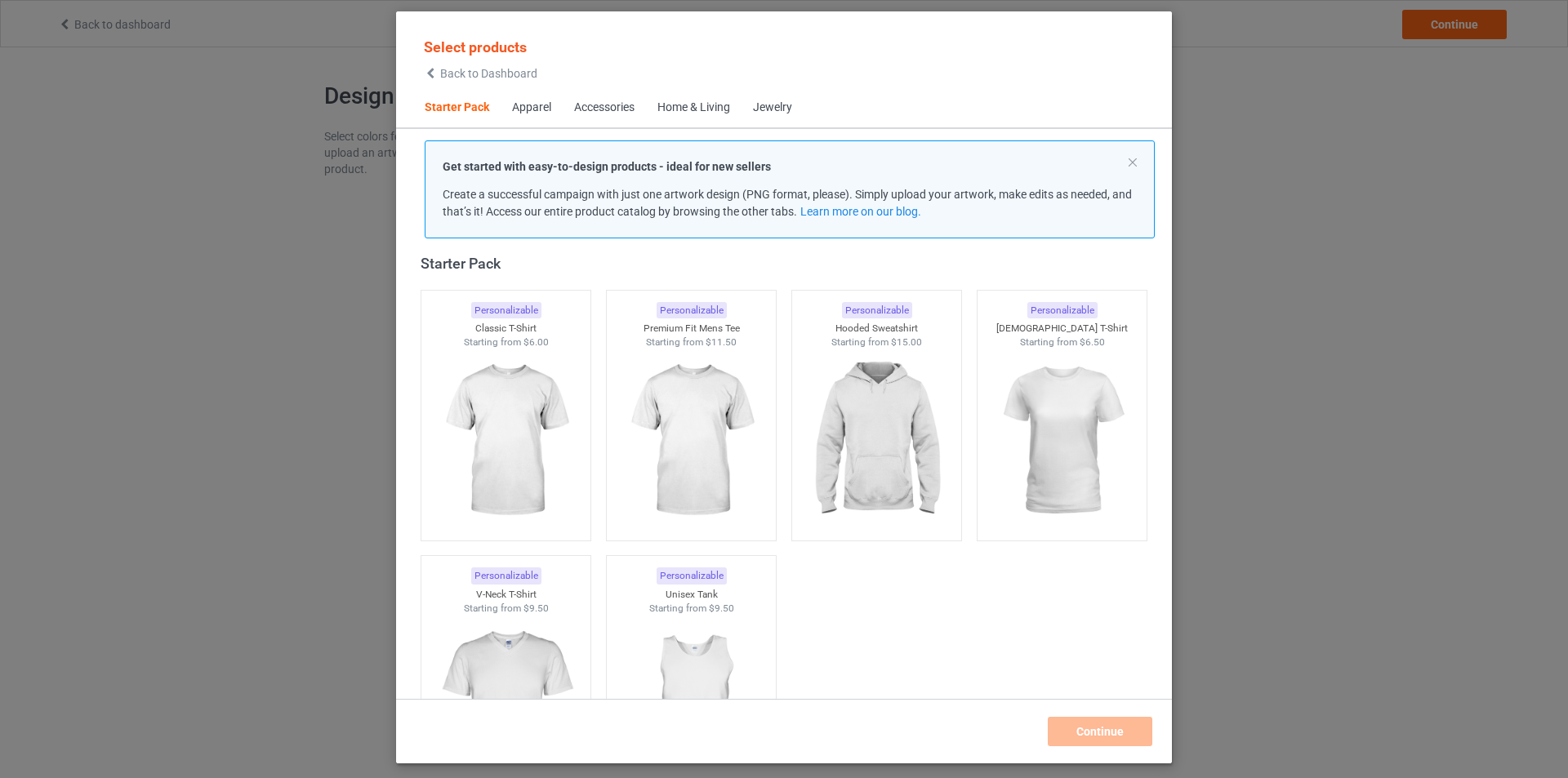
click at [694, 101] on div "Home & Living" at bounding box center [693, 108] width 73 height 16
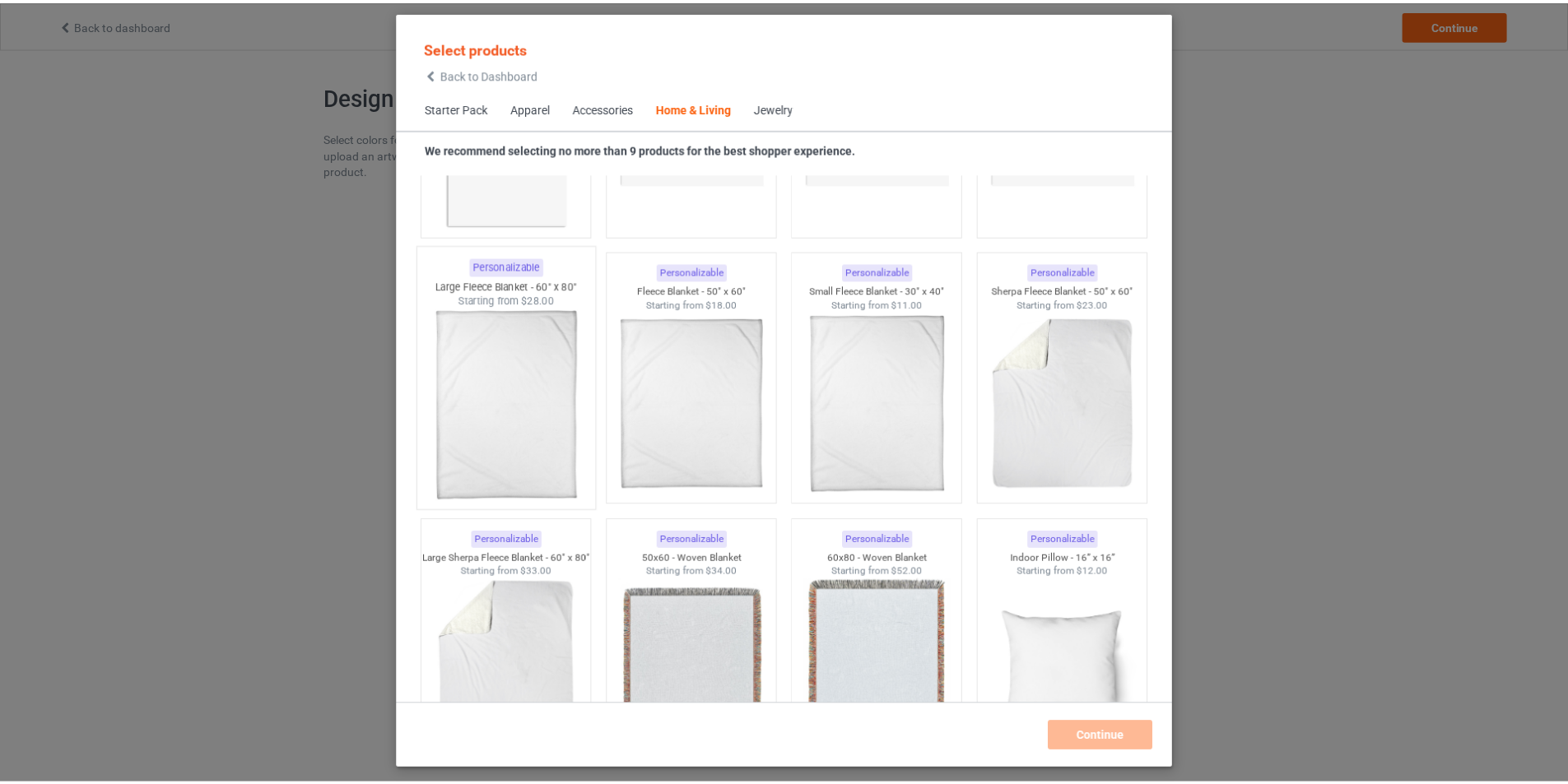
scroll to position [7750, 0]
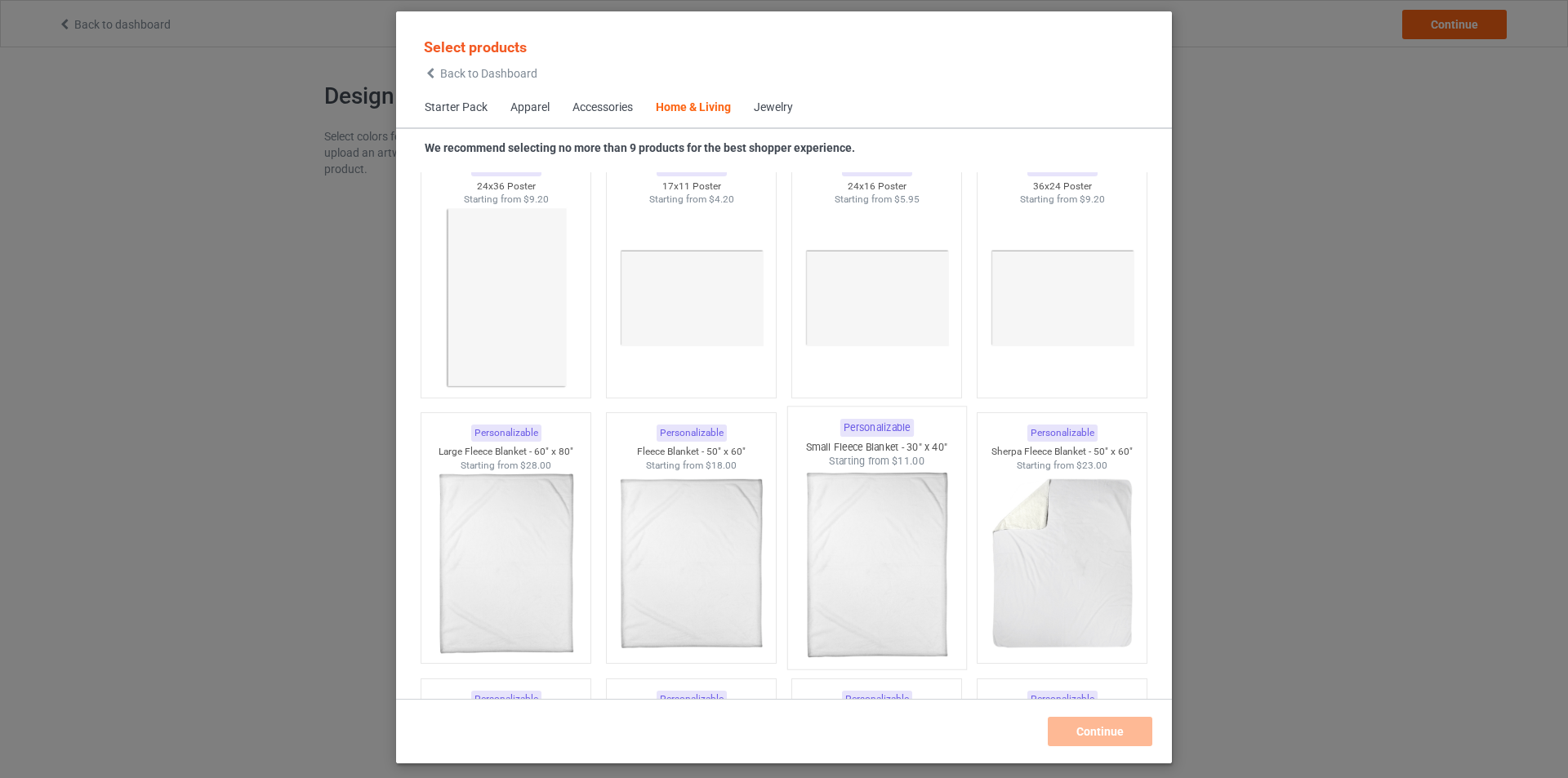
click at [924, 564] on img at bounding box center [876, 564] width 154 height 192
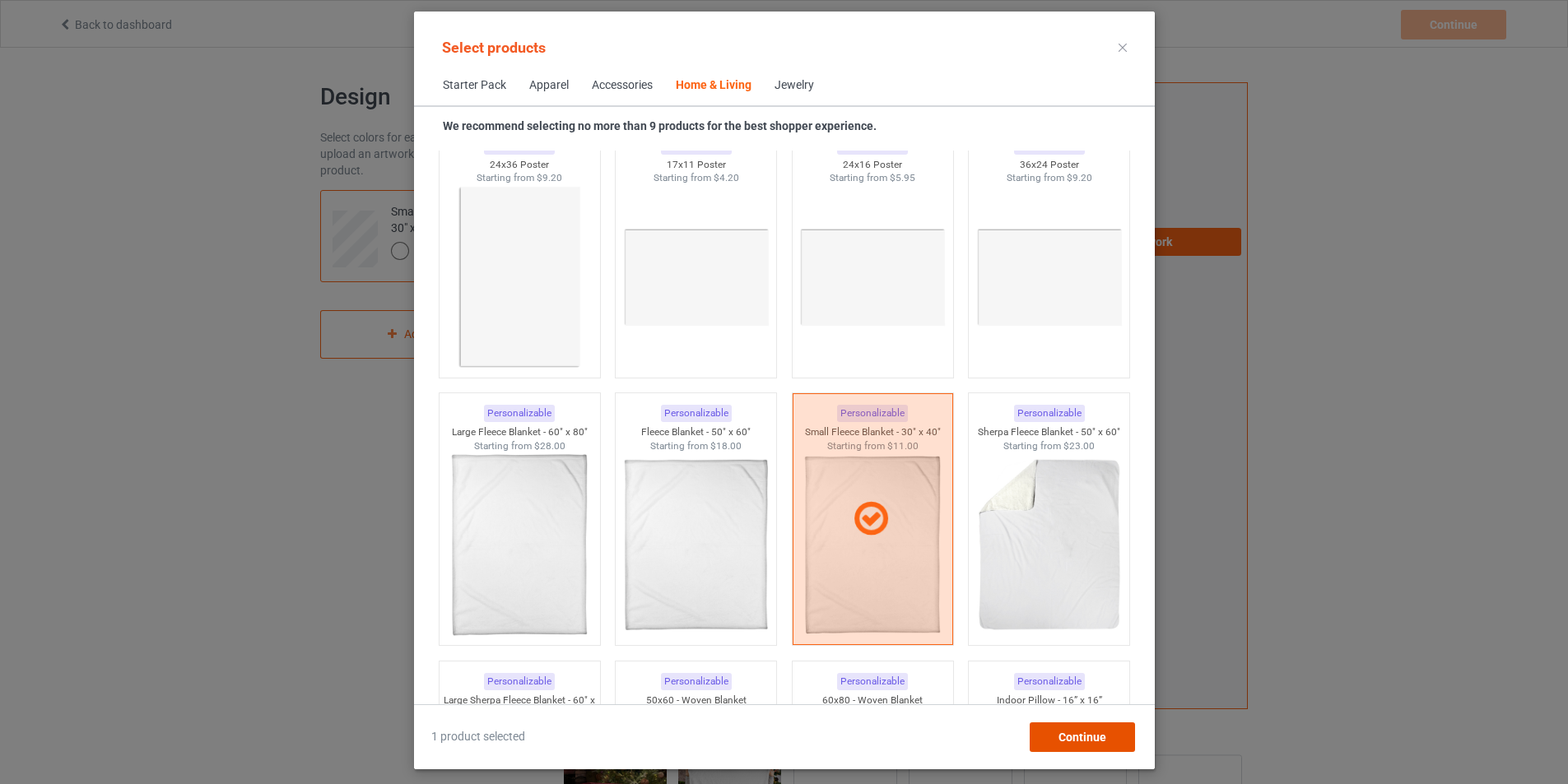
click at [1106, 742] on span "Continue" at bounding box center [1082, 737] width 48 height 13
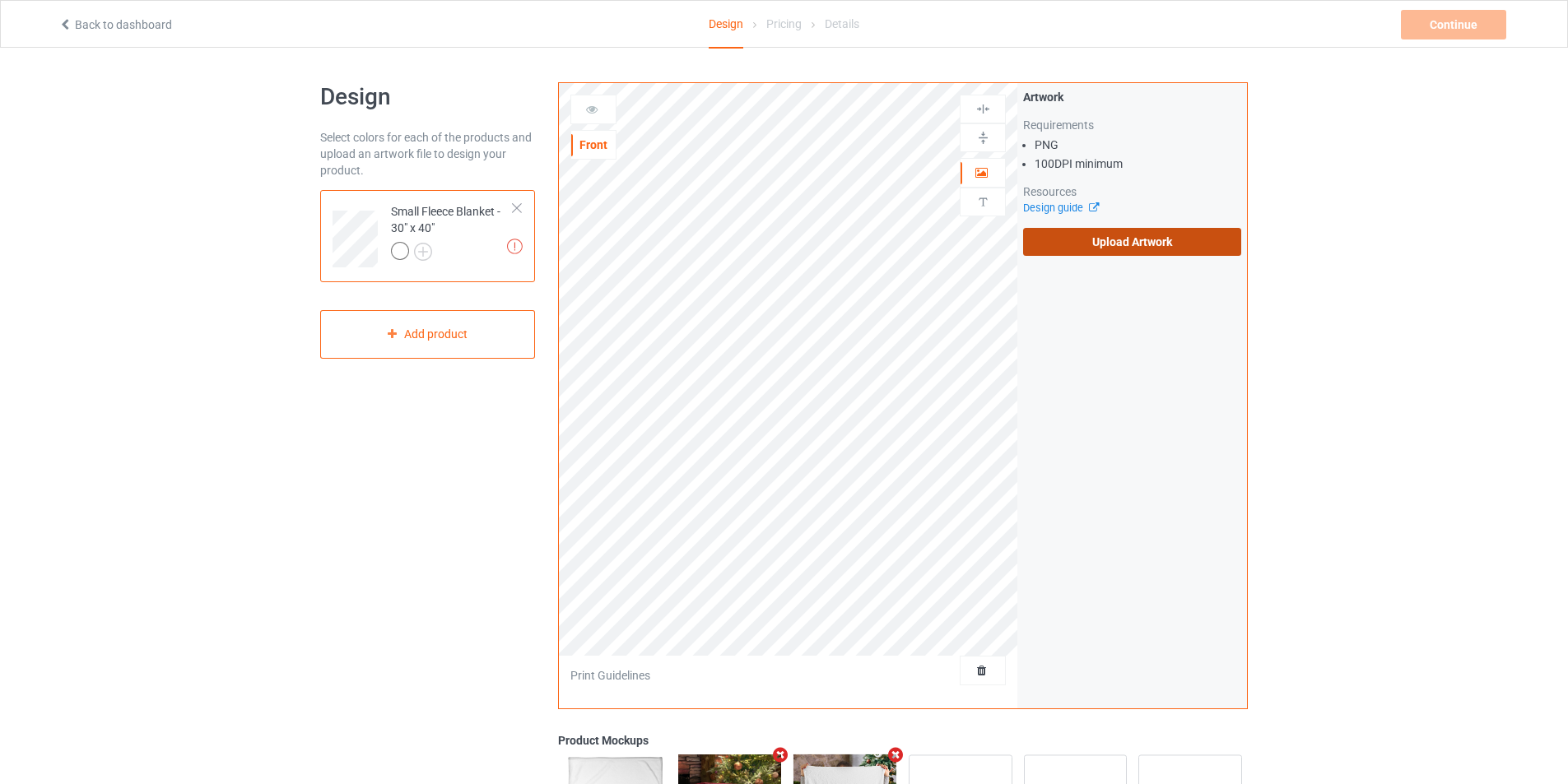
click at [1145, 240] on label "Upload Artwork" at bounding box center [1132, 242] width 218 height 28
click at [0, 0] on input "Upload Artwork" at bounding box center [0, 0] width 0 height 0
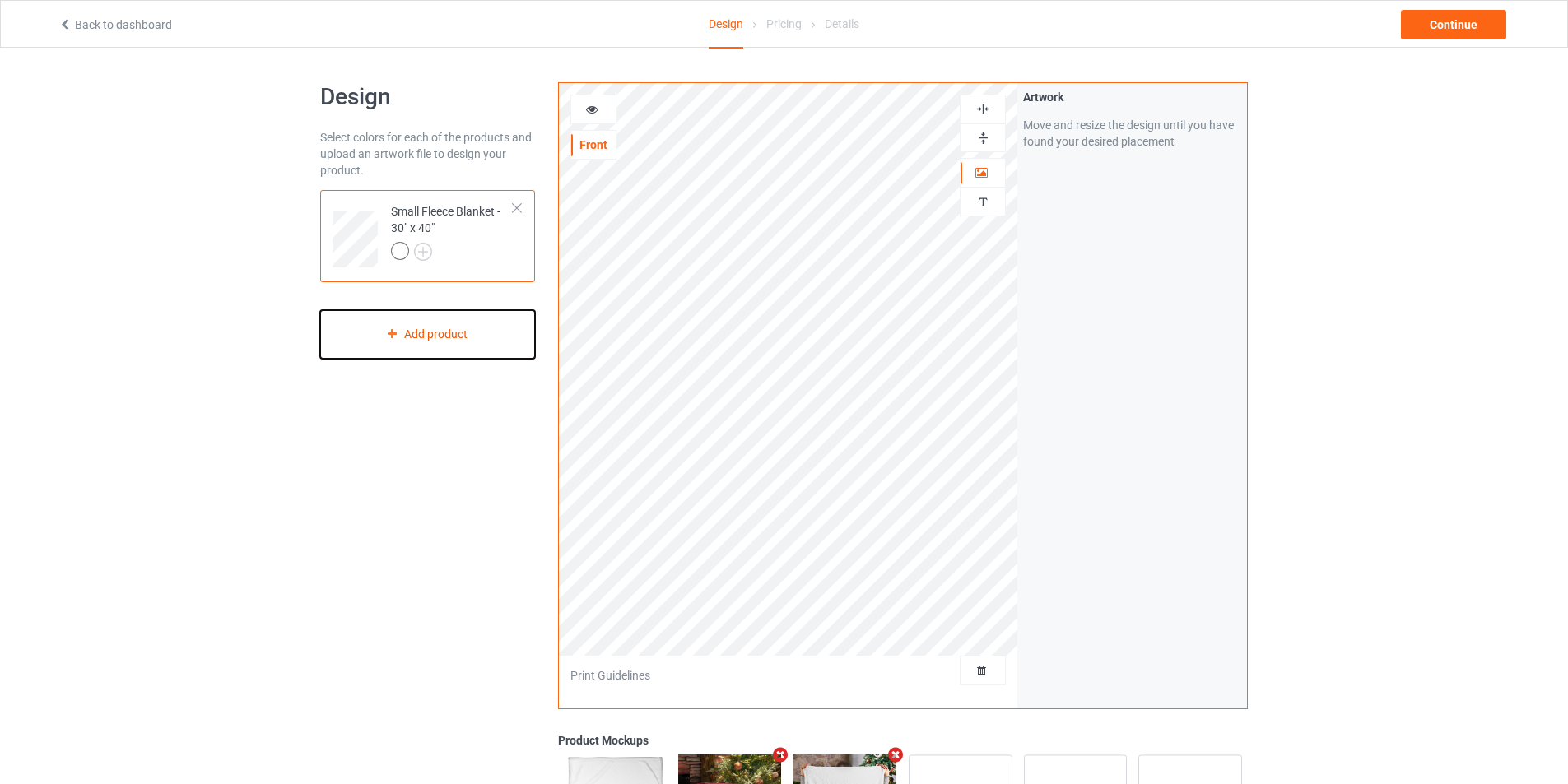
click at [482, 329] on div "Add product" at bounding box center [428, 334] width 215 height 49
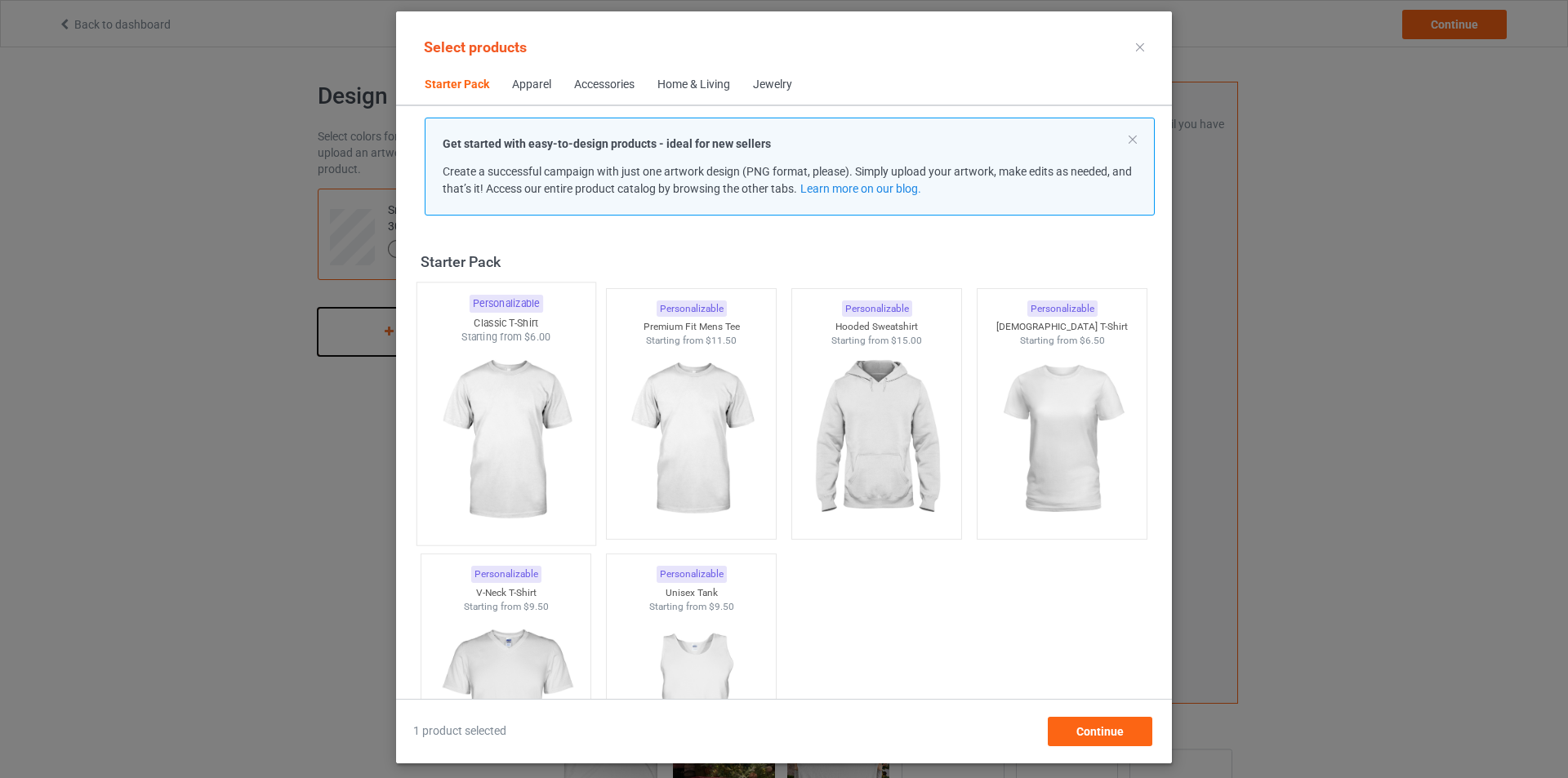
scroll to position [21, 0]
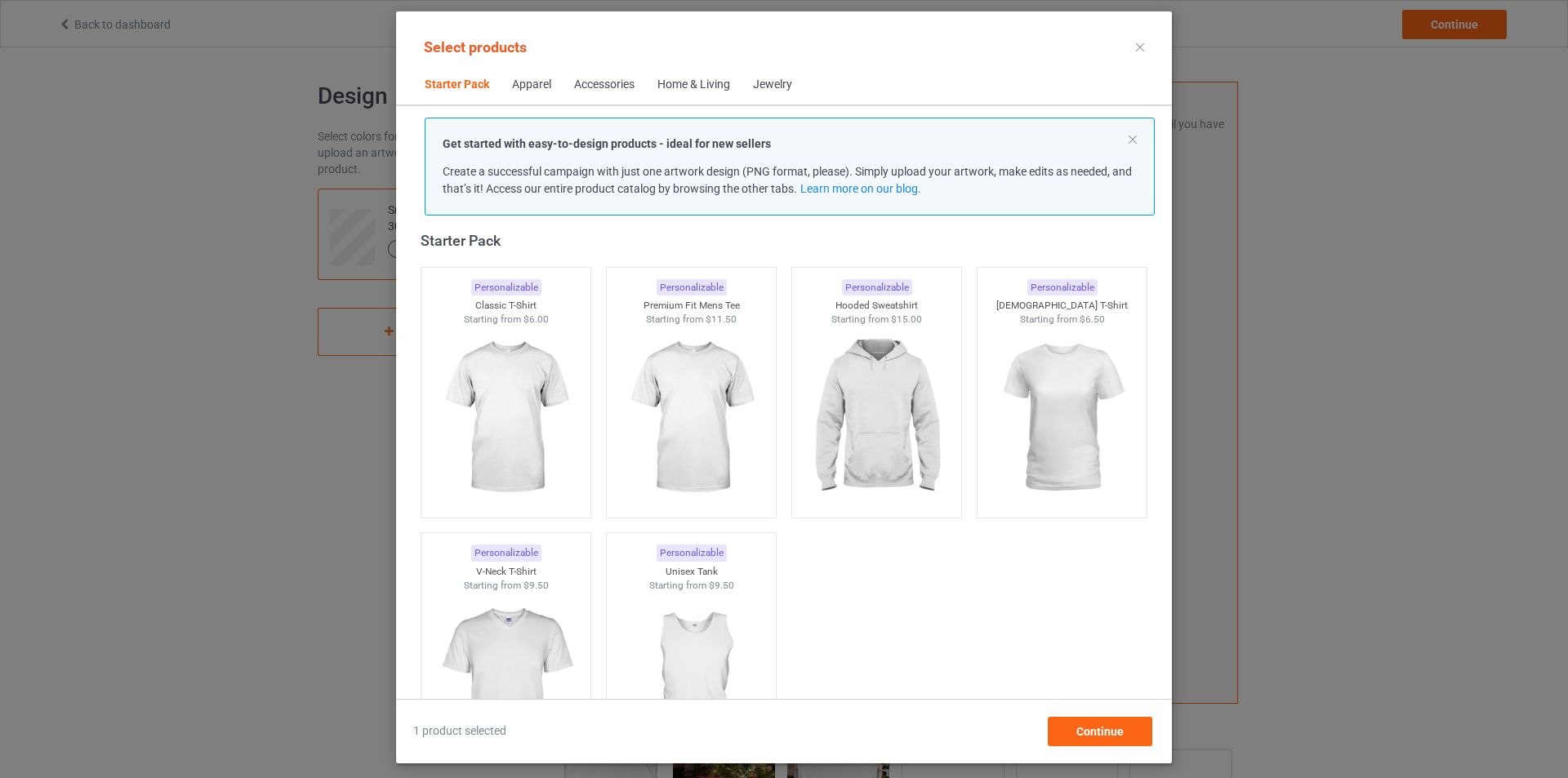
click at [685, 92] on div "Home & Living" at bounding box center [693, 85] width 73 height 16
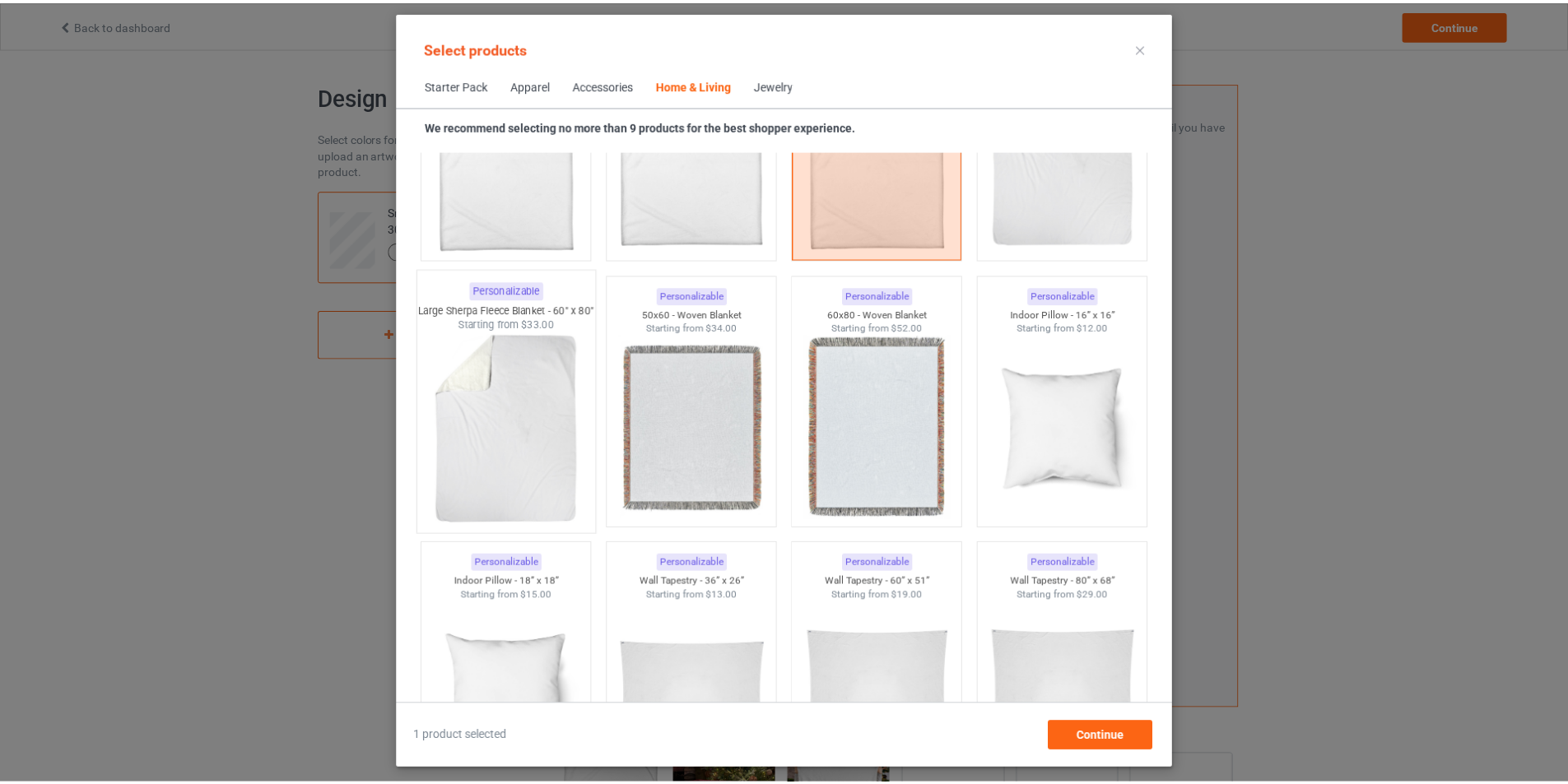
scroll to position [8161, 0]
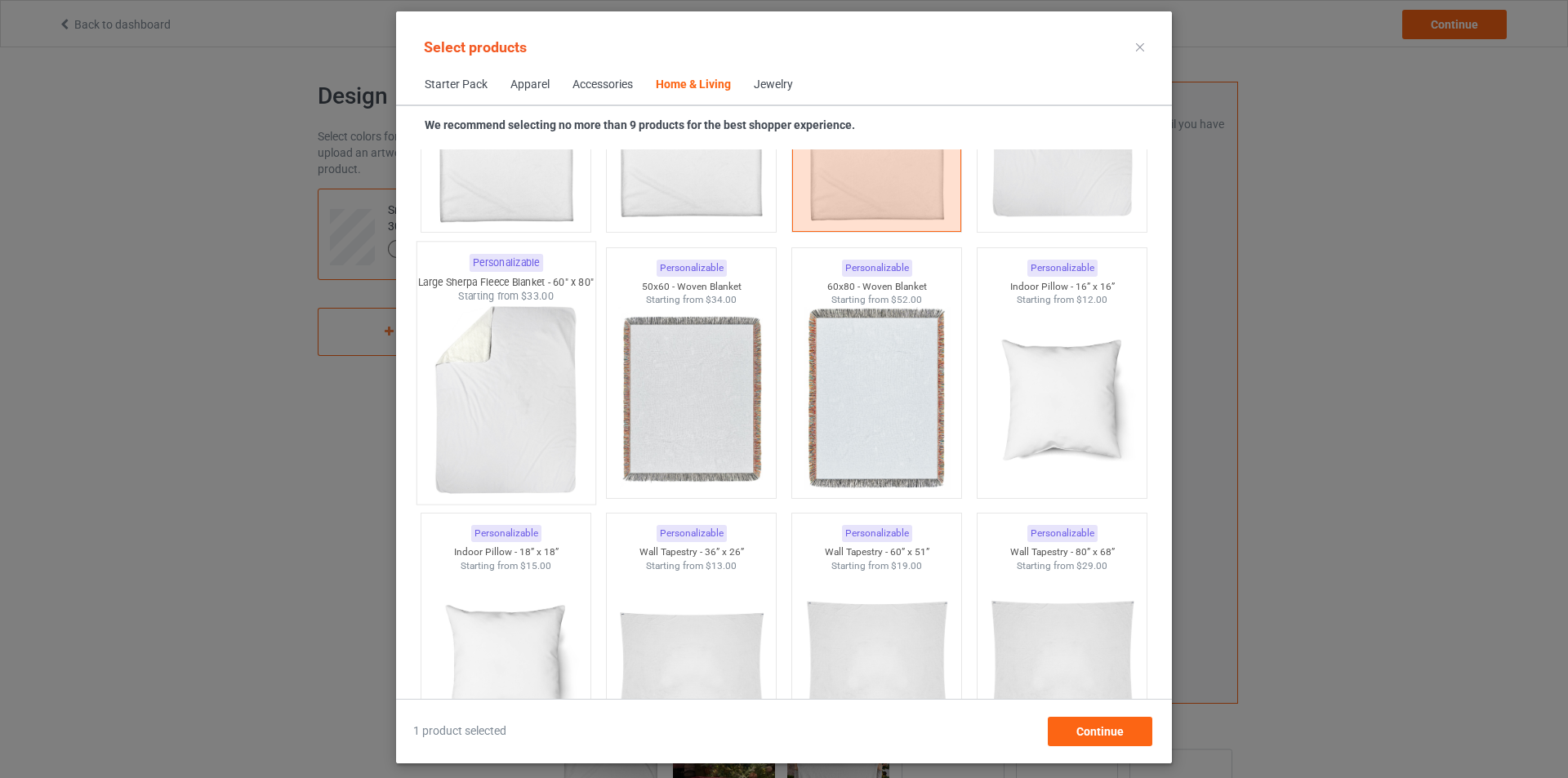
click at [500, 440] on img at bounding box center [505, 400] width 154 height 192
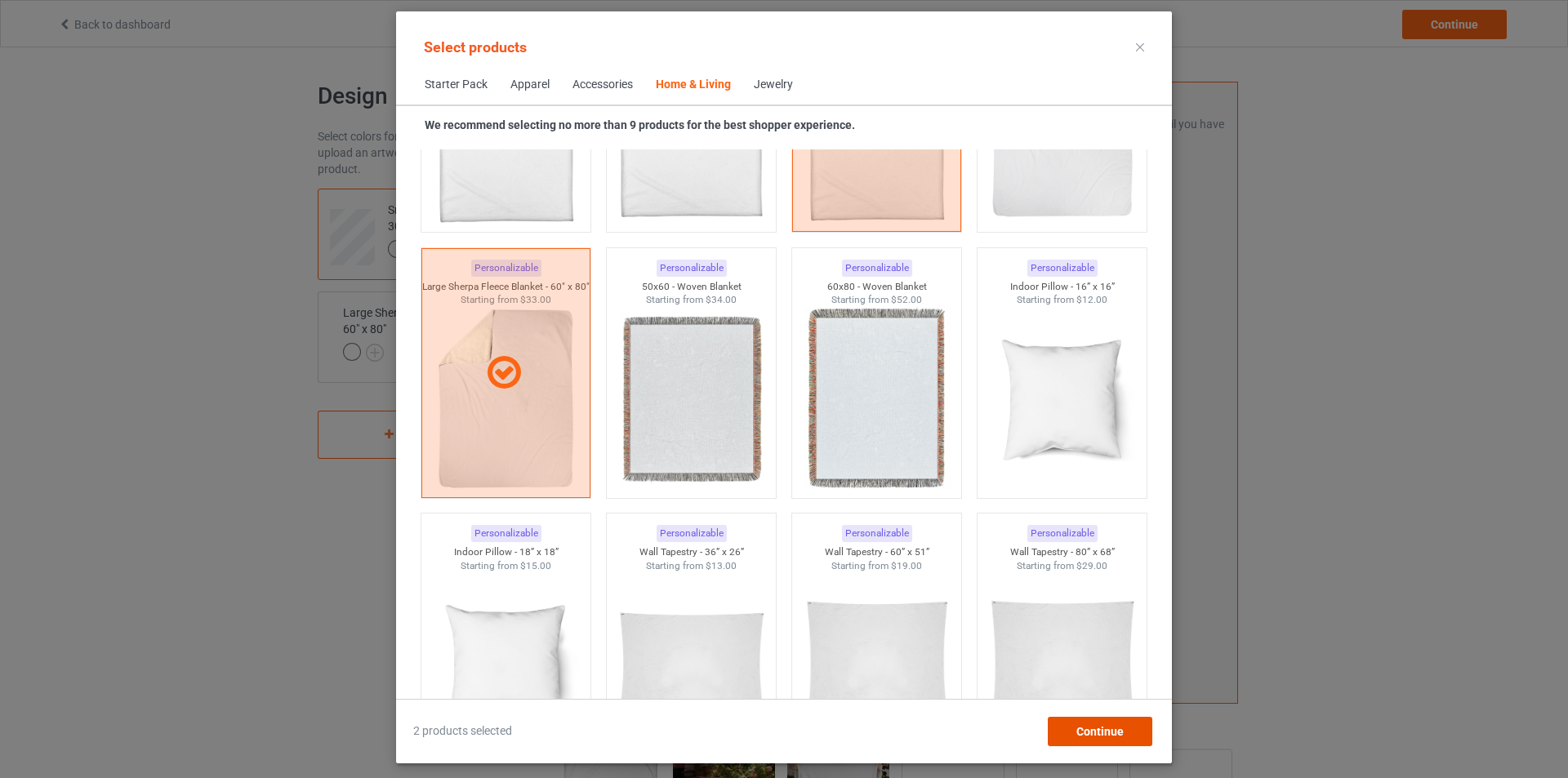
drag, startPoint x: 1087, startPoint y: 732, endPoint x: 1067, endPoint y: 714, distance: 26.9
click at [1089, 728] on span "Continue" at bounding box center [1100, 731] width 47 height 13
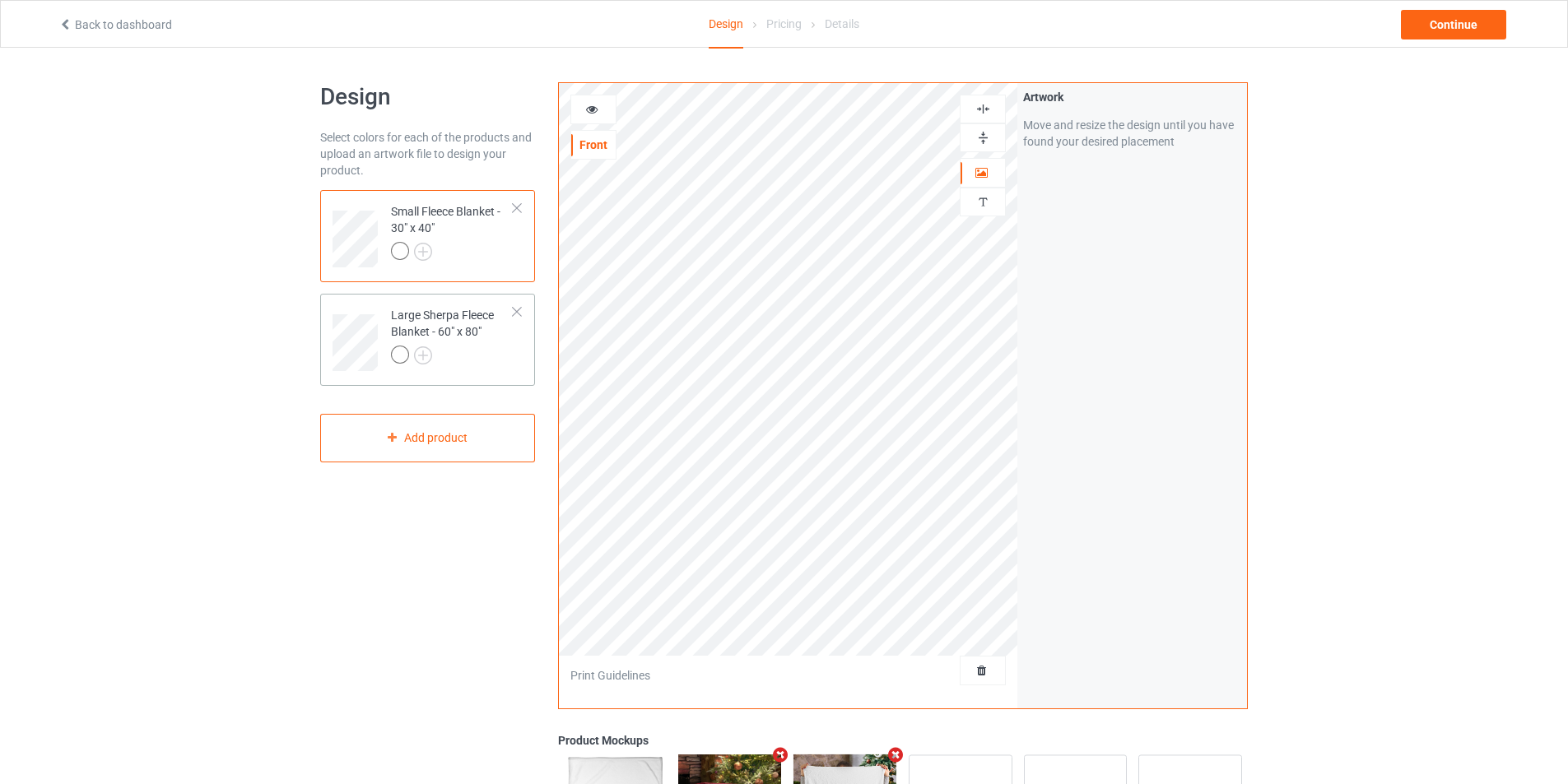
click at [480, 348] on div at bounding box center [452, 357] width 123 height 23
click at [466, 219] on div "Small Fleece Blanket - 30" x 40"" at bounding box center [452, 231] width 123 height 56
click at [466, 348] on div at bounding box center [452, 357] width 123 height 23
click at [476, 245] on div at bounding box center [452, 254] width 123 height 23
click at [469, 337] on div "Large Sherpa Fleece Blanket - 60" x 80"" at bounding box center [452, 335] width 123 height 56
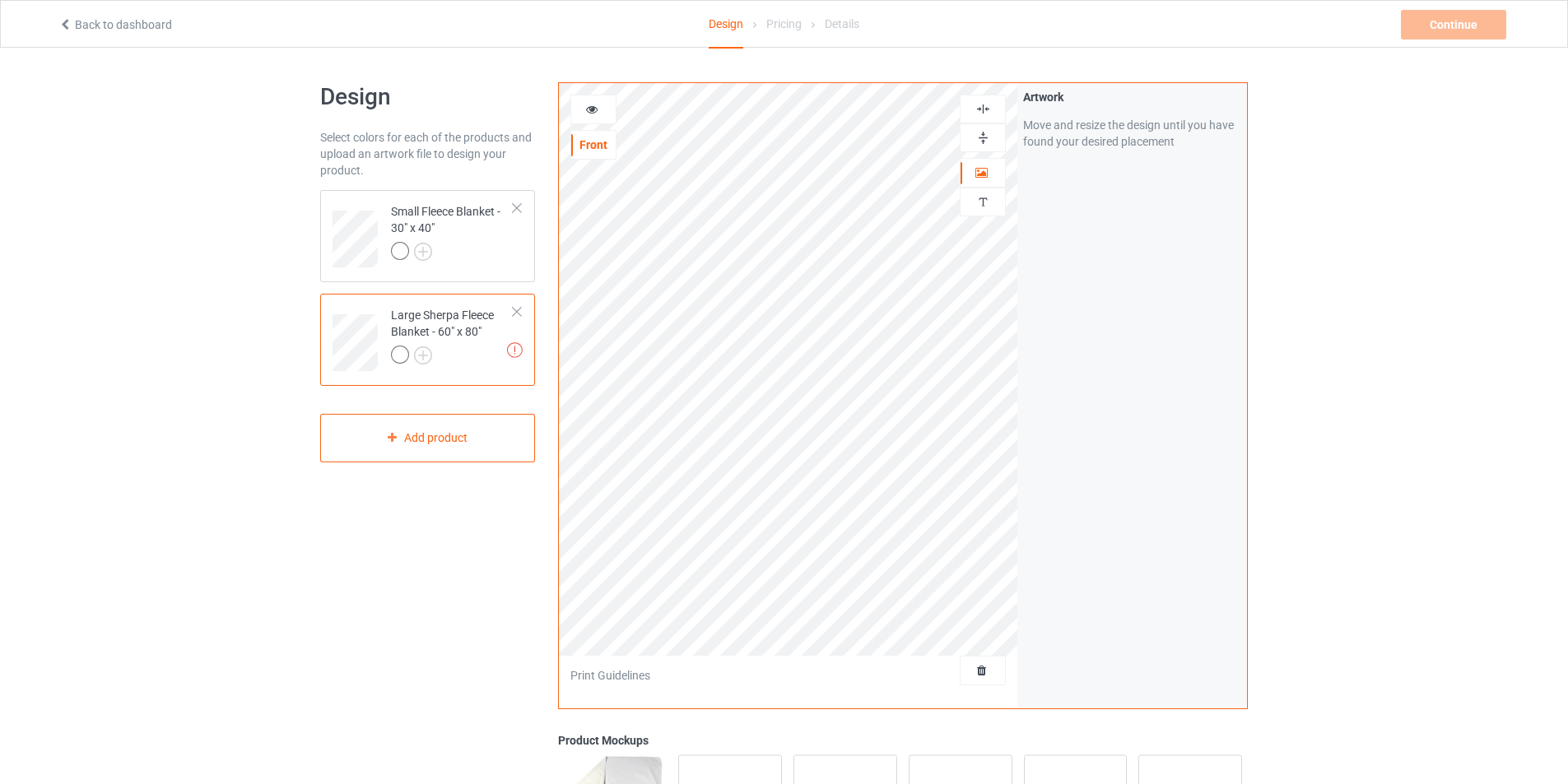
click at [166, 307] on div "Design Select colors for each of the products and upload an artwork file to des…" at bounding box center [784, 557] width 1568 height 1018
click at [1415, 43] on div "Back to dashboard Design Pricing Details Continue Artwork resolution lower than…" at bounding box center [784, 24] width 1474 height 46
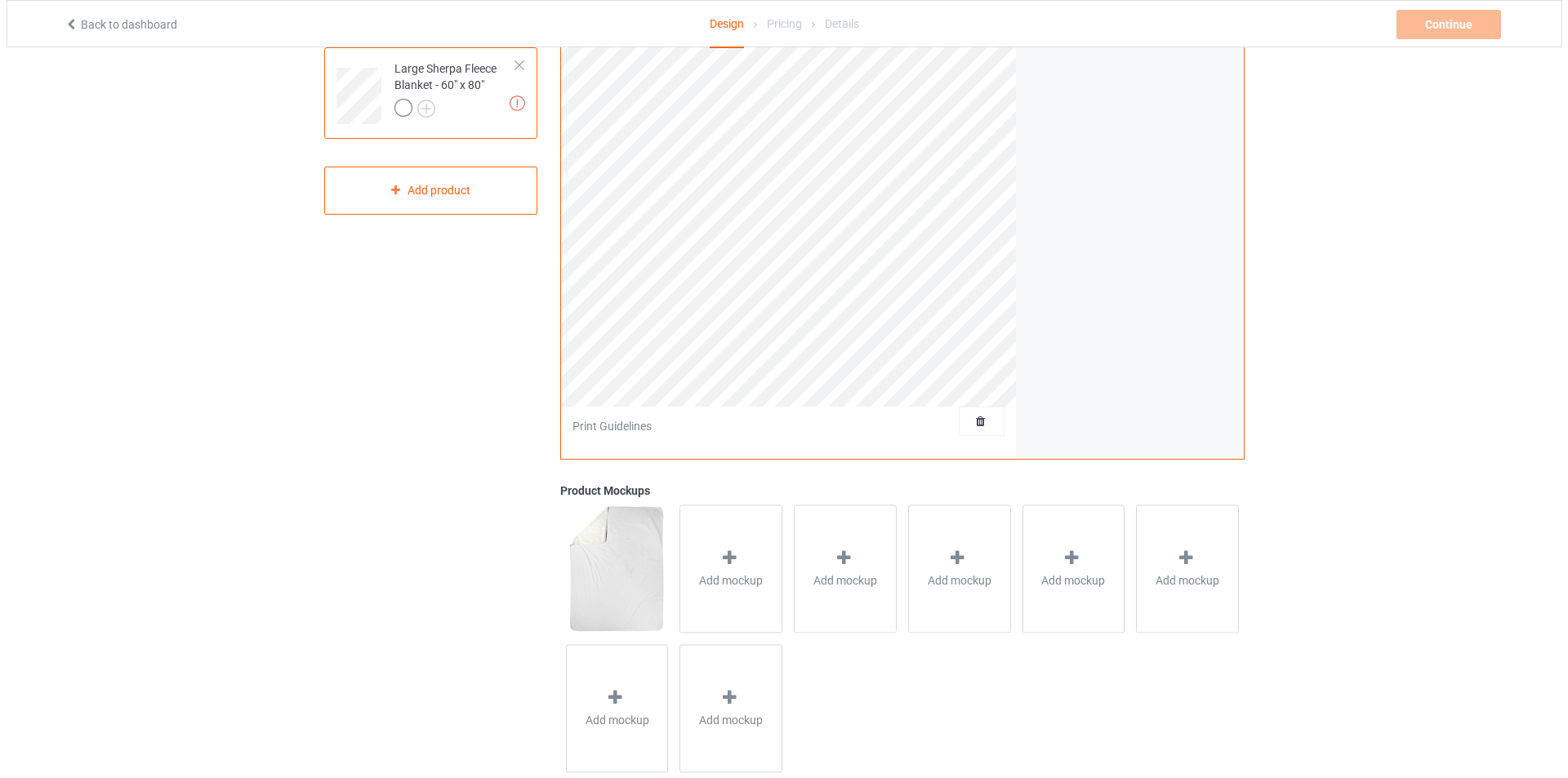
scroll to position [280, 0]
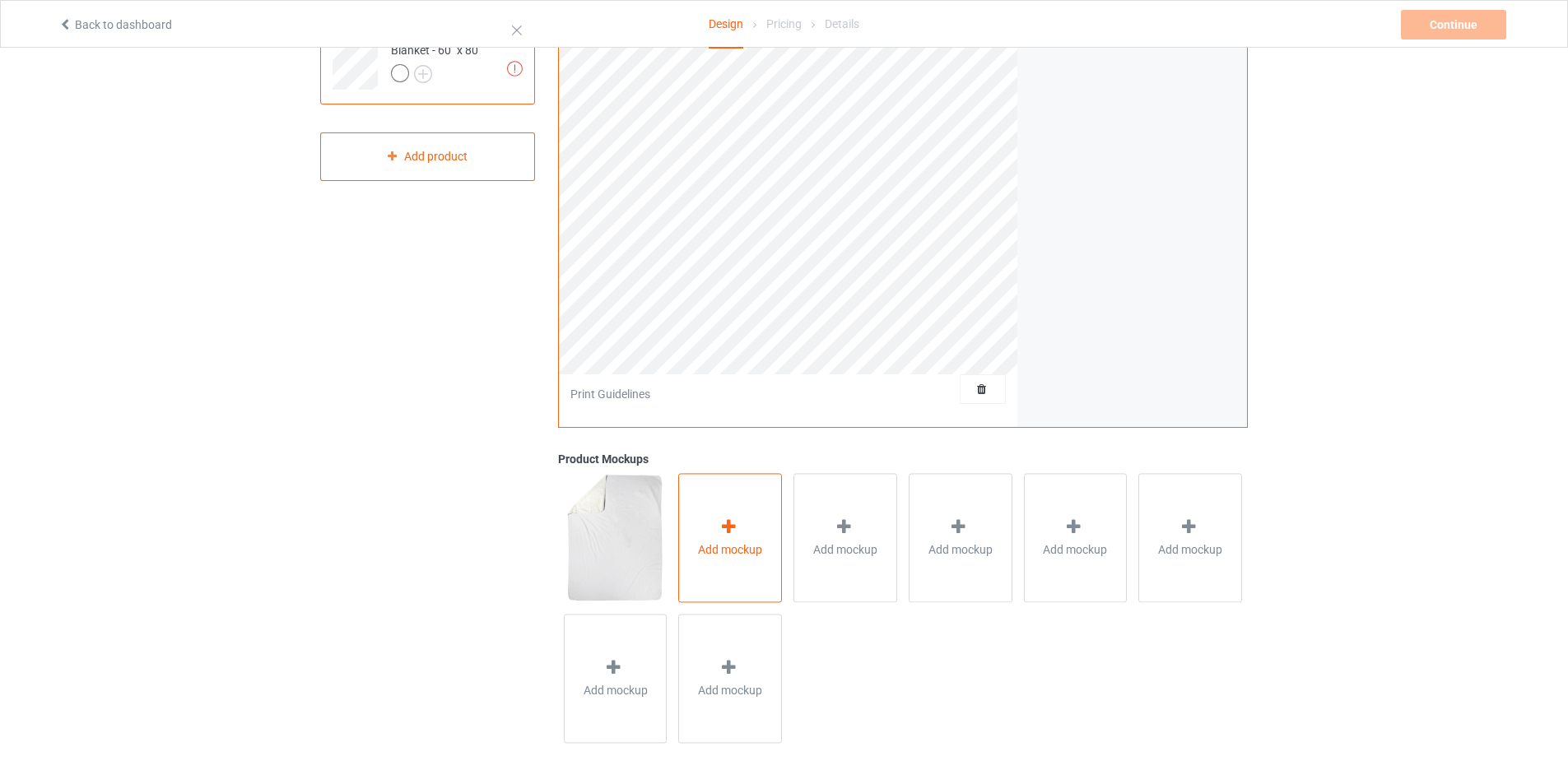
click at [723, 544] on span "Add mockup" at bounding box center [730, 549] width 64 height 16
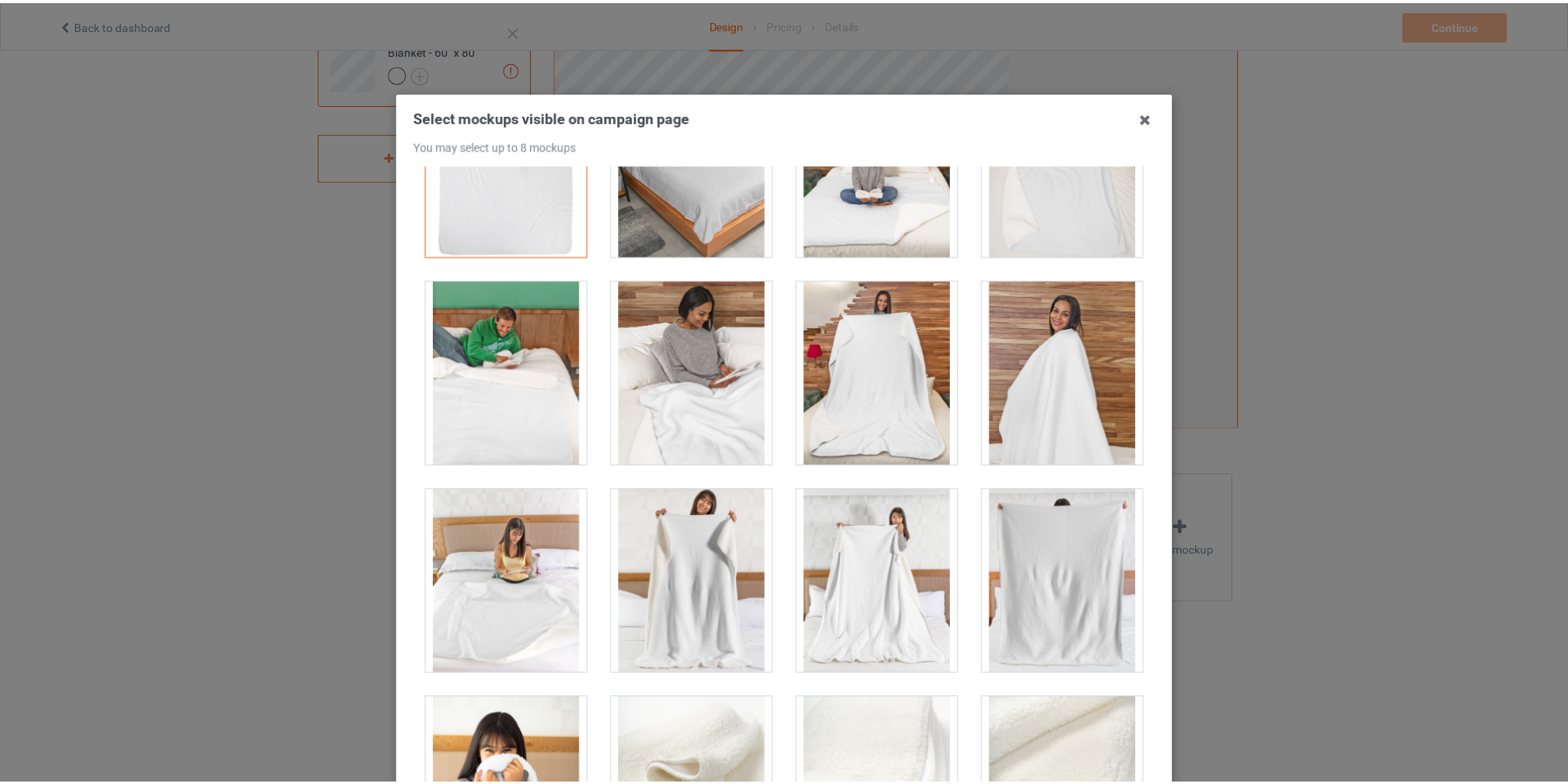
scroll to position [329, 0]
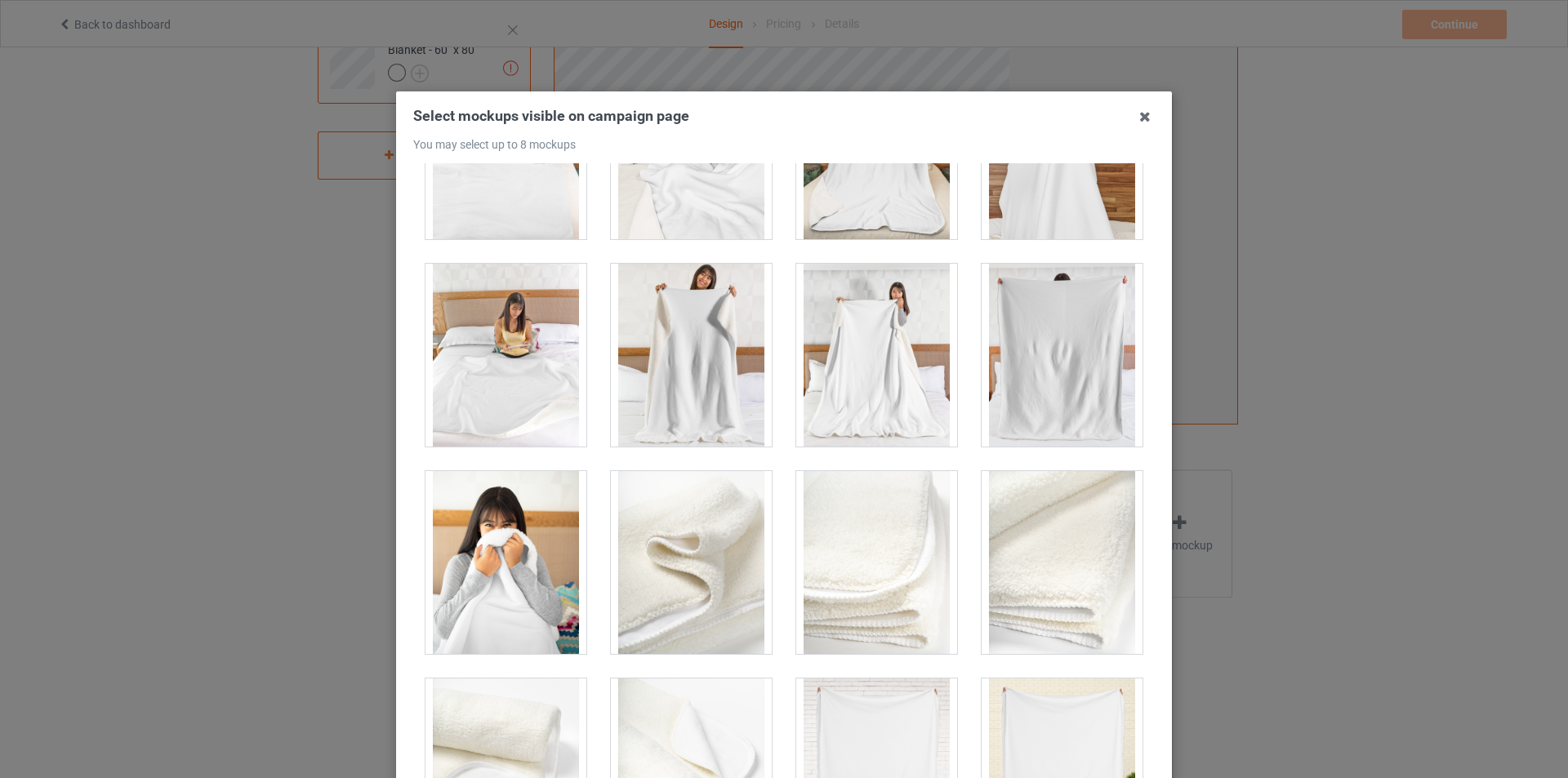
click at [1005, 378] on div at bounding box center [1062, 355] width 161 height 183
drag, startPoint x: 1023, startPoint y: 375, endPoint x: 1036, endPoint y: 374, distance: 13.0
click at [1036, 373] on div at bounding box center [1062, 355] width 161 height 183
click at [1088, 405] on div at bounding box center [1062, 355] width 161 height 183
click at [1313, 456] on div "Select mockups visible on campaign page You may select up to 8 mockups 1 2 2 mo…" at bounding box center [784, 389] width 1568 height 778
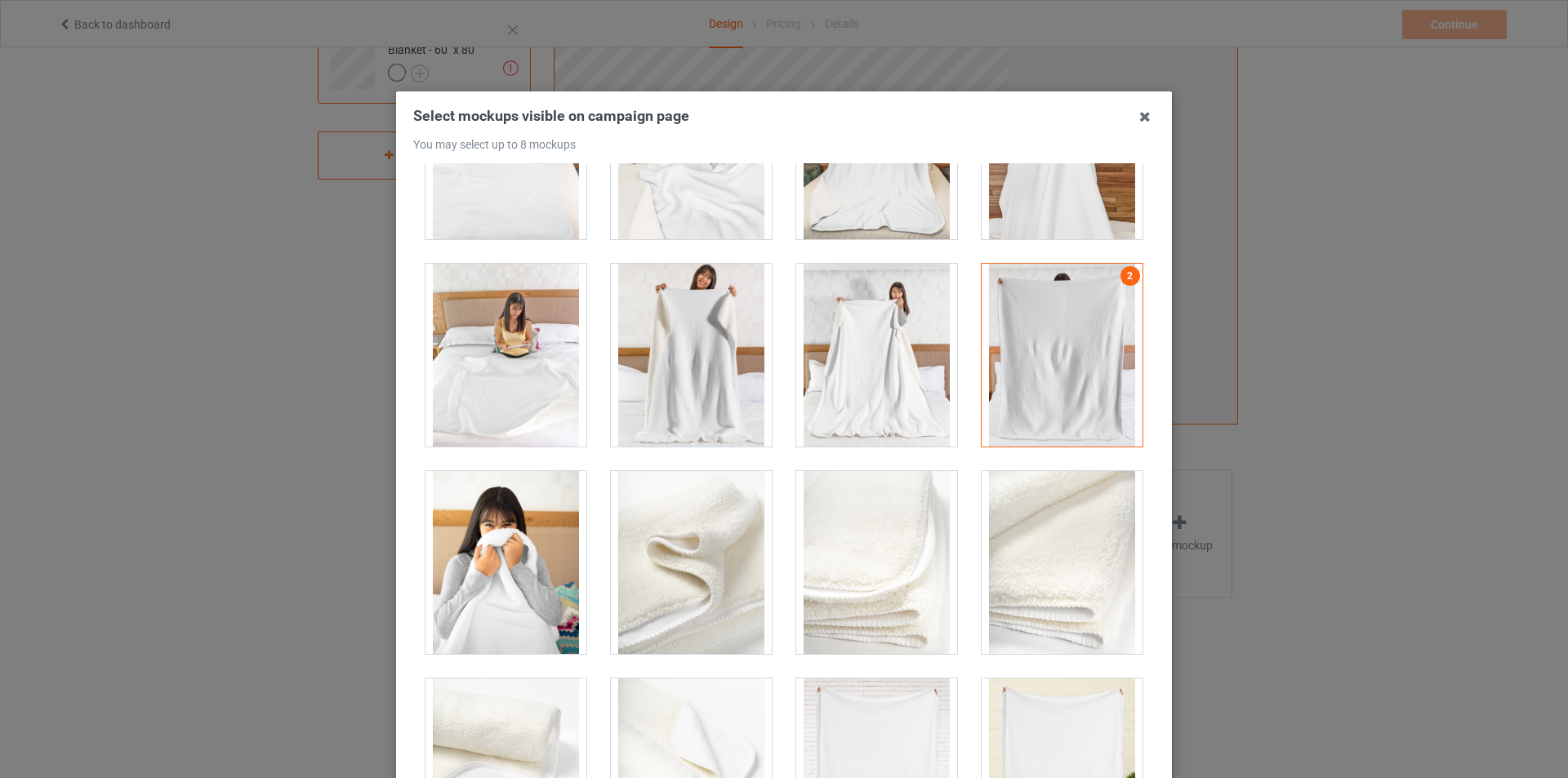
drag, startPoint x: 1512, startPoint y: 487, endPoint x: 1334, endPoint y: 382, distance: 206.7
click at [1512, 488] on div "Select mockups visible on campaign page You may select up to 8 mockups 1 2 2 mo…" at bounding box center [784, 389] width 1568 height 778
click at [1139, 119] on icon at bounding box center [1145, 117] width 26 height 26
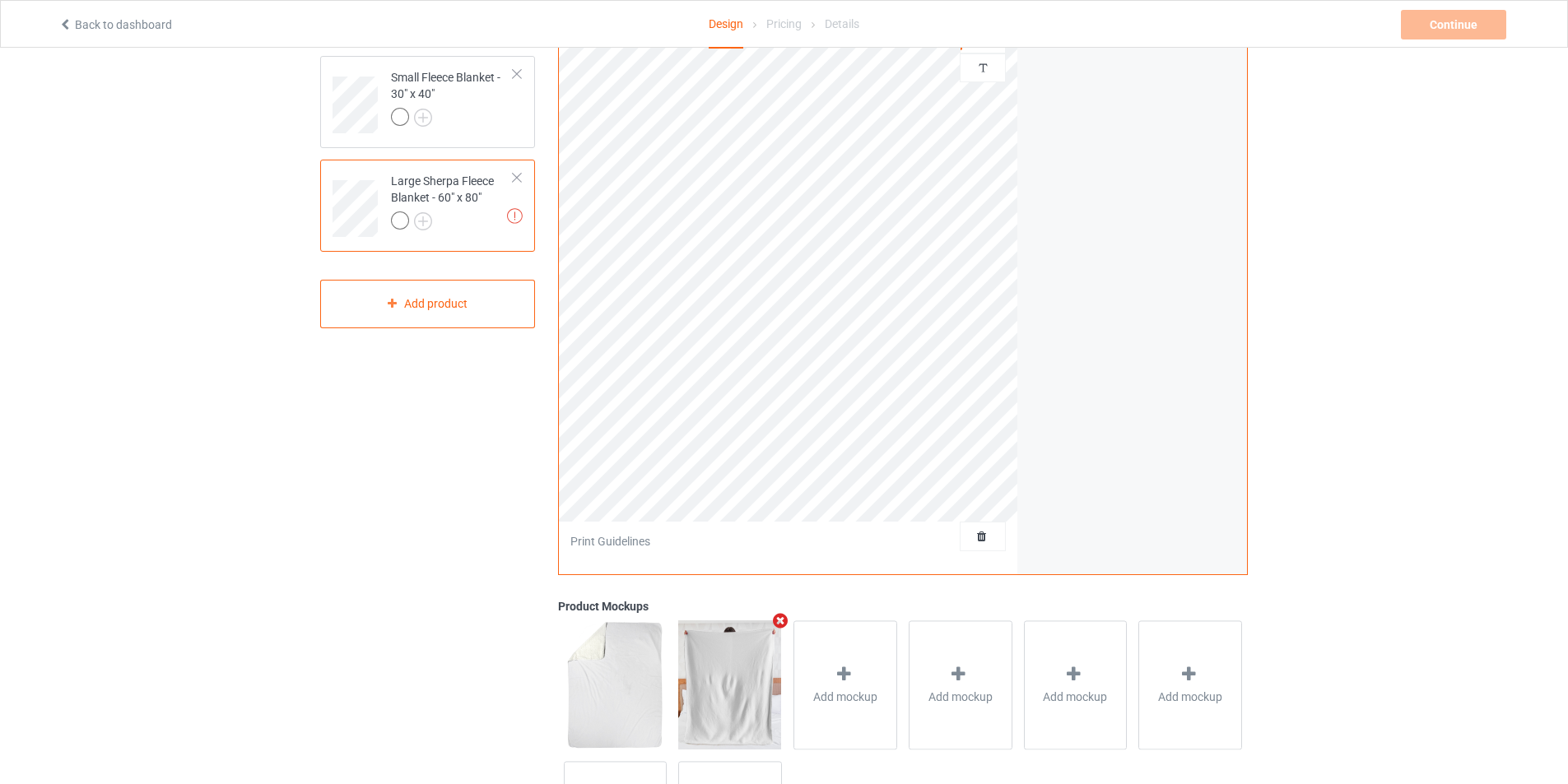
scroll to position [0, 0]
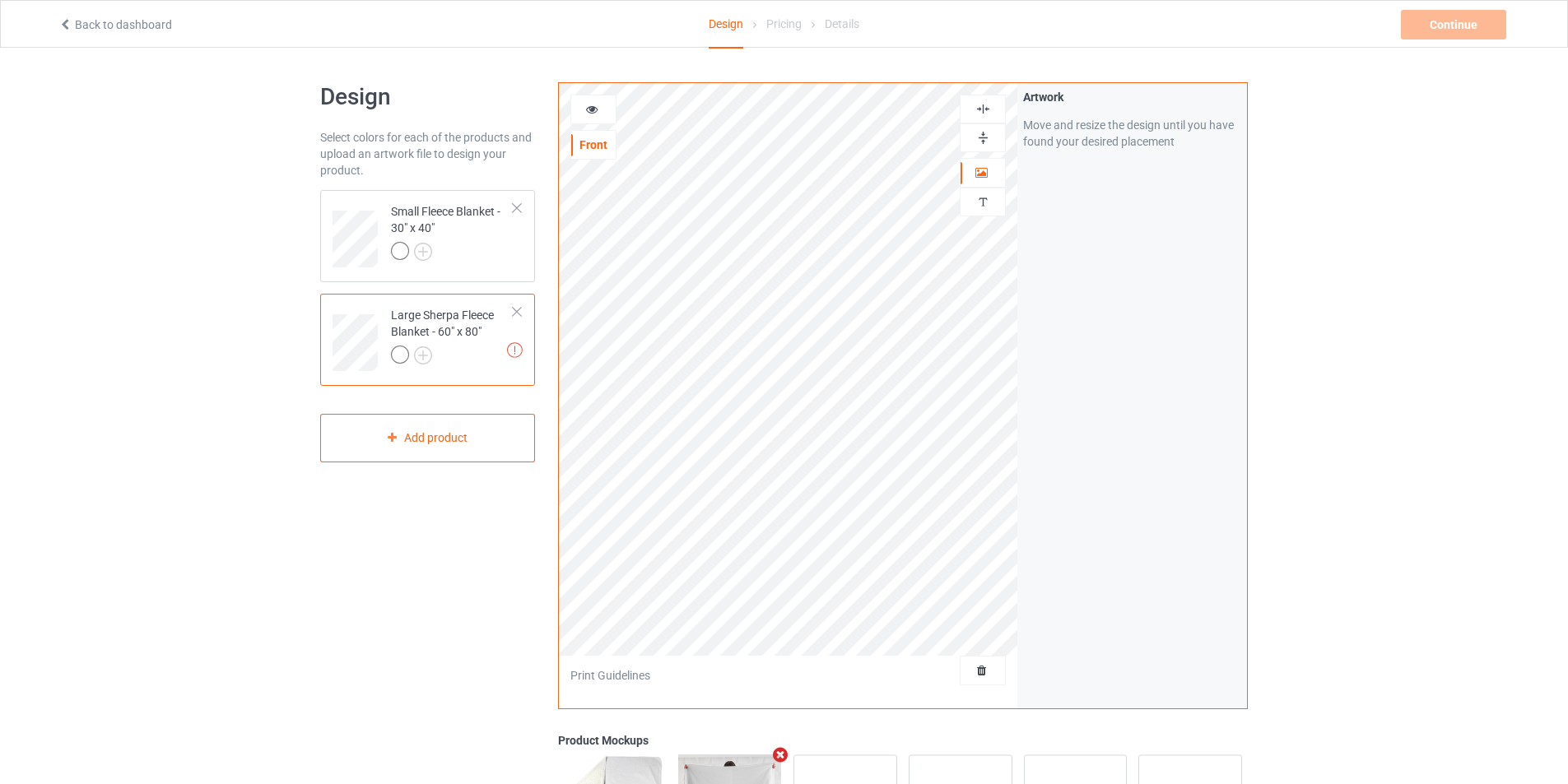
click at [1326, 413] on div "Design Select colors for each of the products and upload an artwork file to des…" at bounding box center [784, 557] width 1568 height 1018
click at [464, 242] on div at bounding box center [452, 254] width 123 height 23
click at [486, 338] on div "Large Sherpa Fleece Blanket - 60" x 80"" at bounding box center [452, 335] width 123 height 56
click at [301, 464] on div "Design Select colors for each of the products and upload an artwork file to des…" at bounding box center [784, 557] width 1568 height 1018
click at [513, 347] on img at bounding box center [514, 350] width 16 height 16
